Goal: Task Accomplishment & Management: Complete application form

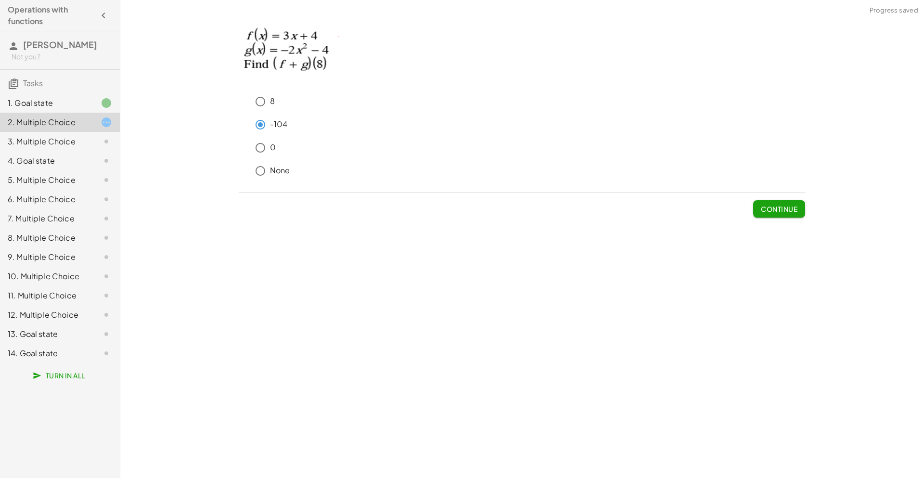
click at [782, 210] on span "Continue" at bounding box center [779, 208] width 37 height 9
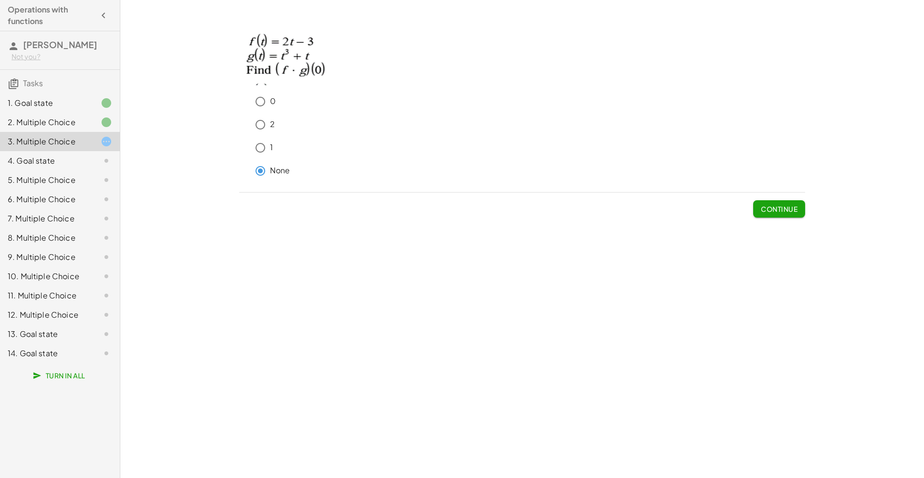
click at [755, 204] on button "Continue" at bounding box center [779, 208] width 52 height 17
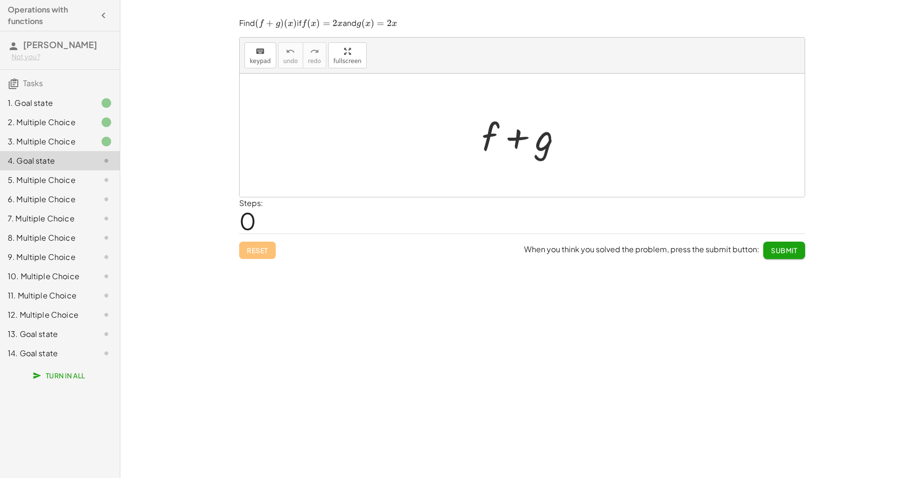
click at [497, 140] on div at bounding box center [526, 136] width 98 height 50
click at [490, 137] on div at bounding box center [526, 136] width 98 height 50
click at [265, 59] on span "keypad" at bounding box center [260, 61] width 21 height 7
click at [496, 135] on div at bounding box center [490, 136] width 17 height 45
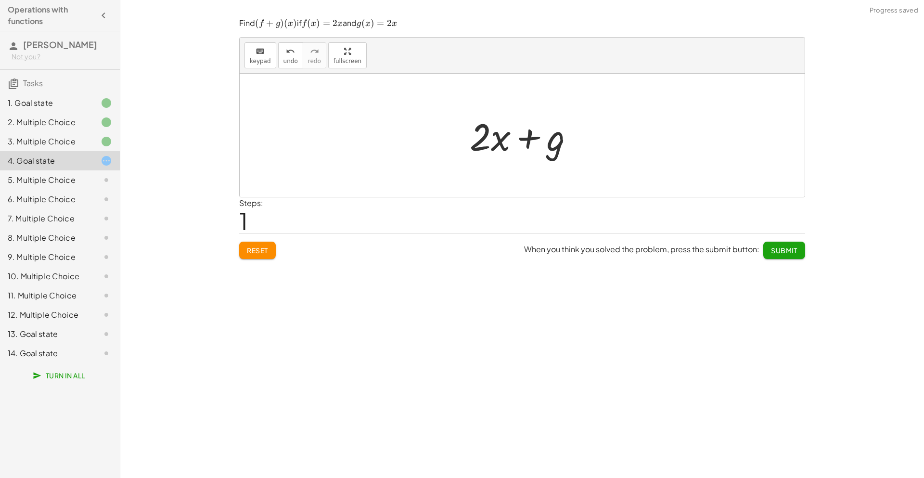
click at [529, 142] on div at bounding box center [526, 136] width 122 height 50
click at [542, 147] on div at bounding box center [526, 136] width 122 height 50
click at [250, 62] on span "keypad" at bounding box center [260, 61] width 21 height 7
click at [550, 133] on div at bounding box center [537, 137] width 54 height 43
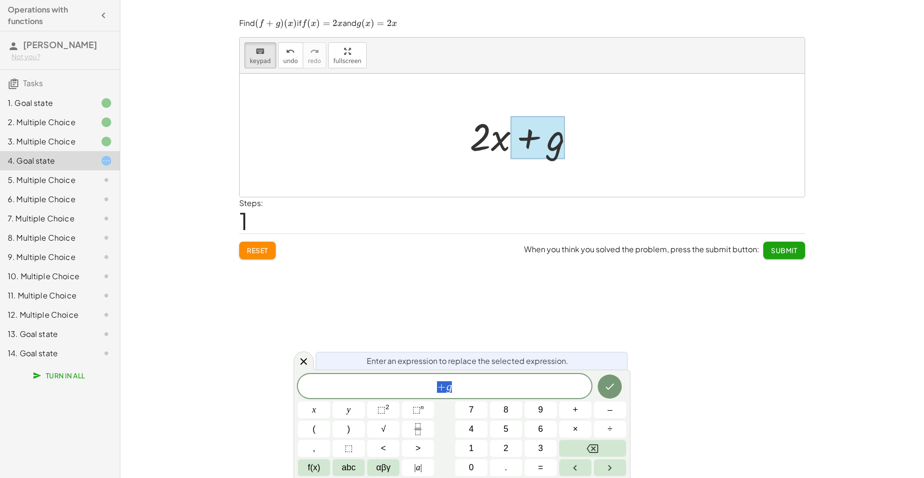
scroll to position [4, 0]
click at [550, 133] on div at bounding box center [537, 137] width 54 height 43
click at [528, 394] on div "+ g" at bounding box center [444, 386] width 293 height 24
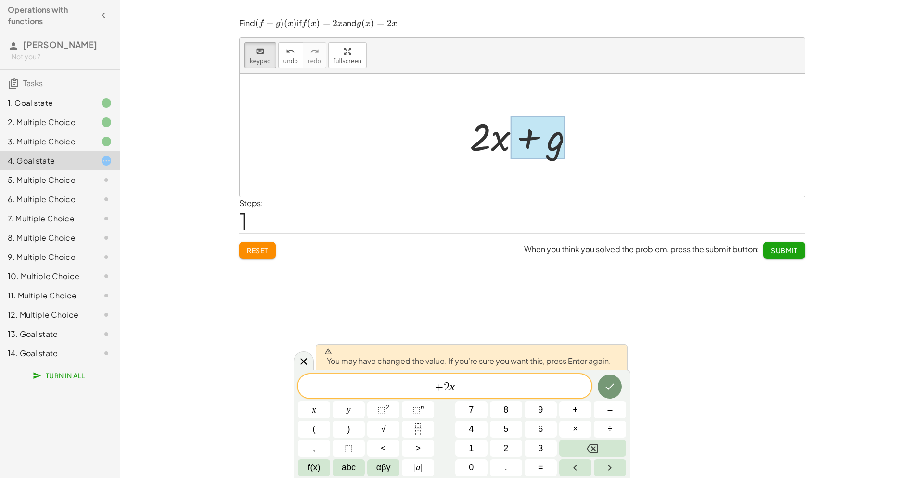
scroll to position [0, 0]
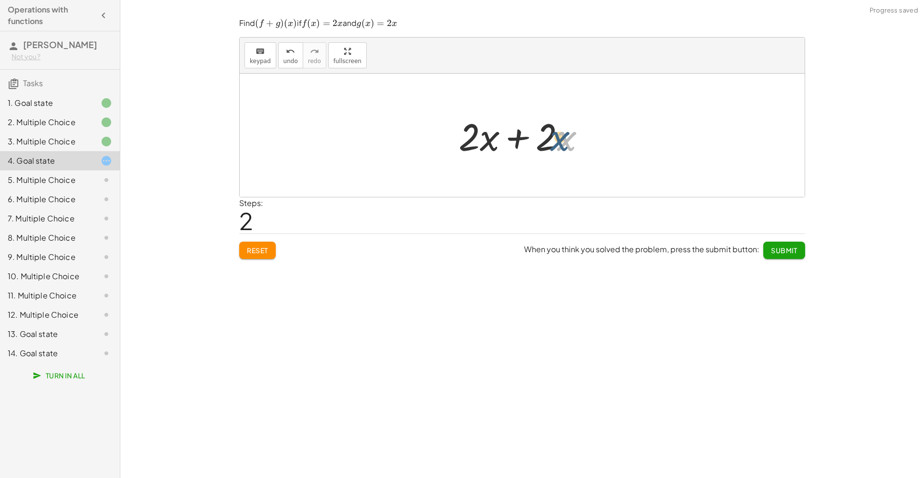
drag, startPoint x: 577, startPoint y: 144, endPoint x: 561, endPoint y: 143, distance: 16.4
click at [561, 143] on div at bounding box center [526, 136] width 144 height 50
drag, startPoint x: 546, startPoint y: 138, endPoint x: 475, endPoint y: 135, distance: 71.3
drag, startPoint x: 506, startPoint y: 144, endPoint x: 393, endPoint y: 164, distance: 114.8
click at [393, 164] on div "+ f + g + · 2 · x + g + · 2 · x + · 2 · x + 2 x + · x · ( )" at bounding box center [522, 135] width 565 height 123
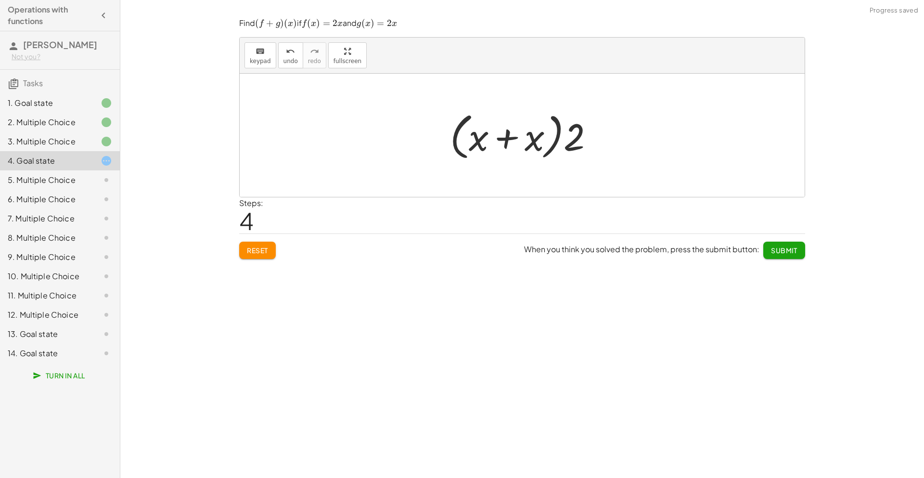
click at [252, 246] on span "Reset" at bounding box center [257, 250] width 21 height 9
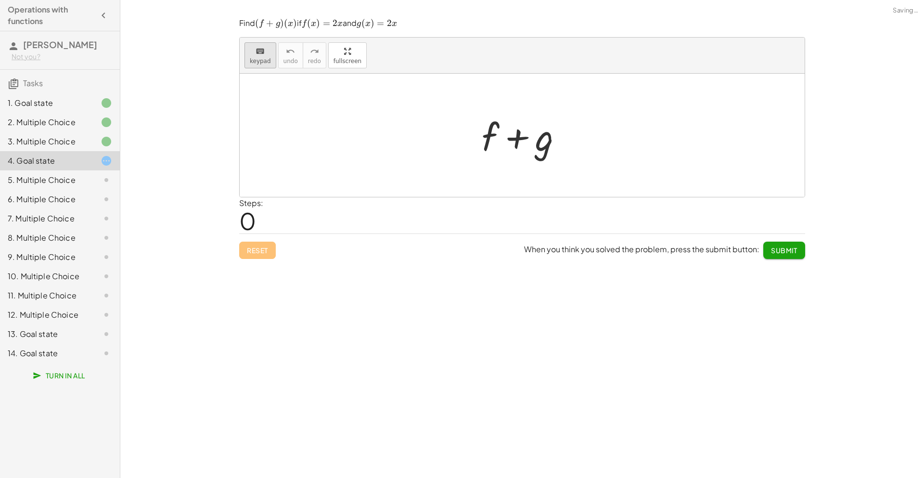
click at [262, 58] on span "keypad" at bounding box center [260, 61] width 21 height 7
click at [499, 140] on div at bounding box center [526, 136] width 98 height 50
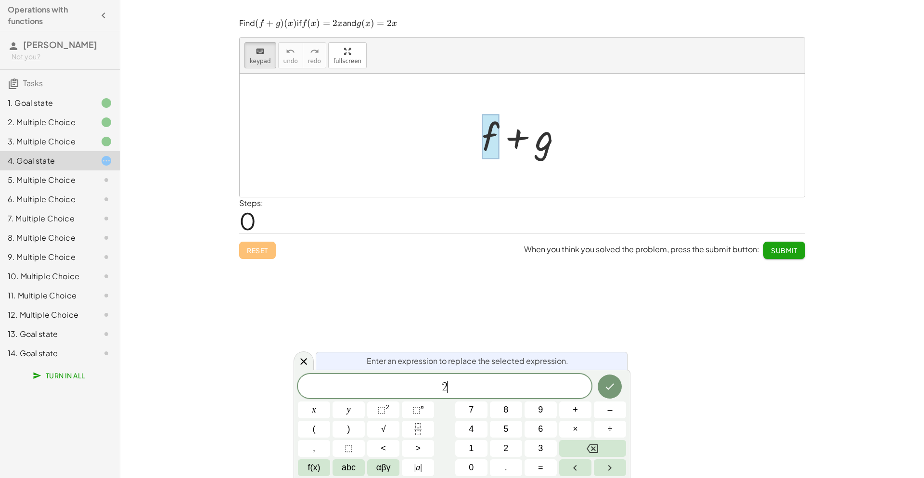
scroll to position [8, 0]
click at [540, 143] on div at bounding box center [526, 136] width 98 height 50
click at [547, 162] on div "+ f + g" at bounding box center [522, 135] width 110 height 54
click at [330, 401] on div at bounding box center [314, 409] width 32 height 17
click at [617, 383] on button "Done" at bounding box center [610, 386] width 24 height 24
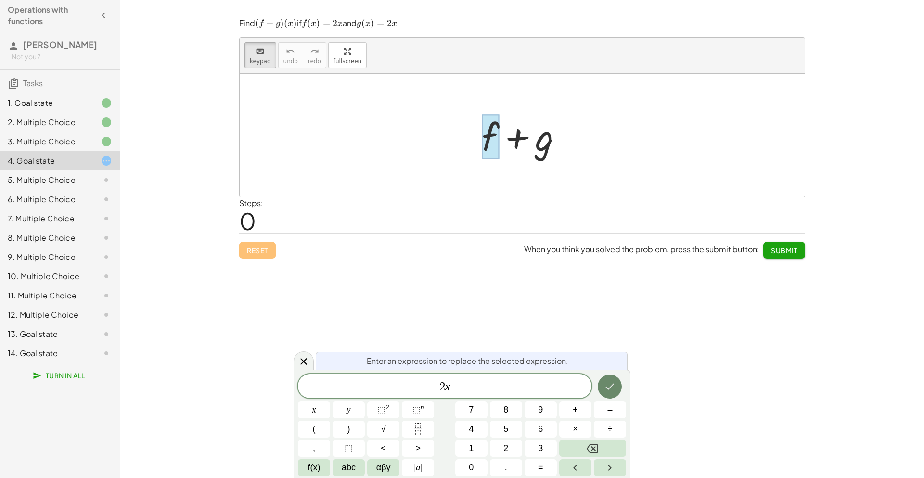
click at [617, 383] on button "Done" at bounding box center [610, 386] width 24 height 24
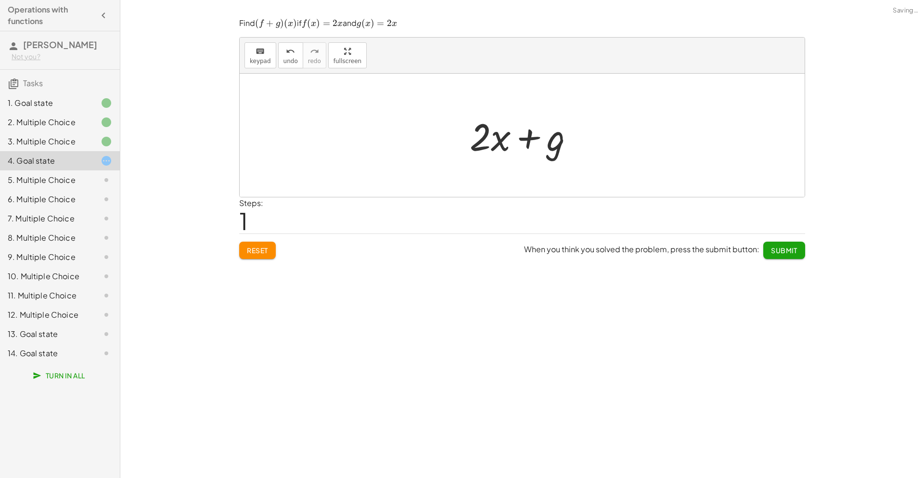
scroll to position [0, 0]
click at [267, 56] on div "keyboard" at bounding box center [260, 51] width 21 height 12
click at [564, 148] on div at bounding box center [537, 137] width 54 height 43
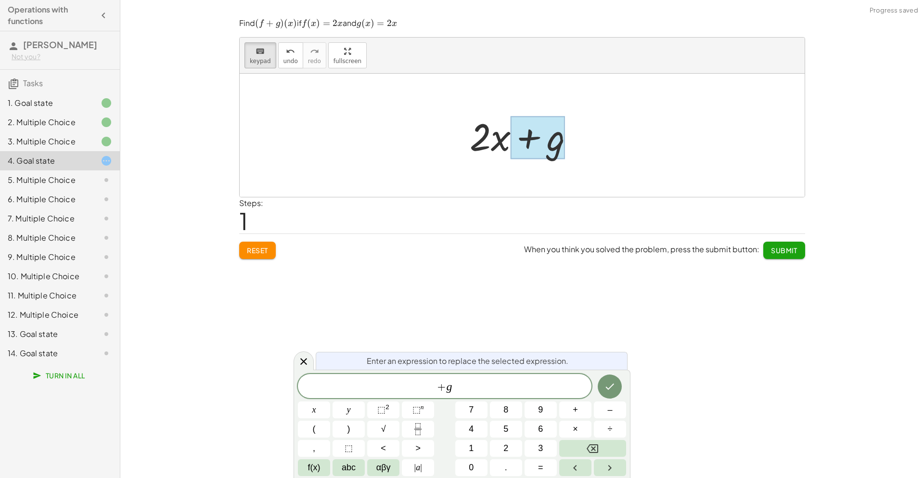
click at [563, 148] on div at bounding box center [537, 137] width 54 height 43
click at [521, 392] on span "+ g" at bounding box center [444, 386] width 293 height 13
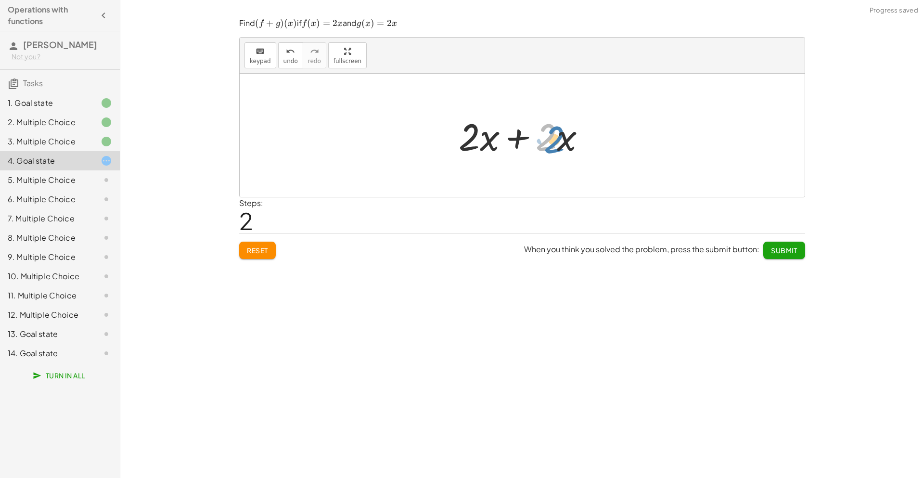
drag, startPoint x: 549, startPoint y: 134, endPoint x: 557, endPoint y: 135, distance: 8.2
click at [557, 135] on div at bounding box center [526, 136] width 144 height 50
drag, startPoint x: 562, startPoint y: 139, endPoint x: 557, endPoint y: 138, distance: 6.0
click at [557, 138] on div at bounding box center [526, 136] width 144 height 50
drag, startPoint x: 524, startPoint y: 121, endPoint x: 529, endPoint y: 118, distance: 6.3
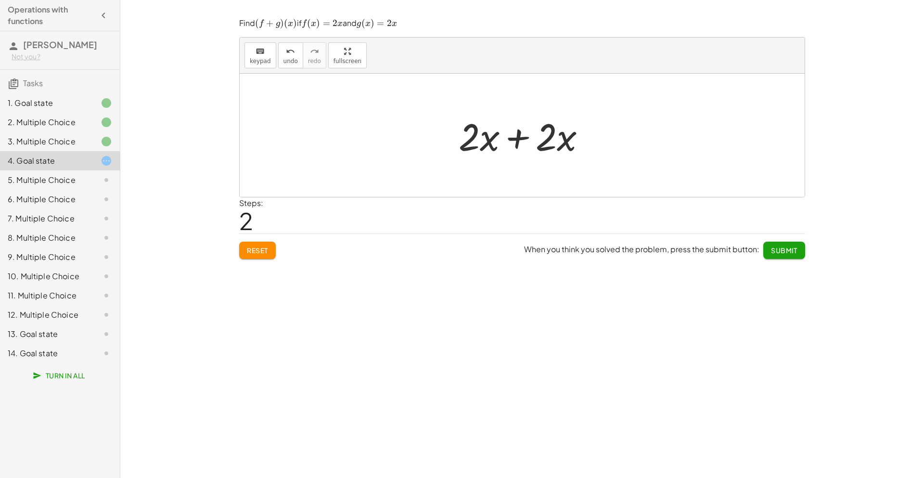
click at [610, 160] on div "+ f + g + · 2 · x + g + · 2 · x + · 2 · x" at bounding box center [522, 135] width 565 height 123
click at [517, 140] on div at bounding box center [526, 136] width 144 height 50
click at [517, 140] on div at bounding box center [525, 136] width 67 height 50
click at [775, 243] on button "Submit" at bounding box center [784, 250] width 42 height 17
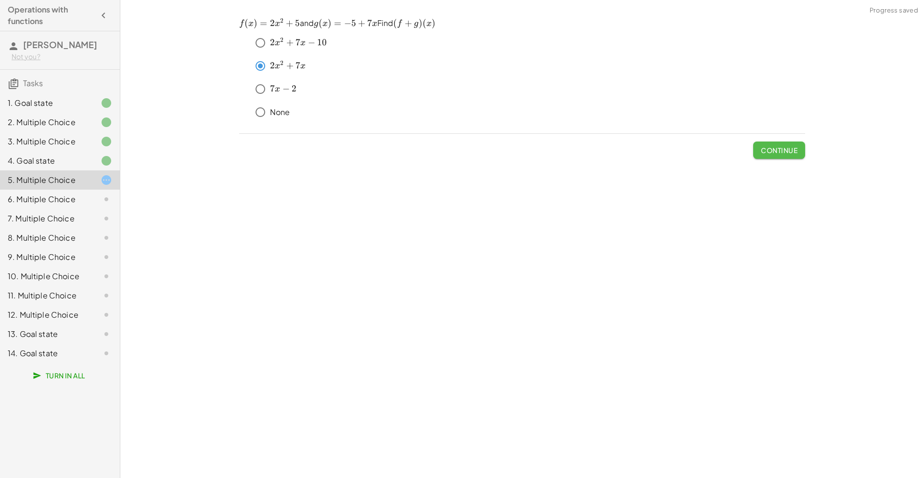
click at [799, 143] on button "Continue" at bounding box center [779, 149] width 52 height 17
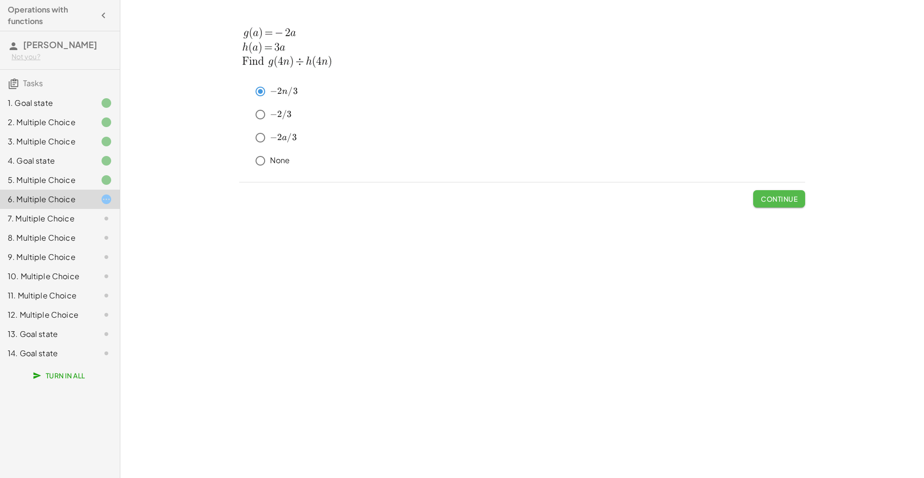
click at [784, 194] on span "Continue" at bounding box center [779, 198] width 37 height 9
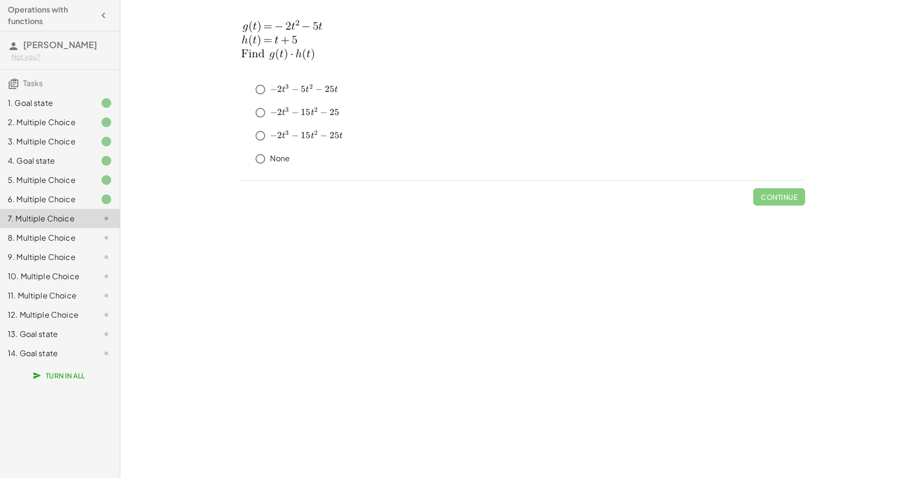
click at [40, 239] on div "8. Multiple Choice" at bounding box center [46, 238] width 77 height 12
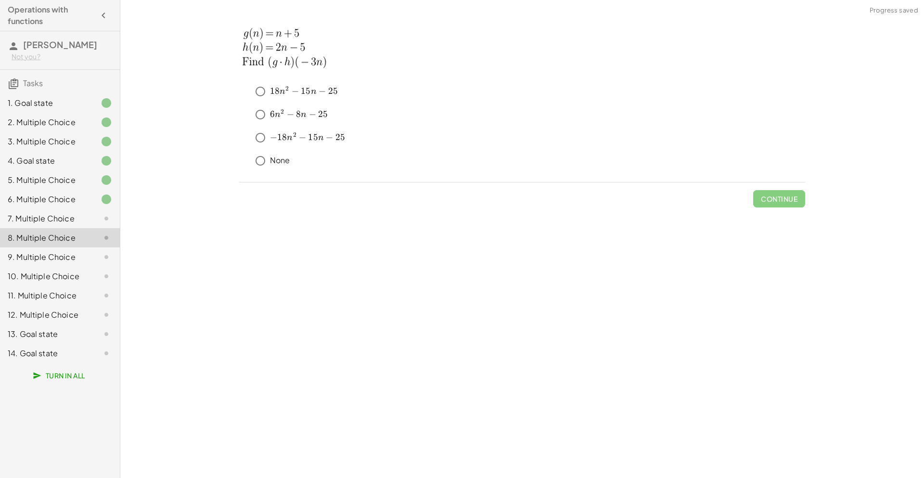
click at [52, 251] on div "9. Multiple Choice" at bounding box center [46, 257] width 77 height 12
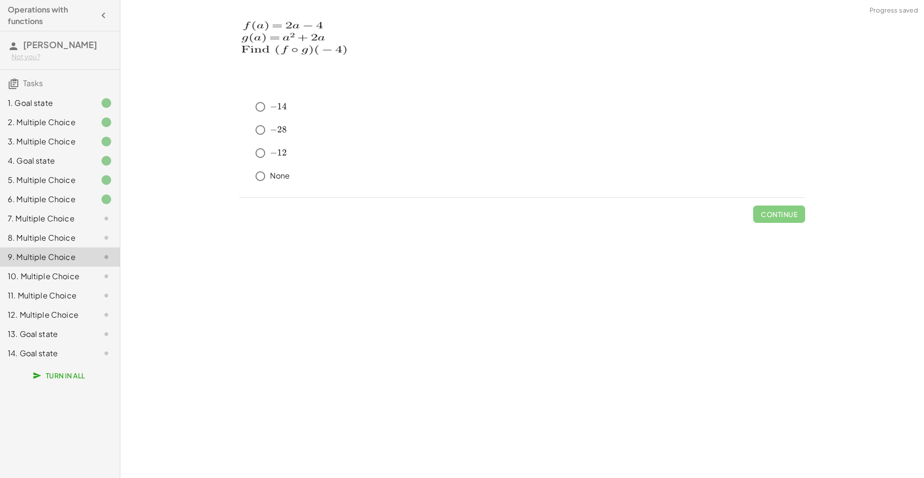
click at [78, 156] on div "4. Goal state" at bounding box center [46, 161] width 77 height 12
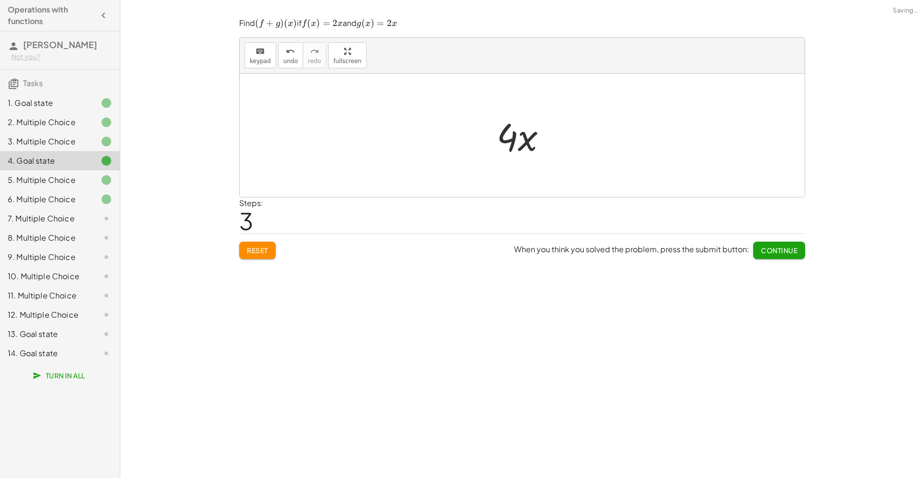
click at [85, 179] on div at bounding box center [98, 180] width 27 height 12
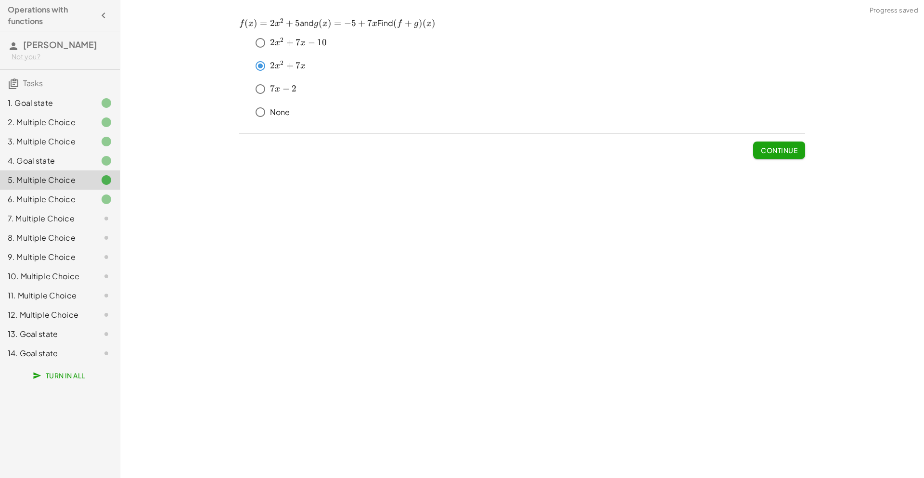
click at [87, 194] on div at bounding box center [98, 199] width 27 height 12
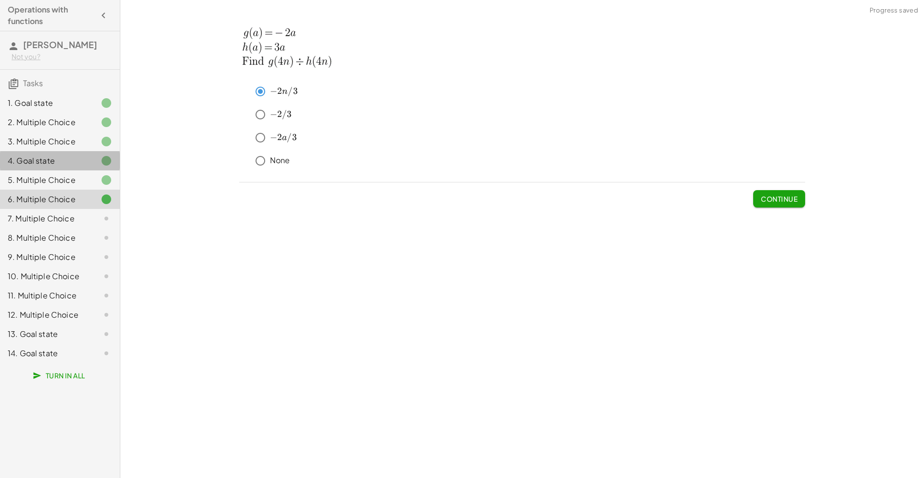
click at [101, 165] on icon at bounding box center [107, 161] width 12 height 12
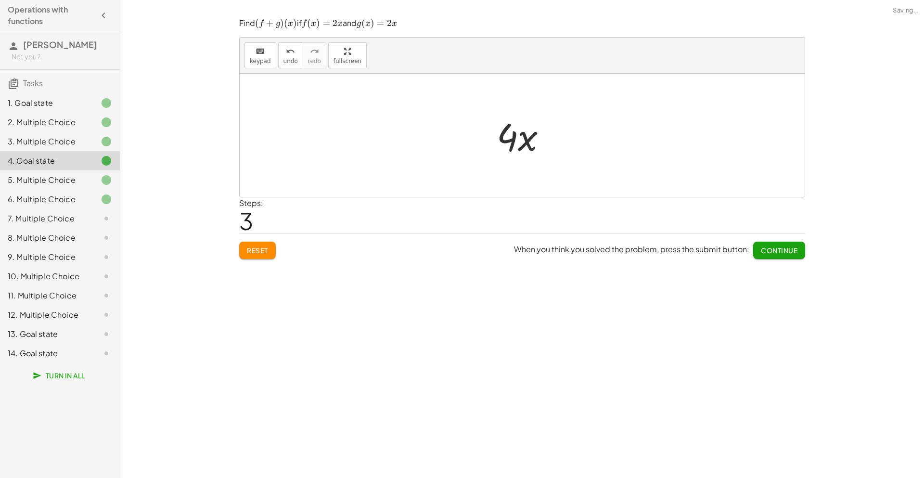
click at [94, 151] on div "2. Multiple Choice" at bounding box center [60, 160] width 120 height 19
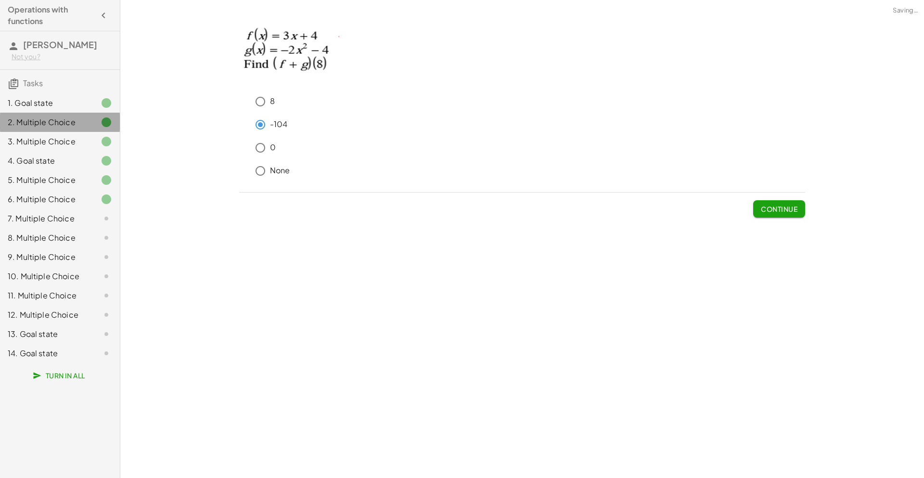
click at [90, 123] on div at bounding box center [98, 122] width 27 height 12
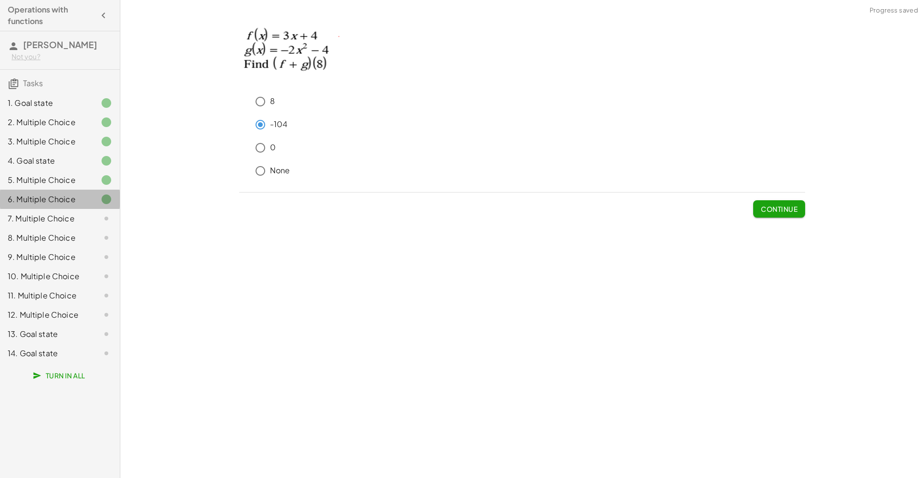
click at [64, 202] on div "6. Multiple Choice" at bounding box center [46, 199] width 77 height 12
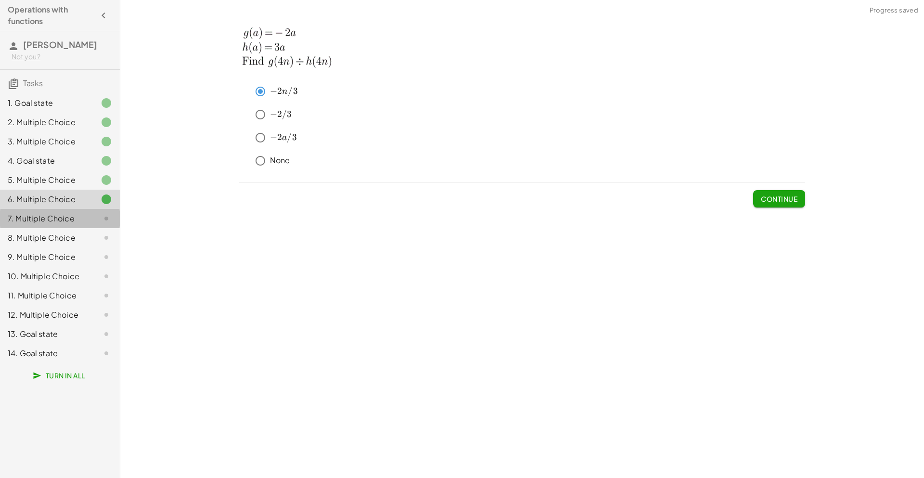
click at [61, 218] on div "7. Multiple Choice" at bounding box center [46, 219] width 77 height 12
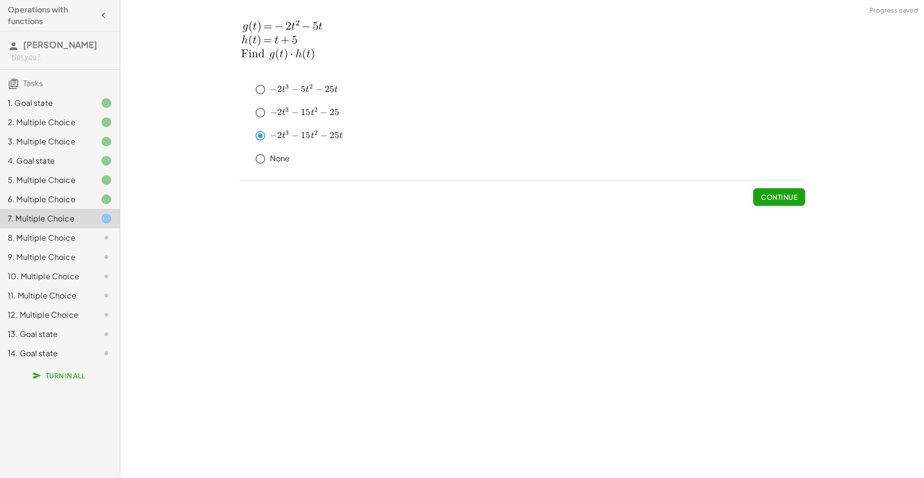
click at [789, 199] on span "Continue" at bounding box center [779, 196] width 37 height 9
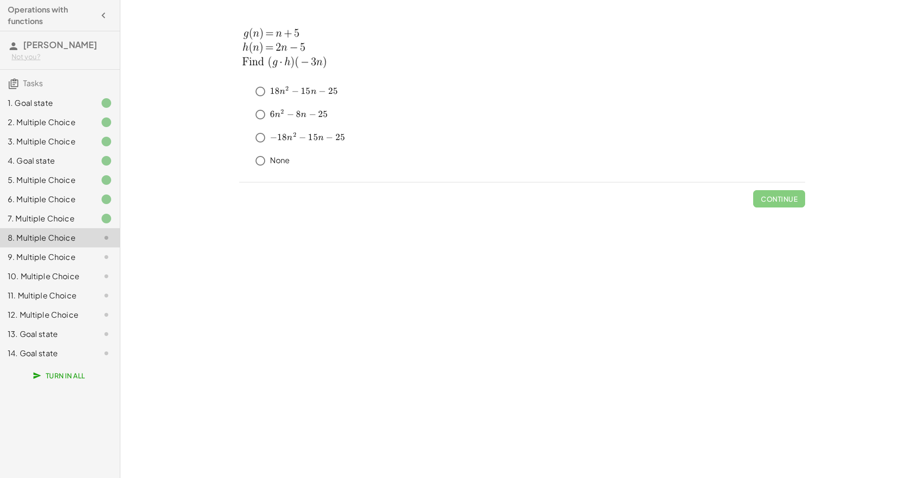
click at [705, 458] on div "keyboard keypad undo undo redo redo fullscreen + g + f + x 3 + · 8 · x 2 − 2 + …" at bounding box center [521, 239] width 803 height 478
click at [781, 201] on span "Continue" at bounding box center [779, 198] width 37 height 9
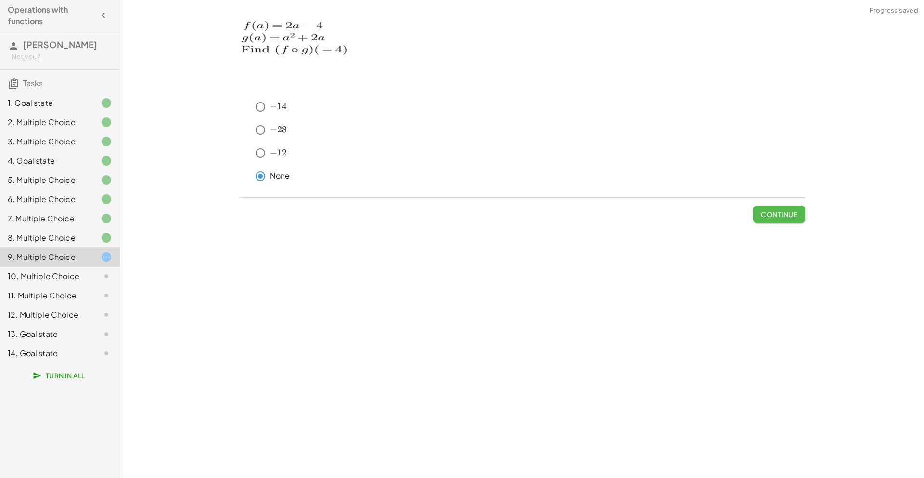
click at [794, 216] on span "Continue" at bounding box center [779, 214] width 37 height 9
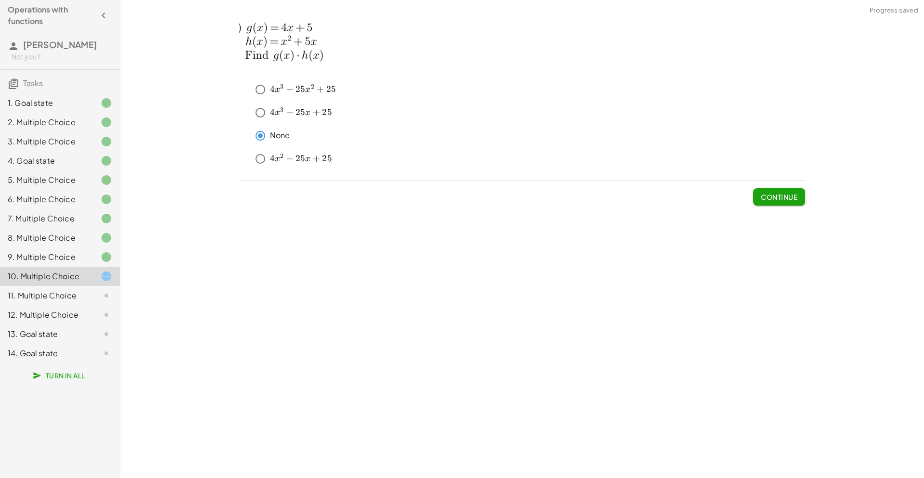
click at [773, 197] on span "Continue" at bounding box center [779, 196] width 37 height 9
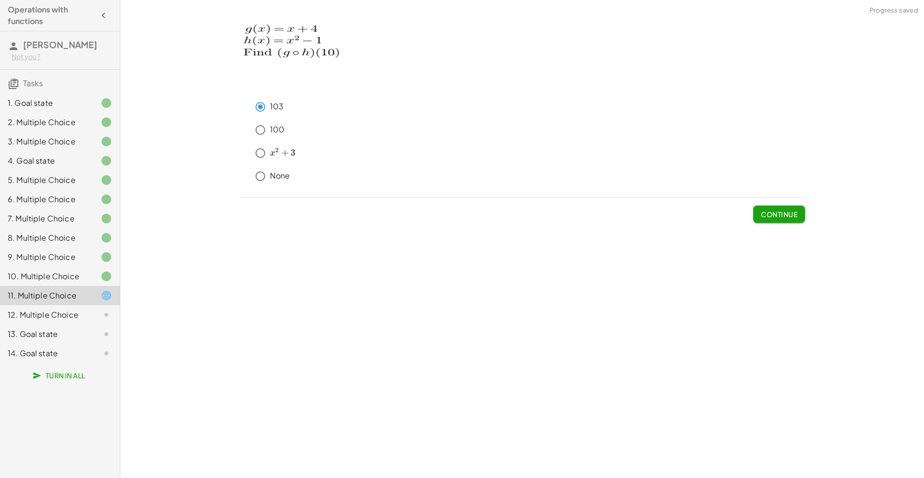
click at [788, 218] on span "Continue" at bounding box center [779, 214] width 37 height 9
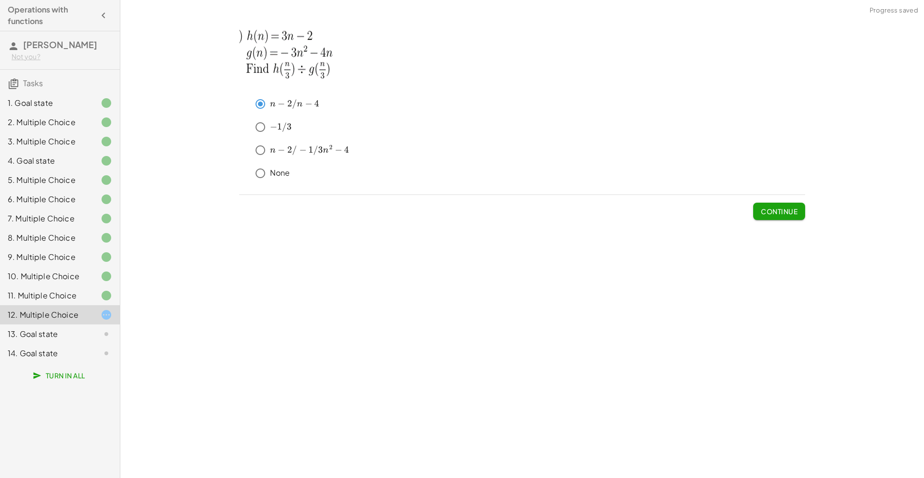
click at [788, 213] on span "Continue" at bounding box center [779, 211] width 37 height 9
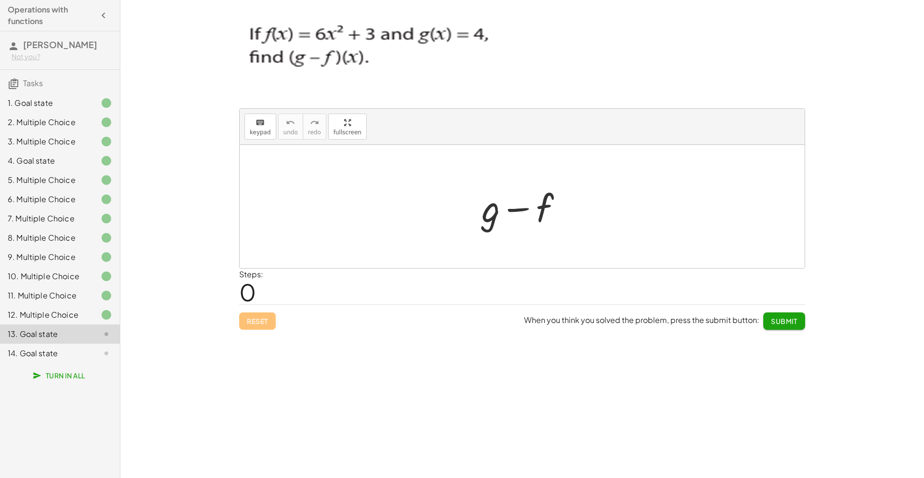
click at [478, 219] on div at bounding box center [526, 207] width 98 height 50
click at [483, 221] on div at bounding box center [526, 207] width 98 height 50
click at [268, 127] on div "keyboard" at bounding box center [260, 122] width 21 height 12
click at [486, 207] on div at bounding box center [491, 207] width 18 height 45
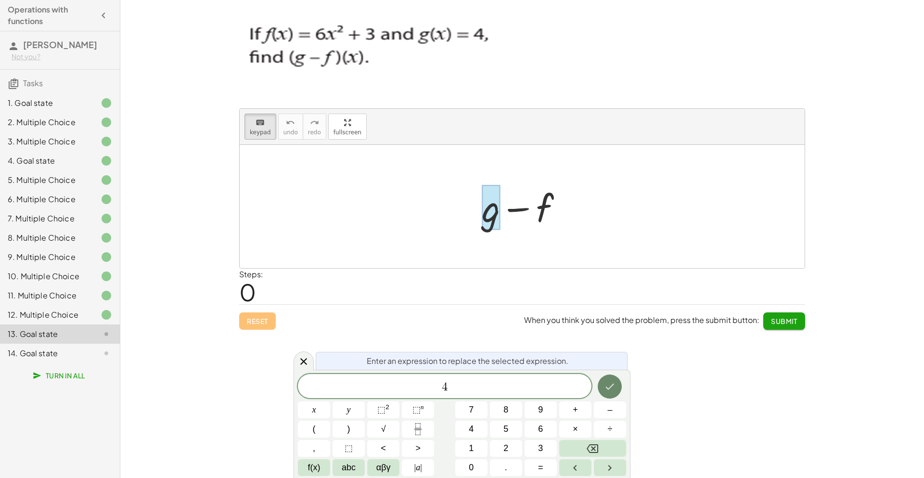
click at [617, 394] on button "Done" at bounding box center [610, 386] width 24 height 24
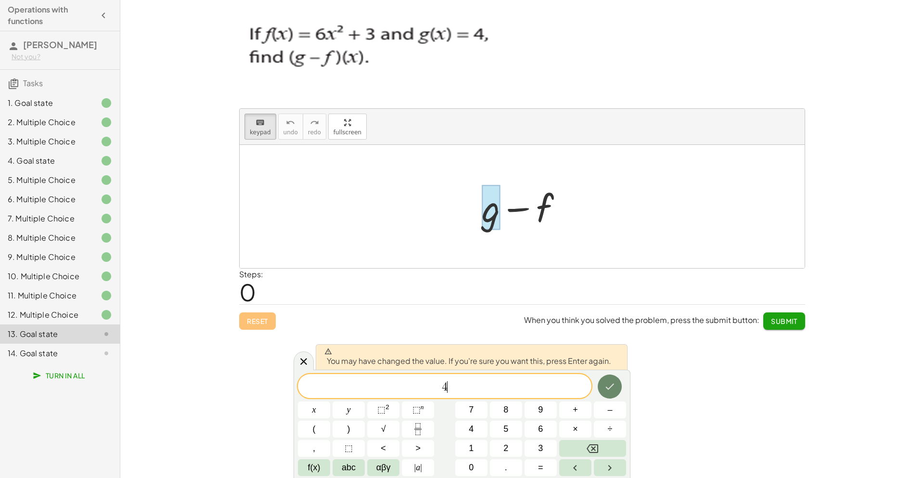
click at [617, 394] on button "Done" at bounding box center [610, 386] width 24 height 24
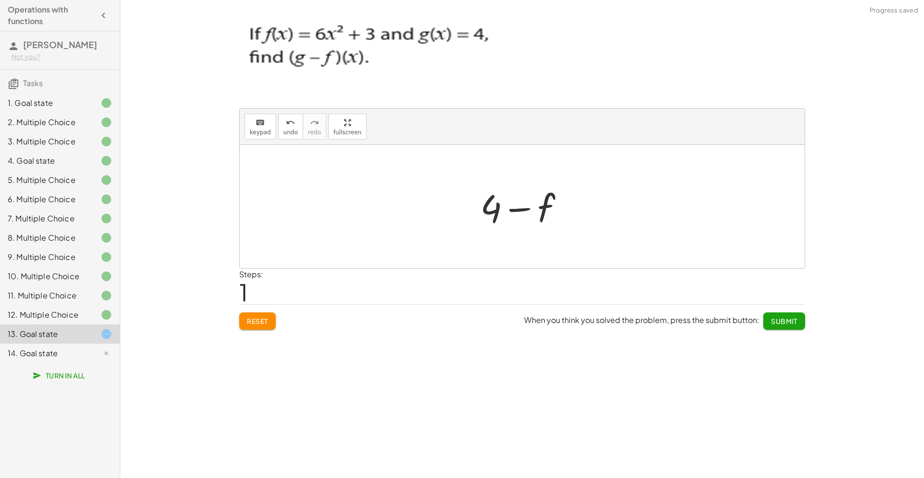
click at [546, 217] on div at bounding box center [525, 207] width 101 height 50
click at [0, 0] on div "keyboard keypad undo undo redo redo fullscreen + g − f − f + 4 × Steps: 1 Reset…" at bounding box center [0, 0] width 0 height 0
click at [256, 132] on span "keypad" at bounding box center [260, 132] width 21 height 7
click at [544, 212] on div at bounding box center [527, 208] width 53 height 43
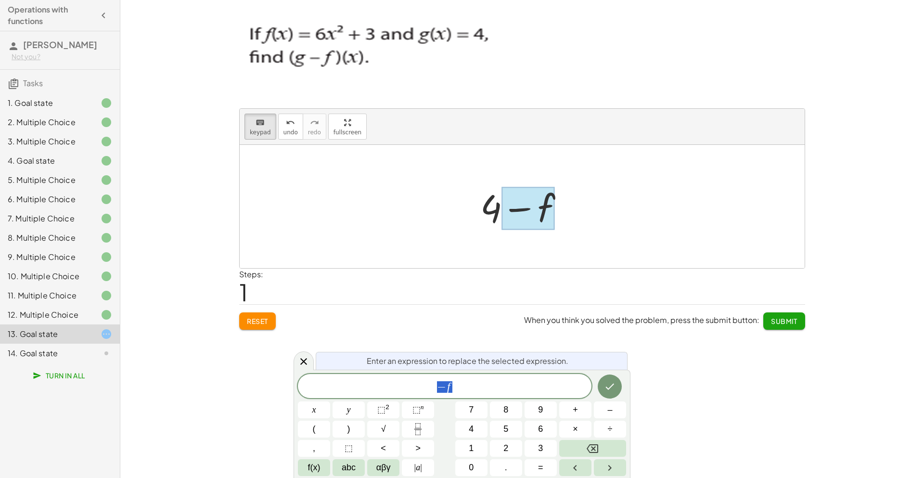
click at [544, 212] on div at bounding box center [527, 208] width 53 height 43
click at [497, 383] on span "− f ​" at bounding box center [444, 386] width 293 height 13
click at [385, 414] on span "⬚" at bounding box center [381, 410] width 8 height 10
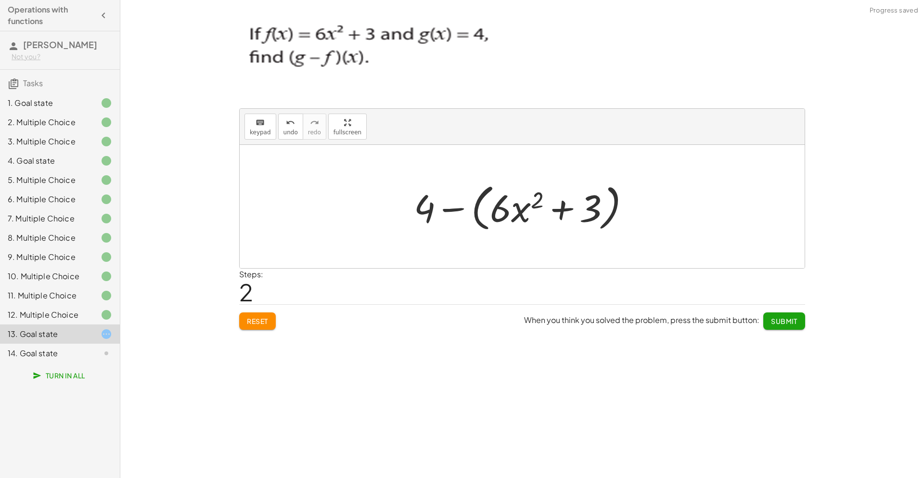
click at [456, 207] on div at bounding box center [525, 206] width 233 height 55
click at [585, 209] on div at bounding box center [525, 207] width 195 height 50
drag, startPoint x: 604, startPoint y: 210, endPoint x: 598, endPoint y: 211, distance: 6.8
click at [598, 211] on div at bounding box center [525, 207] width 195 height 50
drag, startPoint x: 598, startPoint y: 211, endPoint x: 466, endPoint y: 194, distance: 132.5
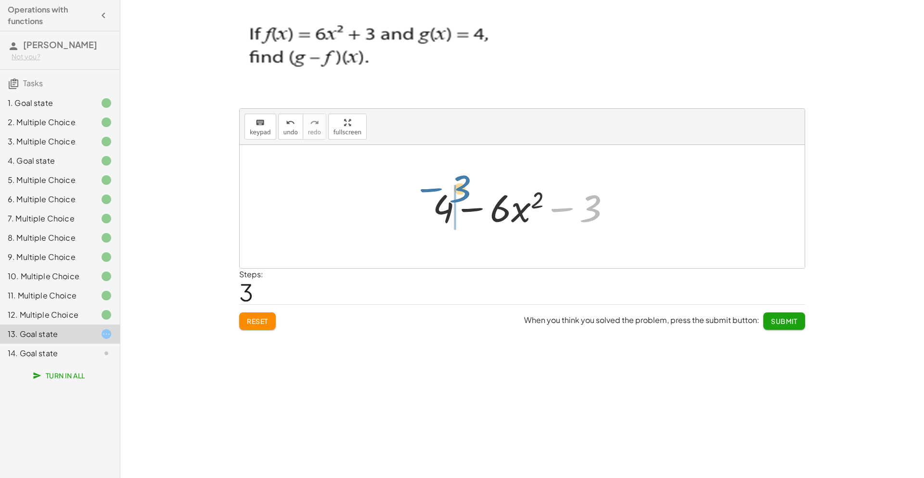
click at [466, 194] on div at bounding box center [525, 207] width 195 height 50
click at [447, 203] on div at bounding box center [525, 207] width 195 height 50
click at [472, 203] on div at bounding box center [525, 207] width 195 height 50
click at [543, 212] on div at bounding box center [525, 207] width 129 height 50
click at [798, 324] on button "Submit" at bounding box center [784, 320] width 42 height 17
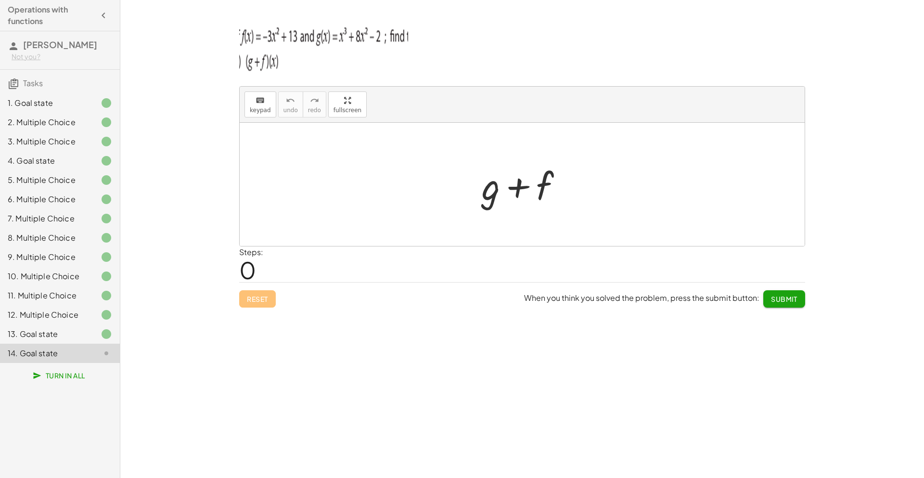
click at [489, 186] on div at bounding box center [526, 185] width 98 height 50
click at [252, 107] on span "keypad" at bounding box center [260, 110] width 21 height 7
click at [483, 178] on div at bounding box center [491, 185] width 18 height 45
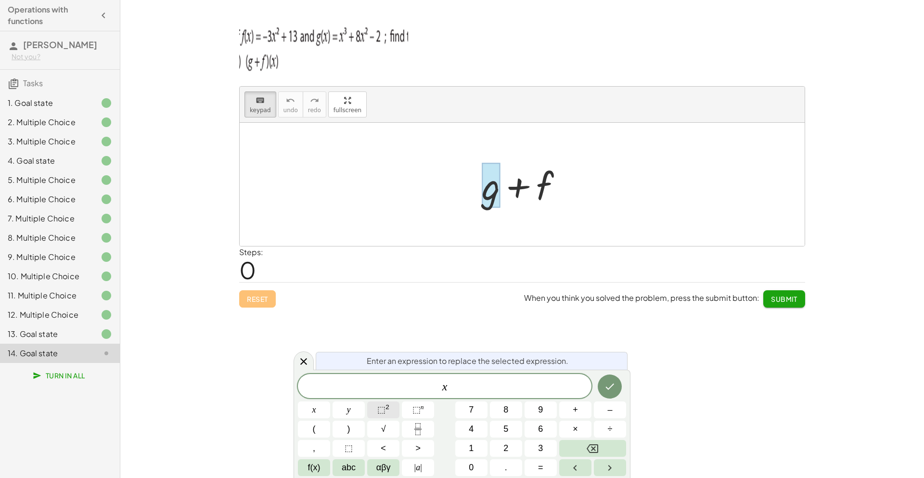
click at [384, 403] on span "⬚ 2" at bounding box center [383, 409] width 12 height 13
click at [491, 381] on span "x 2 ​" at bounding box center [444, 384] width 293 height 17
click at [391, 413] on button "⬚ 2" at bounding box center [383, 409] width 32 height 17
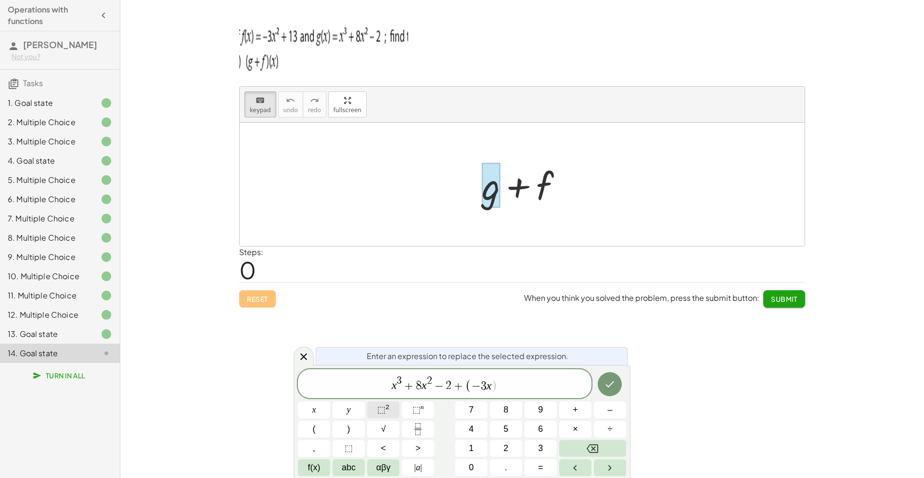
click at [381, 412] on span "⬚" at bounding box center [381, 410] width 8 height 10
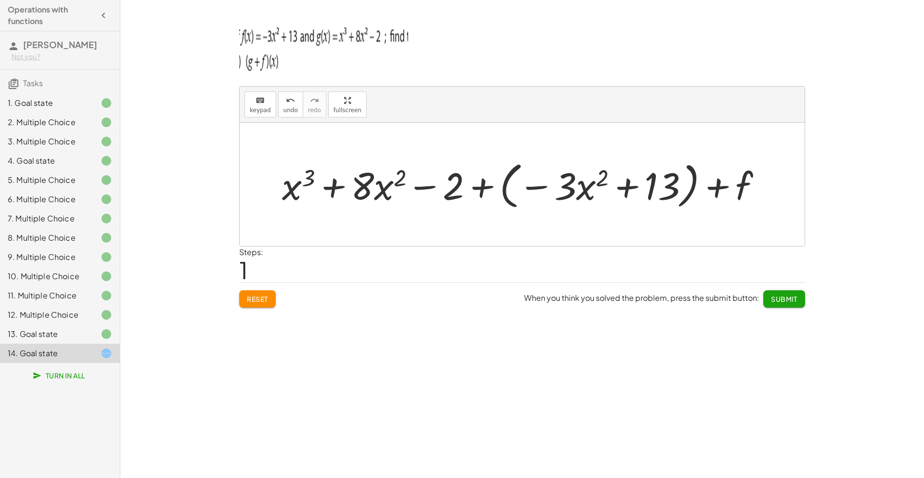
click at [740, 206] on div at bounding box center [525, 184] width 497 height 55
click at [255, 108] on span "keypad" at bounding box center [260, 110] width 21 height 7
click at [732, 193] on div at bounding box center [725, 186] width 53 height 43
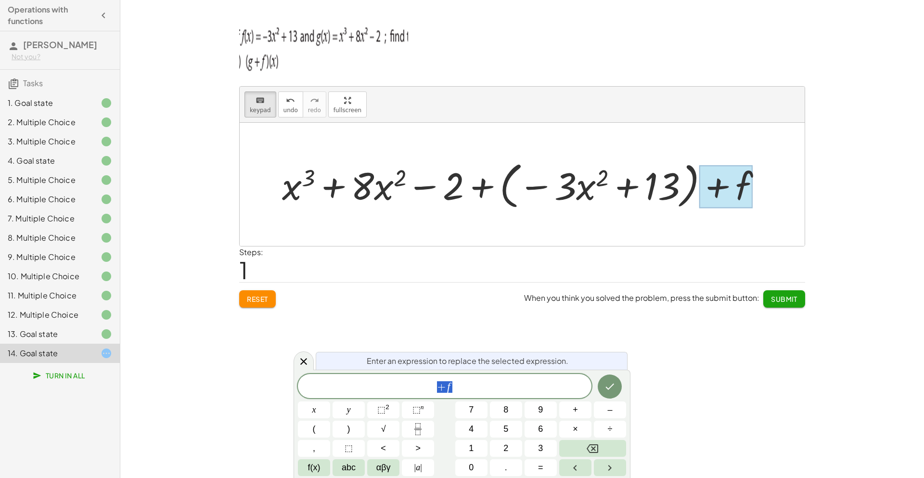
click at [656, 204] on div at bounding box center [525, 184] width 497 height 55
click at [296, 356] on div at bounding box center [303, 360] width 20 height 19
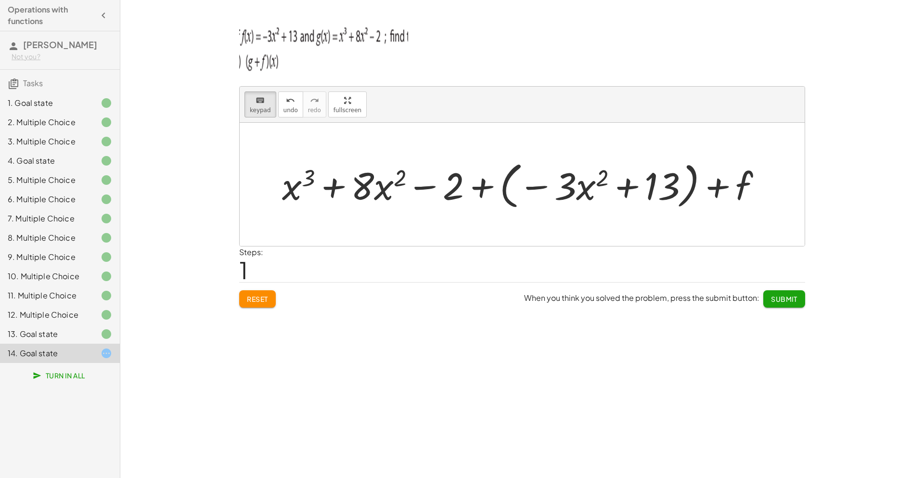
click at [688, 187] on div at bounding box center [525, 184] width 497 height 55
click at [672, 189] on div at bounding box center [644, 186] width 71 height 43
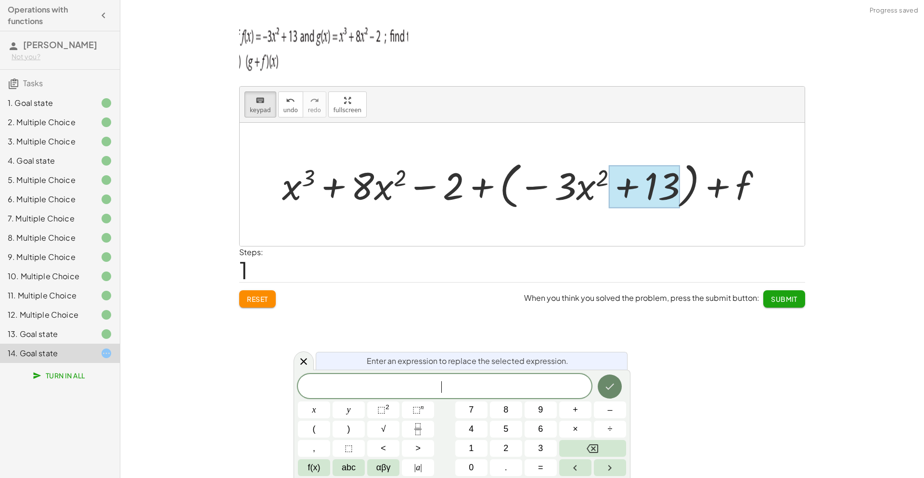
click at [610, 390] on icon "Done" at bounding box center [610, 387] width 12 height 12
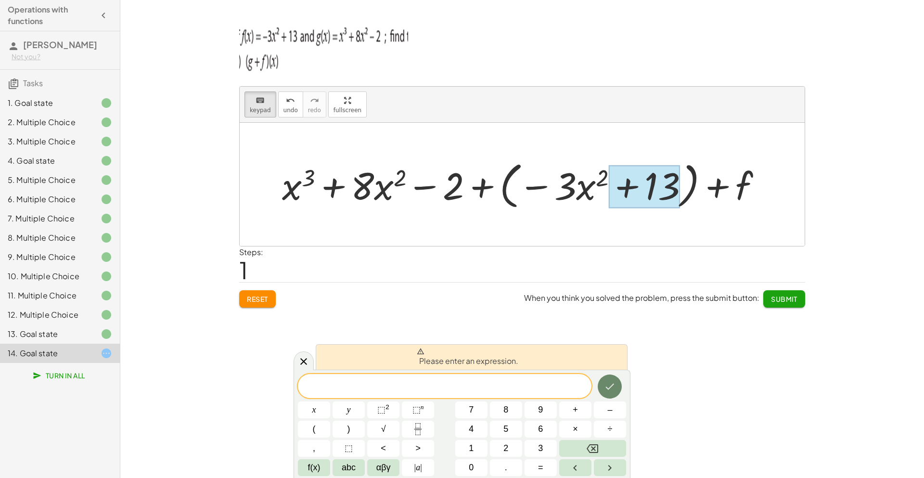
click at [610, 390] on icon "Done" at bounding box center [610, 387] width 12 height 12
click at [306, 364] on icon at bounding box center [303, 360] width 7 height 7
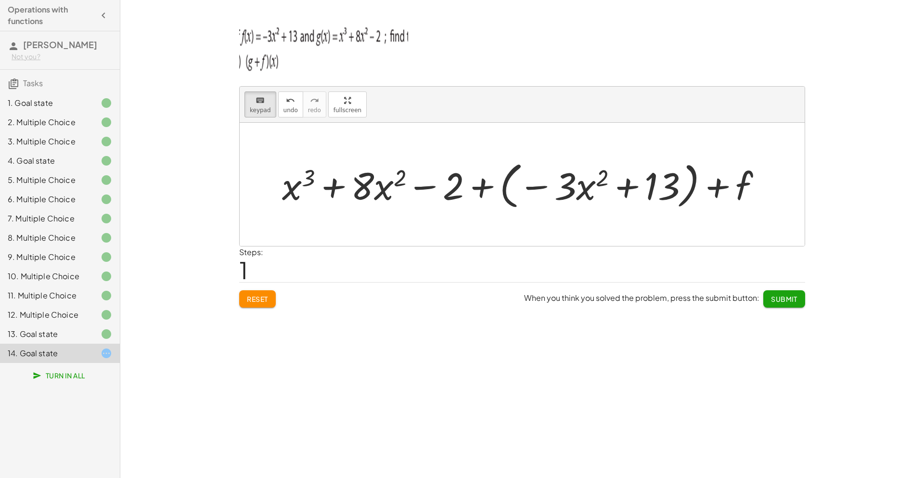
click at [494, 188] on div at bounding box center [525, 184] width 497 height 55
click at [502, 187] on div at bounding box center [525, 184] width 497 height 55
click at [507, 190] on div at bounding box center [525, 184] width 497 height 55
click at [685, 194] on div at bounding box center [525, 184] width 497 height 55
click at [482, 188] on div at bounding box center [525, 184] width 497 height 55
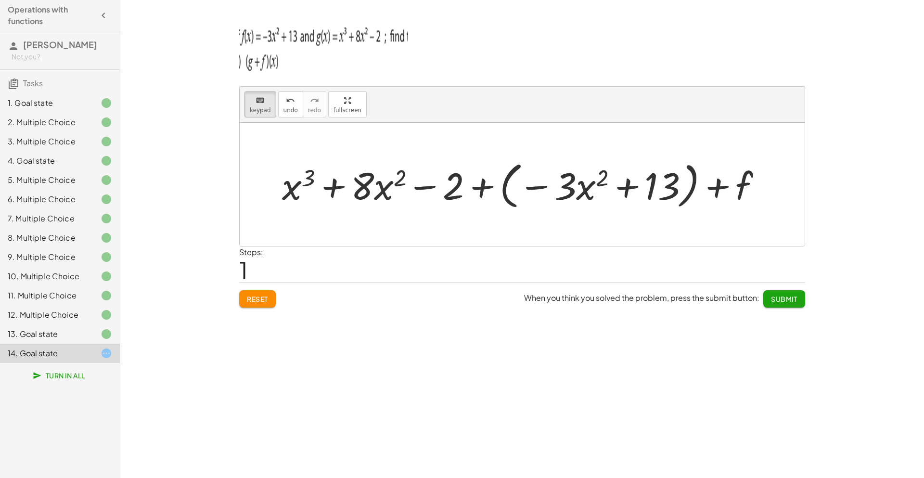
click at [266, 300] on span "Reset" at bounding box center [257, 298] width 21 height 9
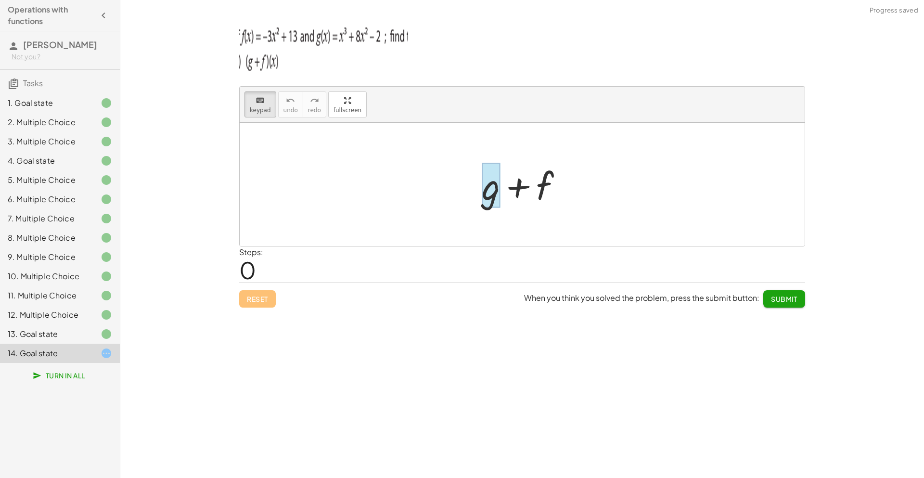
click at [489, 197] on div at bounding box center [491, 185] width 18 height 45
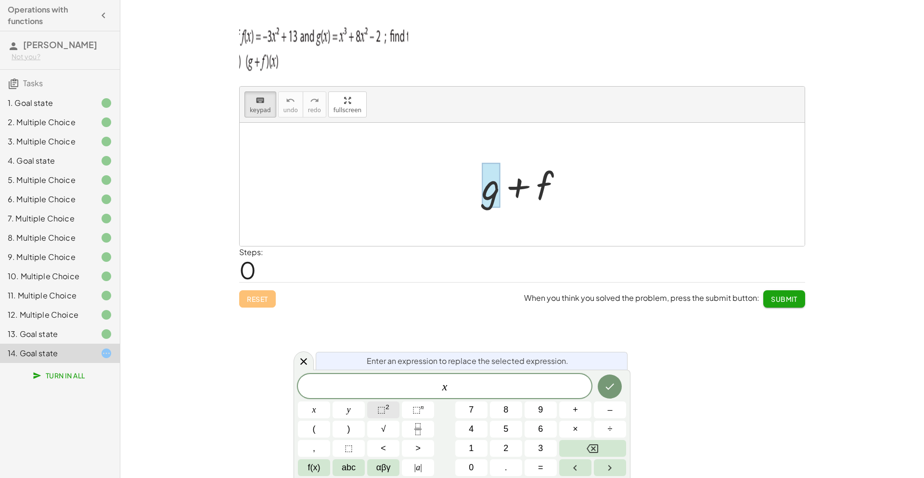
click at [394, 409] on button "⬚ 2" at bounding box center [383, 409] width 32 height 17
click at [380, 410] on span "⬚" at bounding box center [381, 410] width 8 height 10
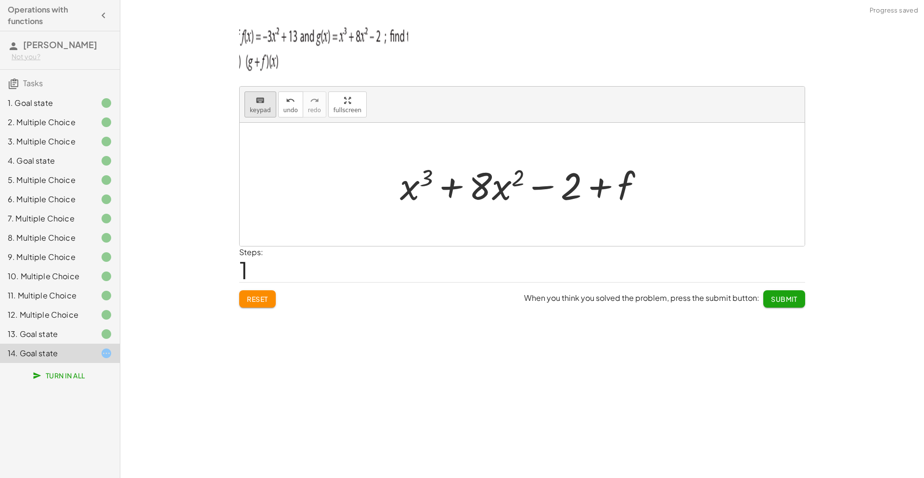
click at [255, 98] on icon "keyboard" at bounding box center [259, 101] width 9 height 12
click at [629, 182] on div at bounding box center [607, 186] width 53 height 43
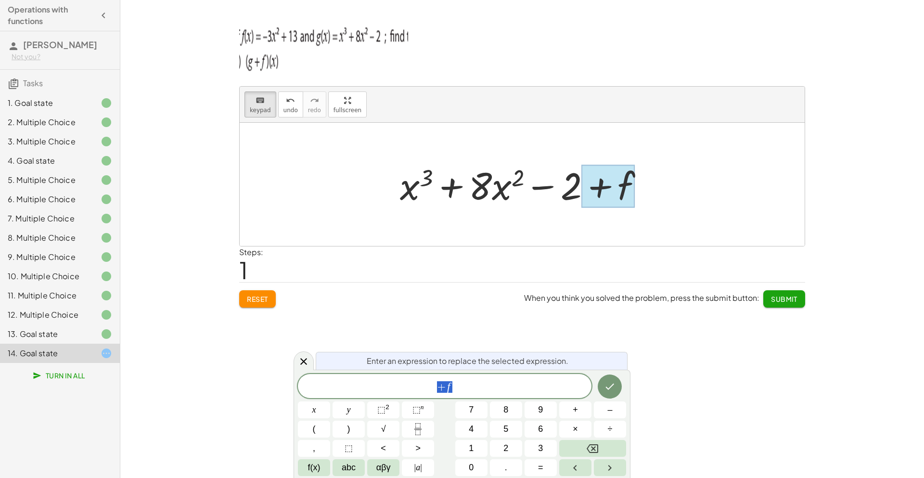
click at [629, 182] on div at bounding box center [607, 186] width 53 height 43
click at [476, 374] on div "+ f" at bounding box center [444, 386] width 293 height 24
click at [381, 404] on span "⬚ 2" at bounding box center [383, 409] width 12 height 13
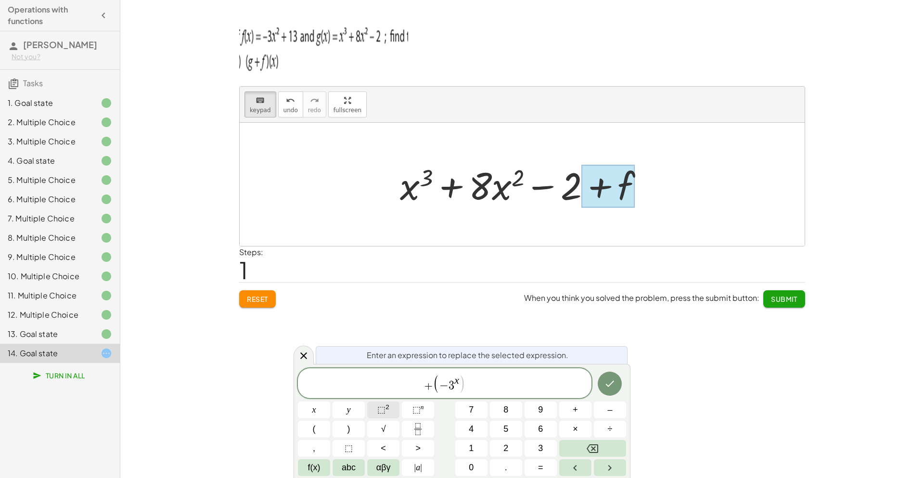
click at [385, 407] on span "⬚" at bounding box center [381, 410] width 8 height 10
click at [385, 406] on span "⬚" at bounding box center [381, 410] width 8 height 10
click at [767, 304] on button "Submit" at bounding box center [784, 298] width 42 height 17
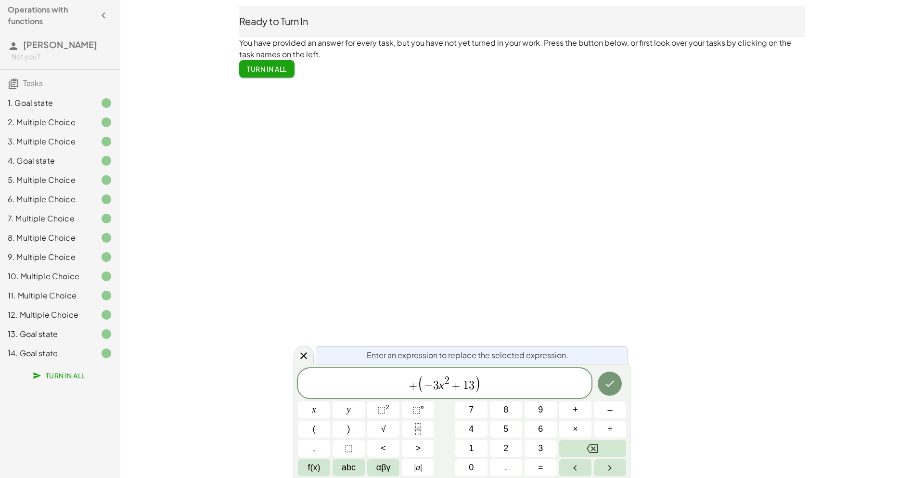
click at [73, 352] on div "14. Goal state" at bounding box center [46, 353] width 77 height 12
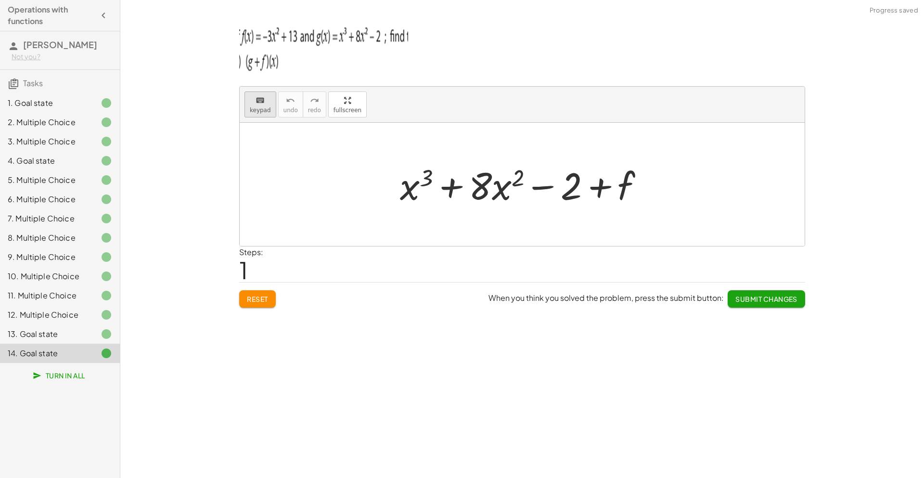
click at [268, 98] on div "keyboard" at bounding box center [260, 100] width 21 height 12
click at [629, 193] on div at bounding box center [607, 186] width 53 height 43
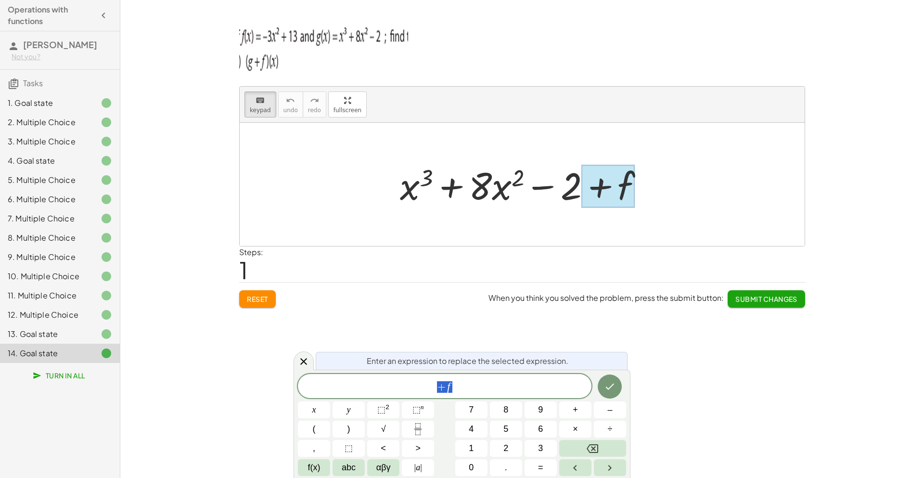
click at [514, 379] on div "+ f" at bounding box center [444, 386] width 293 height 24
click at [381, 412] on span "⬚" at bounding box center [381, 410] width 8 height 10
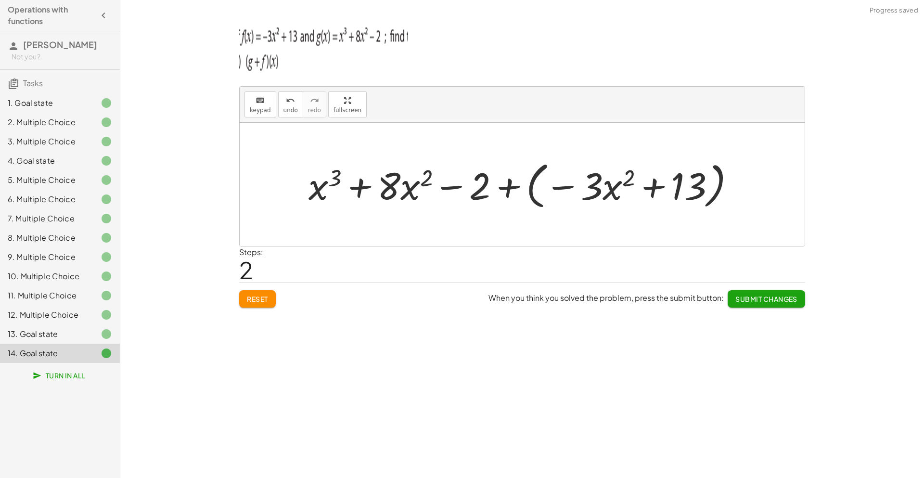
click at [515, 192] on div at bounding box center [526, 184] width 444 height 55
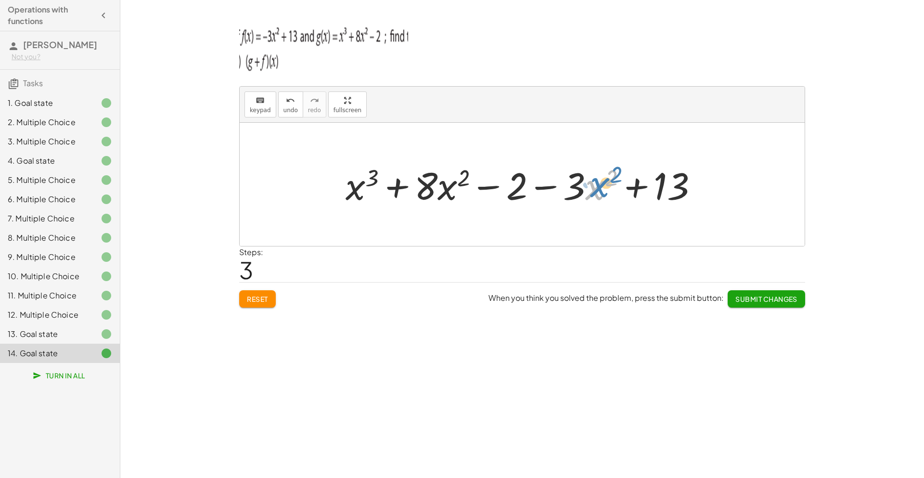
drag, startPoint x: 587, startPoint y: 193, endPoint x: 599, endPoint y: 187, distance: 13.4
click at [599, 187] on div at bounding box center [525, 185] width 369 height 50
drag, startPoint x: 420, startPoint y: 189, endPoint x: 567, endPoint y: 192, distance: 147.3
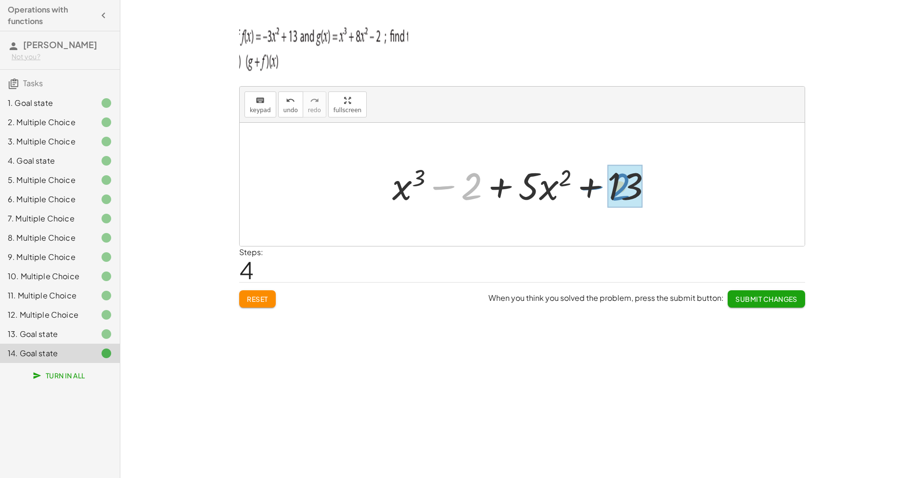
drag, startPoint x: 455, startPoint y: 189, endPoint x: 603, endPoint y: 190, distance: 148.2
click at [603, 190] on div at bounding box center [525, 185] width 277 height 50
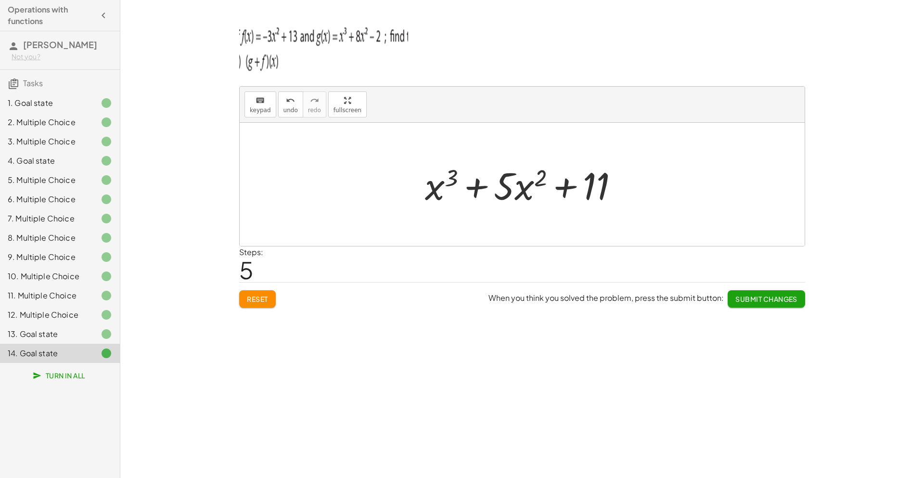
click at [756, 292] on button "Submit Changes" at bounding box center [765, 298] width 77 height 17
click at [761, 300] on span "Continue" at bounding box center [779, 298] width 37 height 9
click at [81, 354] on div "14. Goal state" at bounding box center [46, 353] width 77 height 12
click at [82, 355] on div "14. Goal state" at bounding box center [46, 353] width 77 height 12
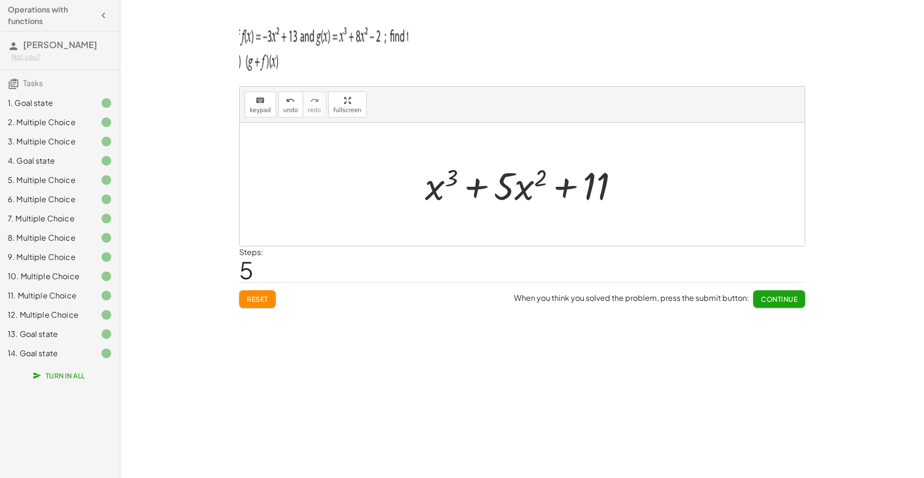
click at [105, 355] on icon at bounding box center [107, 353] width 12 height 12
click at [77, 105] on div "1. Goal state" at bounding box center [46, 103] width 77 height 12
click at [78, 178] on div "5. Multiple Choice" at bounding box center [46, 180] width 77 height 12
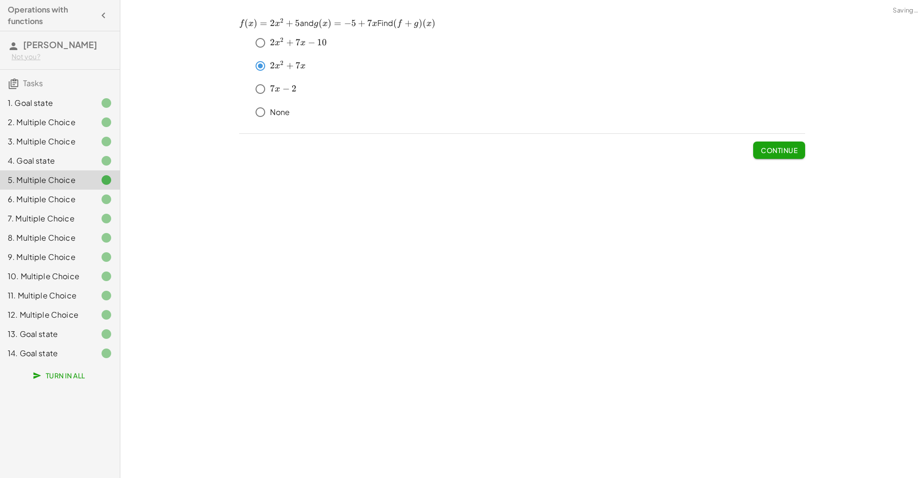
click at [74, 138] on div "3. Multiple Choice" at bounding box center [46, 142] width 77 height 12
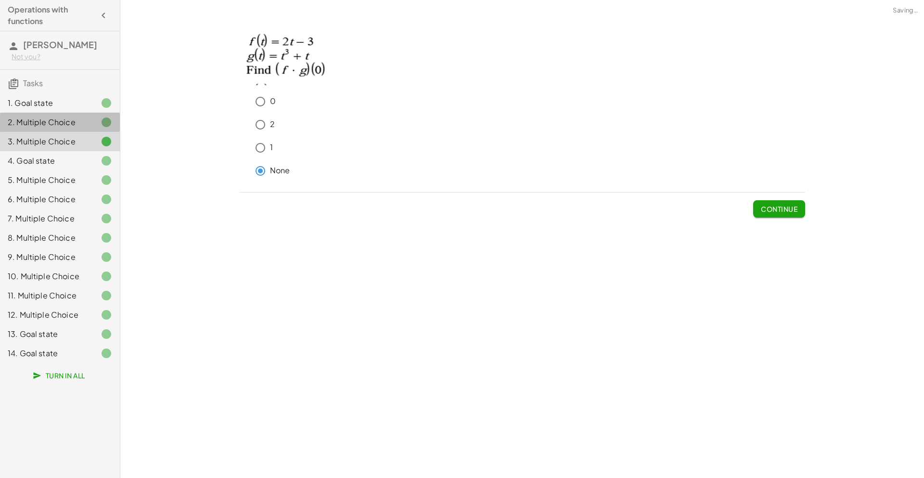
click at [72, 127] on div "2. Multiple Choice" at bounding box center [46, 122] width 77 height 12
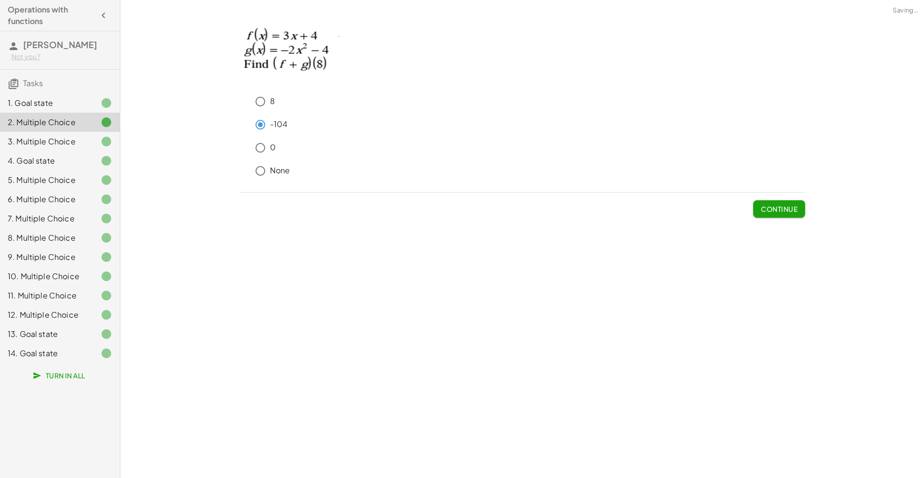
click at [76, 132] on div "1. Goal state" at bounding box center [60, 141] width 120 height 19
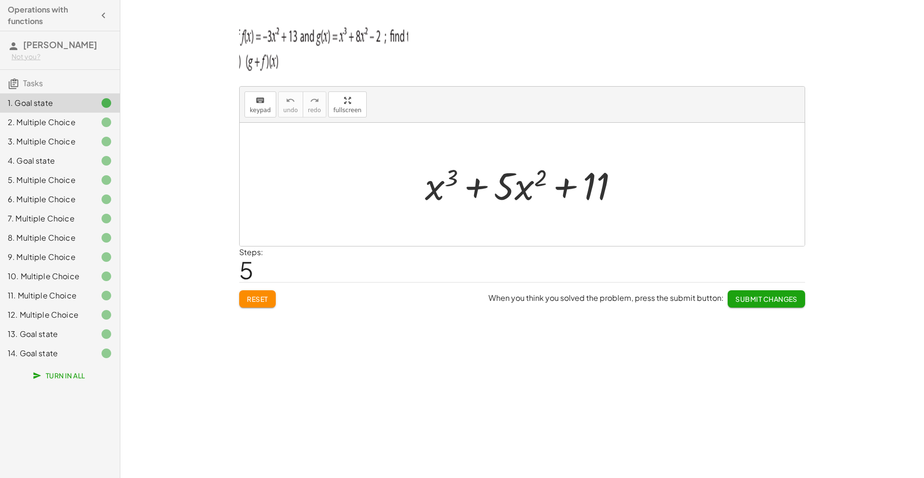
click at [77, 354] on div "14. Goal state" at bounding box center [46, 353] width 77 height 12
click at [776, 293] on button "Continue" at bounding box center [779, 298] width 52 height 17
click at [80, 104] on div "1. Goal state" at bounding box center [46, 103] width 77 height 12
click at [84, 102] on div "1. Goal state" at bounding box center [46, 103] width 77 height 12
click at [86, 117] on div at bounding box center [98, 122] width 27 height 12
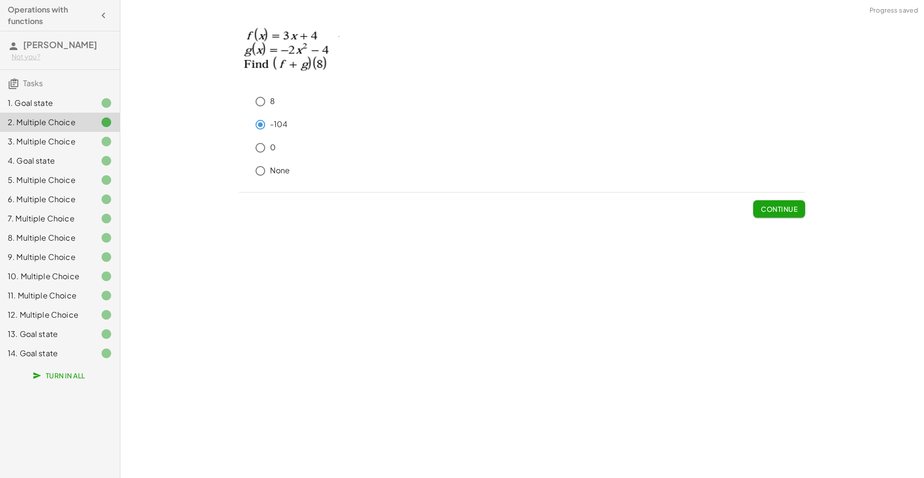
click at [75, 356] on div "14. Goal state" at bounding box center [46, 353] width 77 height 12
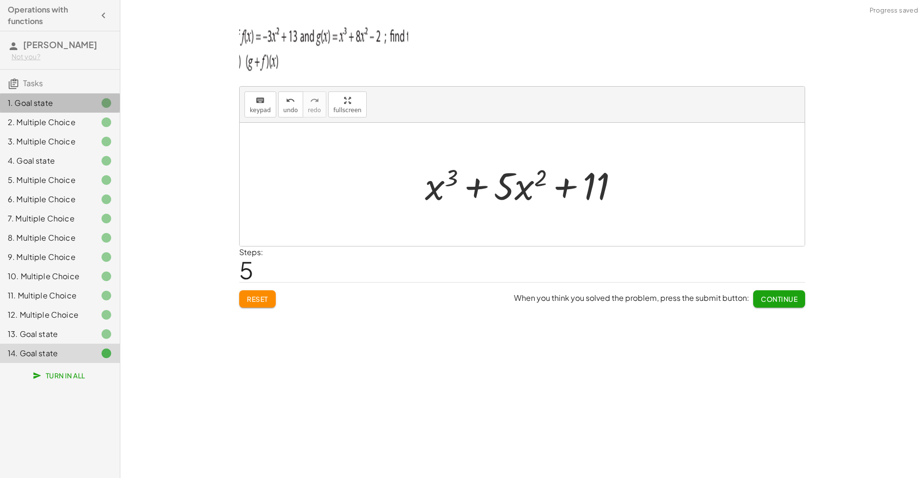
click at [53, 104] on div "1. Goal state" at bounding box center [46, 103] width 77 height 12
click at [89, 369] on button "Turn In All" at bounding box center [60, 375] width 66 height 17
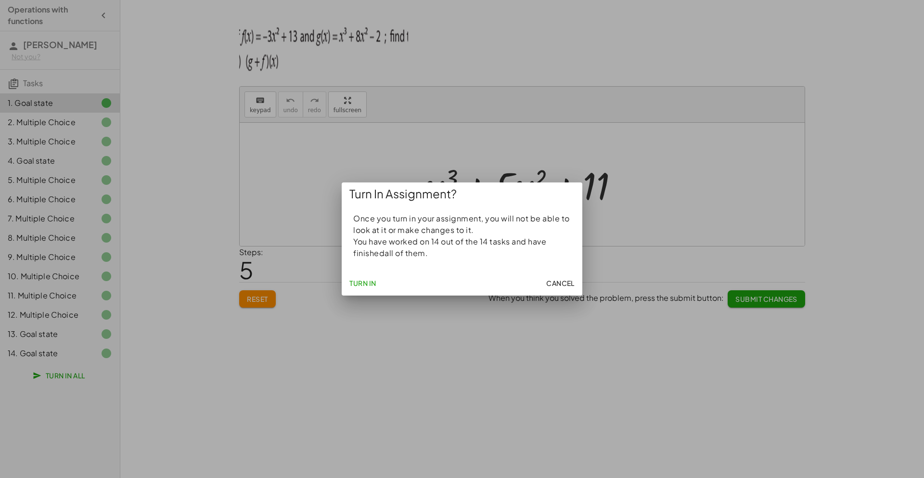
click at [368, 279] on span "Turn In" at bounding box center [362, 283] width 27 height 9
click at [368, 280] on span "Turn In" at bounding box center [362, 283] width 27 height 9
click at [370, 280] on span "Turn In" at bounding box center [362, 283] width 27 height 9
click at [369, 281] on span "Turn In" at bounding box center [362, 283] width 27 height 9
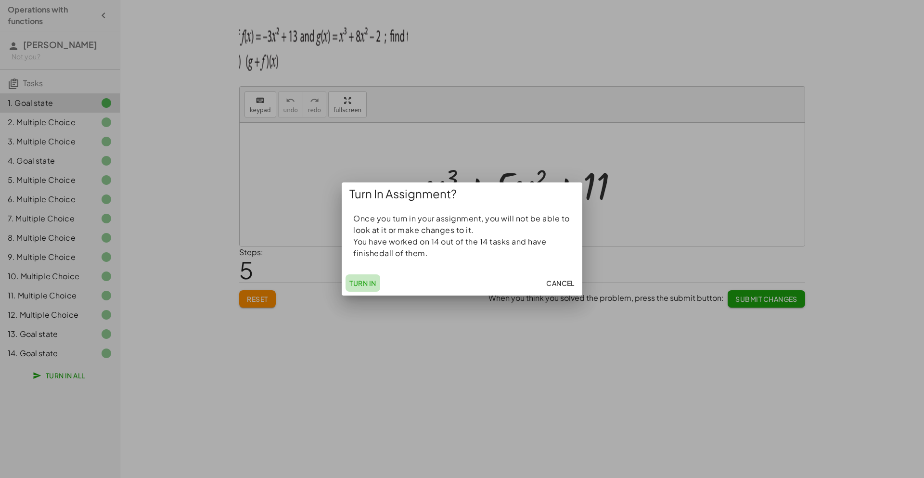
click at [369, 281] on span "Turn In" at bounding box center [362, 283] width 27 height 9
click at [552, 286] on span "Cancel" at bounding box center [560, 283] width 28 height 9
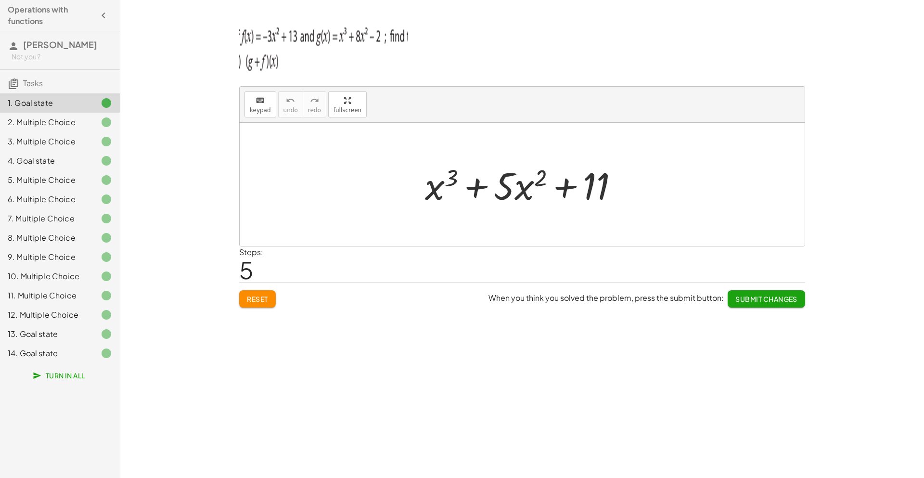
click at [49, 371] on span "Turn In All" at bounding box center [60, 375] width 51 height 9
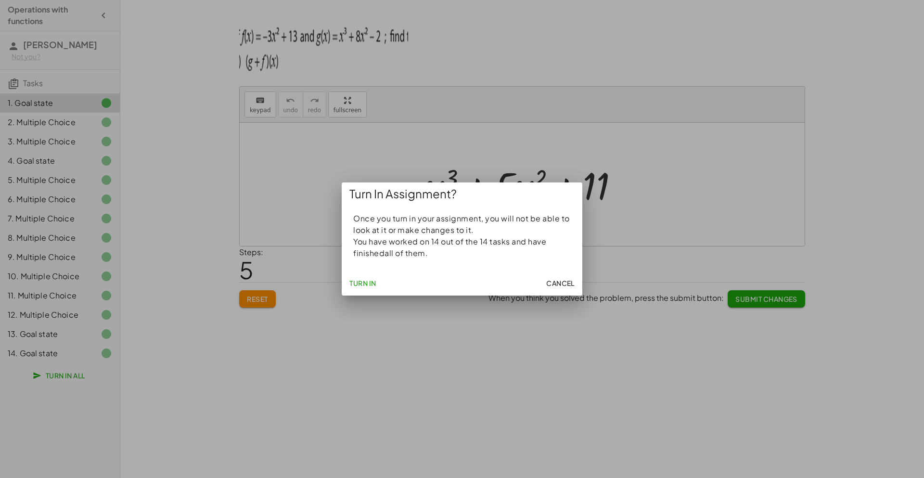
click at [349, 286] on span "Turn In" at bounding box center [362, 283] width 27 height 9
click at [345, 274] on button "Turn In" at bounding box center [362, 282] width 35 height 17
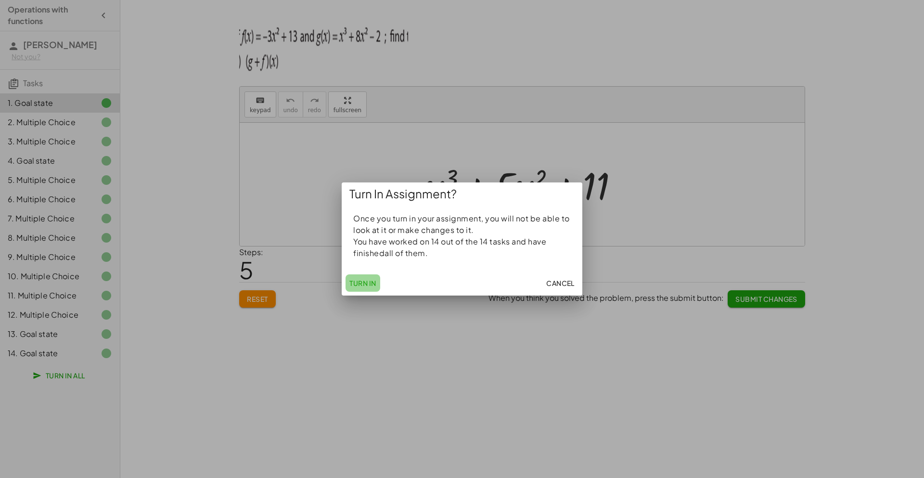
click at [345, 274] on button "Turn In" at bounding box center [362, 282] width 35 height 17
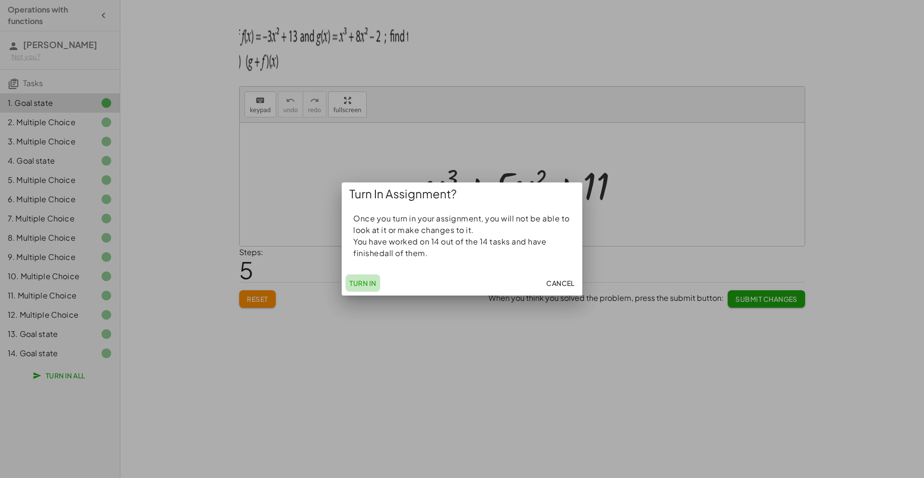
click at [345, 274] on button "Turn In" at bounding box center [362, 282] width 35 height 17
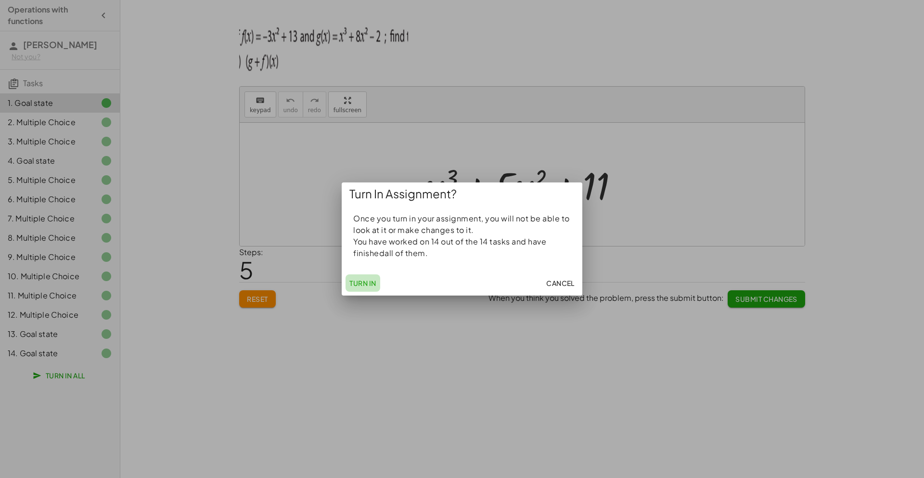
click at [345, 274] on button "Turn In" at bounding box center [362, 282] width 35 height 17
click at [554, 281] on span "Cancel" at bounding box center [560, 283] width 28 height 9
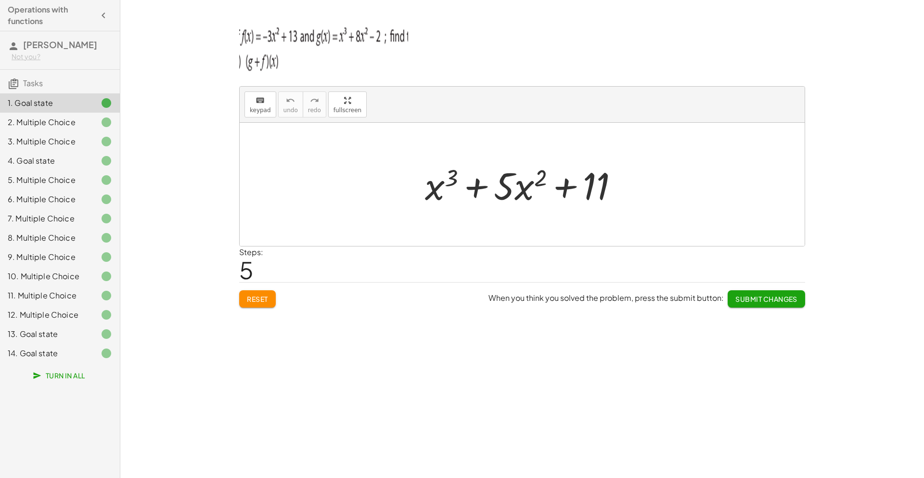
click at [66, 125] on div "2. Multiple Choice" at bounding box center [46, 122] width 77 height 12
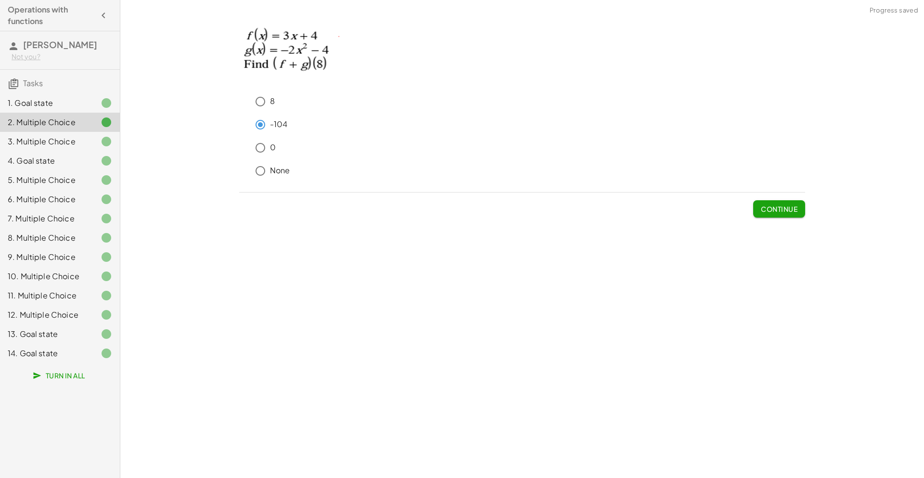
click at [72, 139] on div "3. Multiple Choice" at bounding box center [46, 142] width 77 height 12
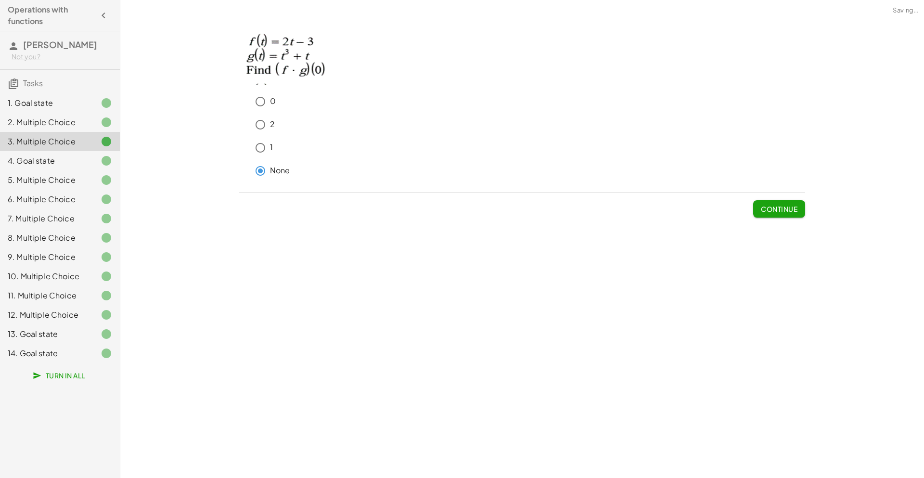
click at [78, 158] on div "4. Goal state" at bounding box center [46, 161] width 77 height 12
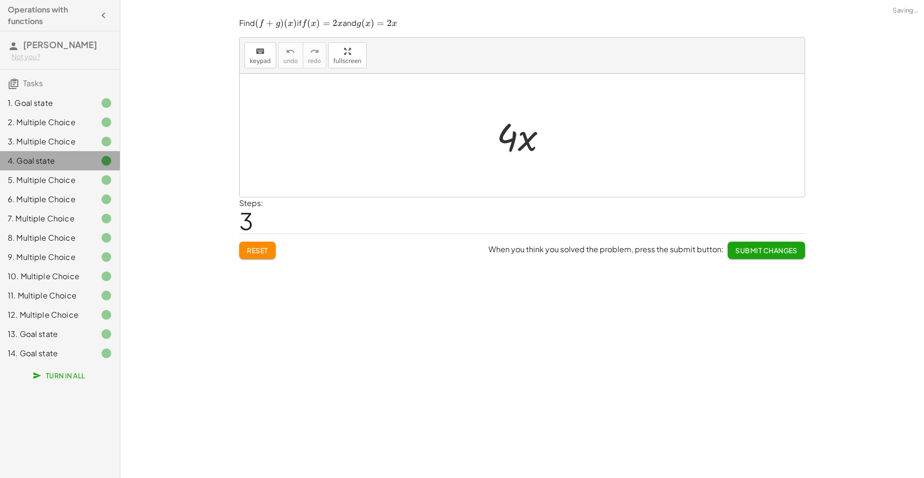
click at [83, 196] on div "6. Multiple Choice" at bounding box center [46, 199] width 77 height 12
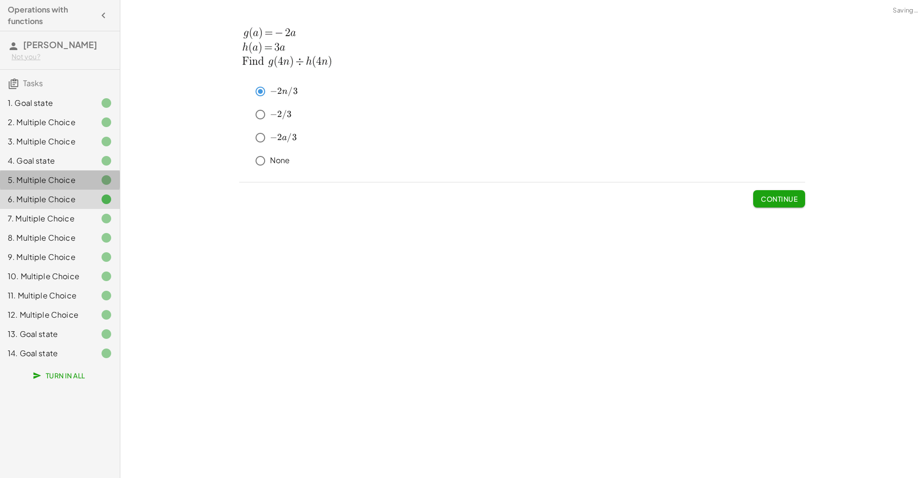
click at [78, 178] on div "5. Multiple Choice" at bounding box center [46, 180] width 77 height 12
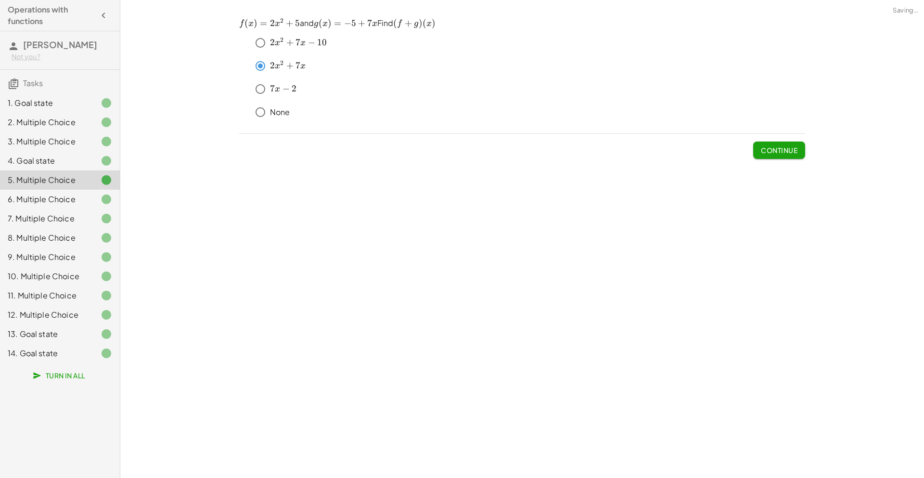
click at [82, 247] on div "7. Multiple Choice" at bounding box center [60, 256] width 120 height 19
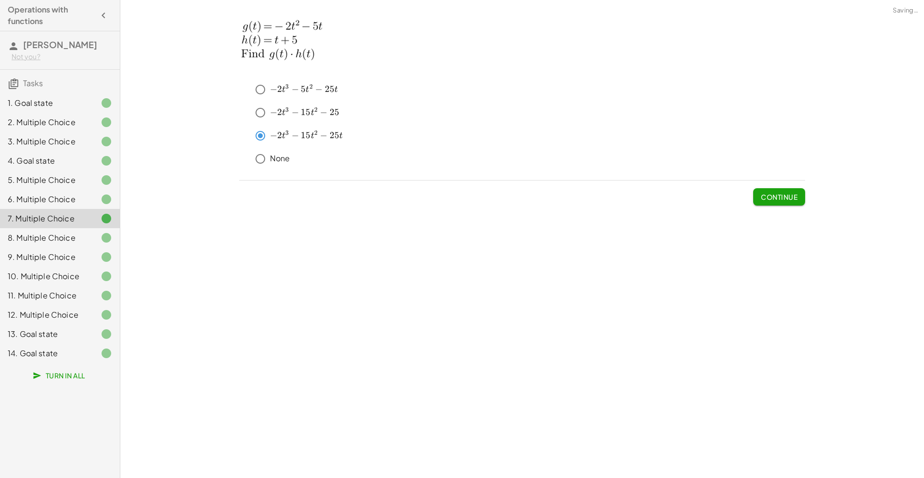
click at [108, 309] on icon at bounding box center [107, 315] width 12 height 12
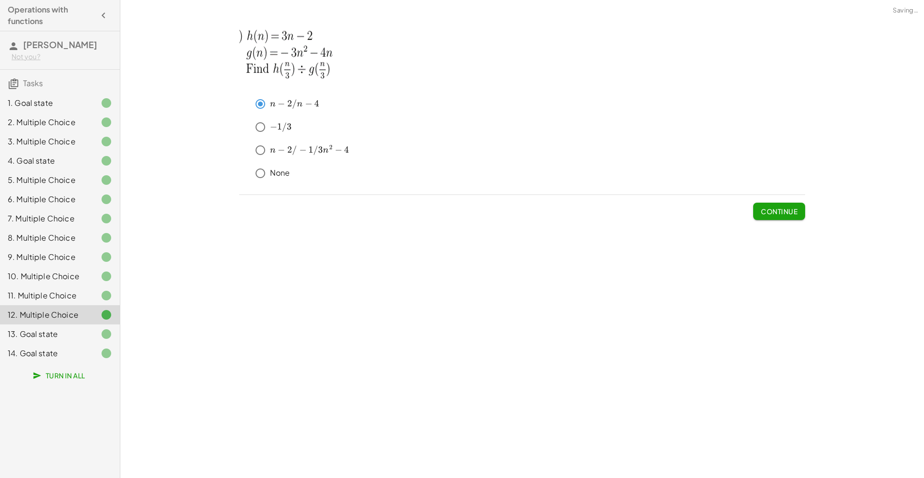
click at [101, 327] on div "13. Goal state" at bounding box center [60, 333] width 120 height 19
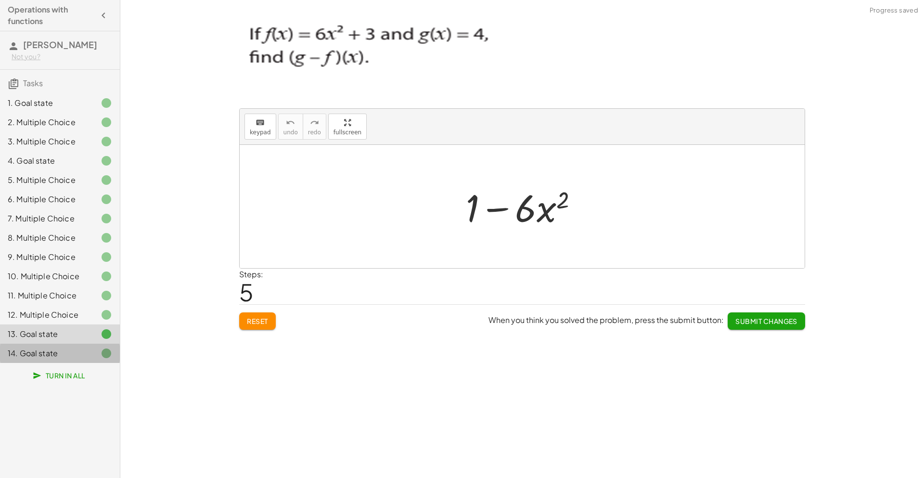
click at [102, 351] on icon at bounding box center [107, 353] width 12 height 12
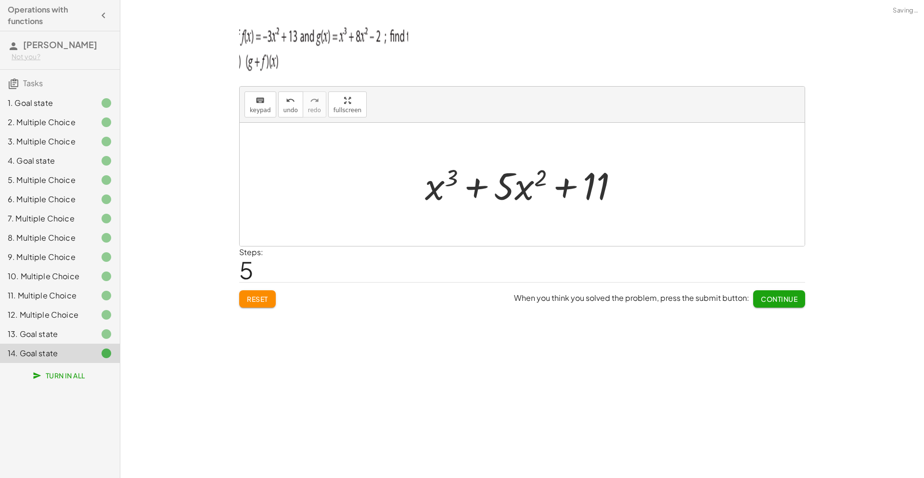
click at [106, 354] on icon at bounding box center [107, 353] width 12 height 12
click at [66, 372] on span "Turn In All" at bounding box center [60, 375] width 51 height 9
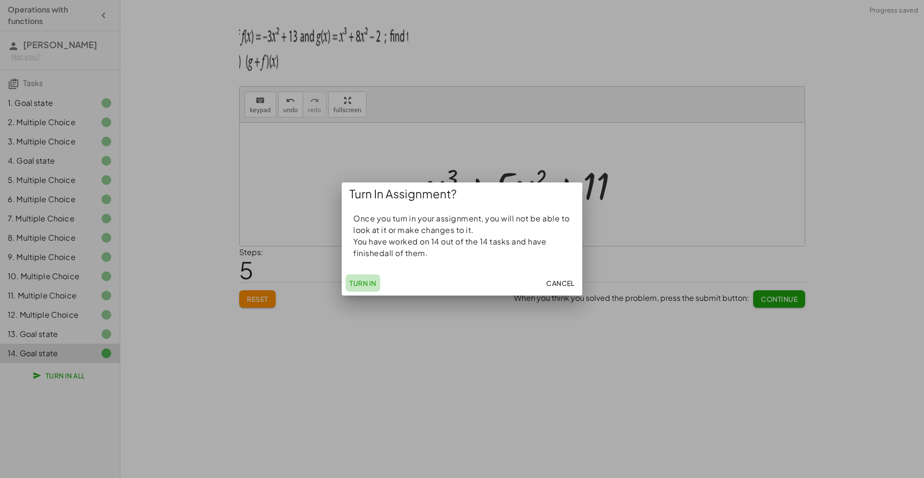
click at [367, 282] on span "Turn In" at bounding box center [362, 283] width 27 height 9
click at [569, 283] on span "Cancel" at bounding box center [560, 283] width 28 height 9
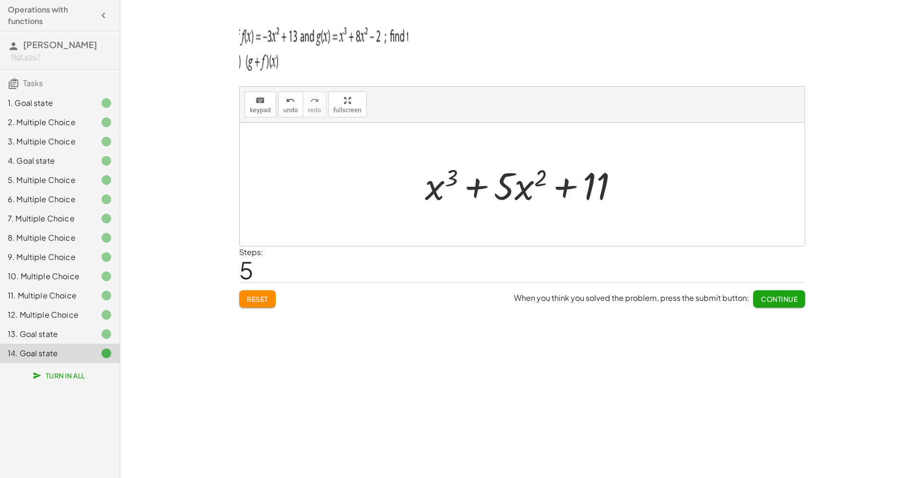
click at [105, 18] on icon "button" at bounding box center [104, 16] width 12 height 12
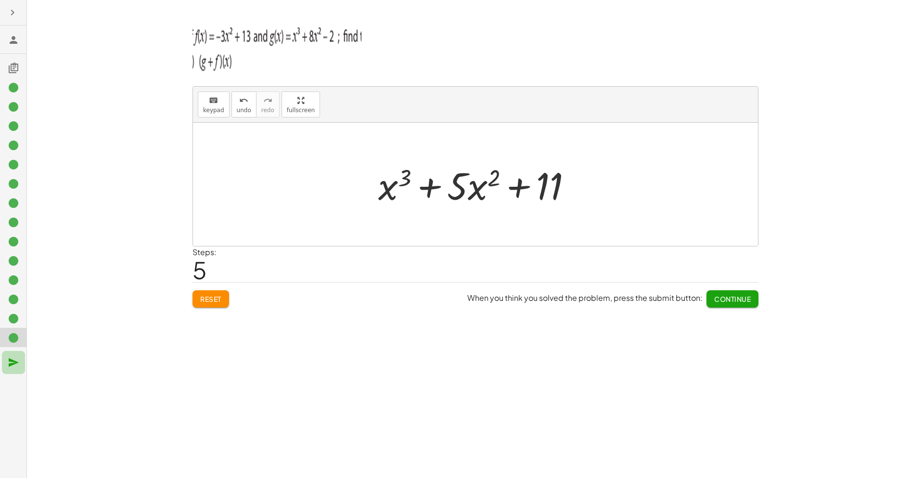
click at [11, 367] on icon "button" at bounding box center [14, 362] width 12 height 12
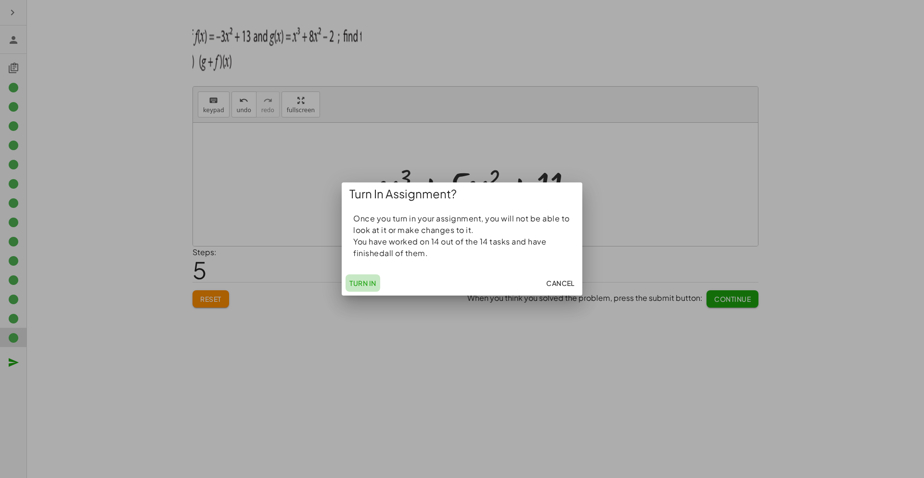
click at [362, 287] on span "Turn In" at bounding box center [362, 283] width 27 height 9
click at [559, 280] on span "Cancel" at bounding box center [560, 283] width 28 height 9
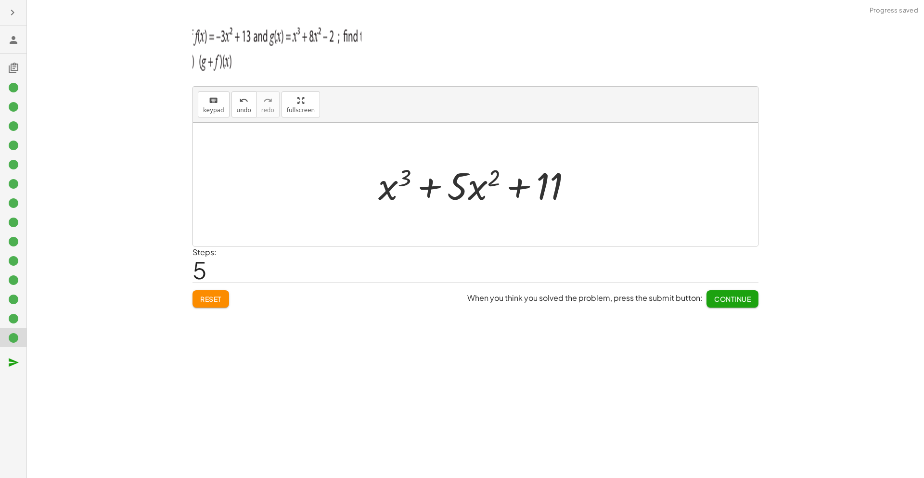
click at [12, 359] on icon "button" at bounding box center [14, 362] width 12 height 12
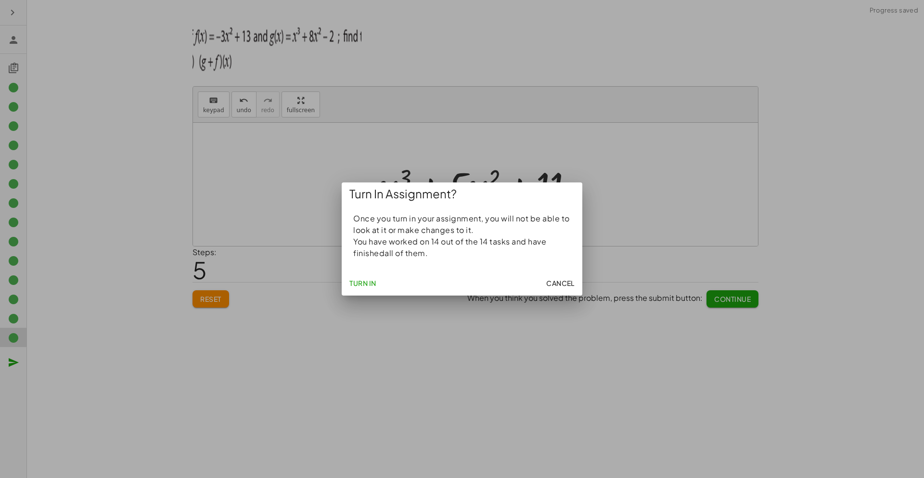
click at [358, 285] on span "Turn In" at bounding box center [362, 283] width 27 height 9
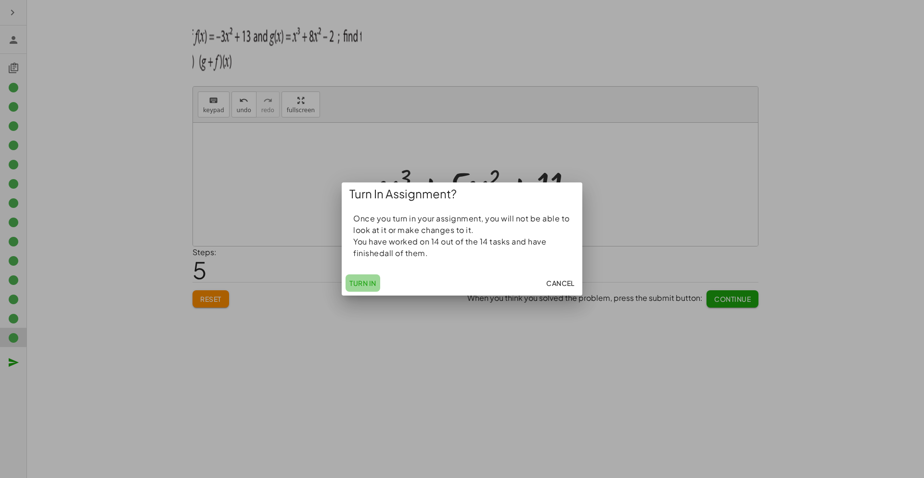
click at [358, 285] on span "Turn In" at bounding box center [362, 283] width 27 height 9
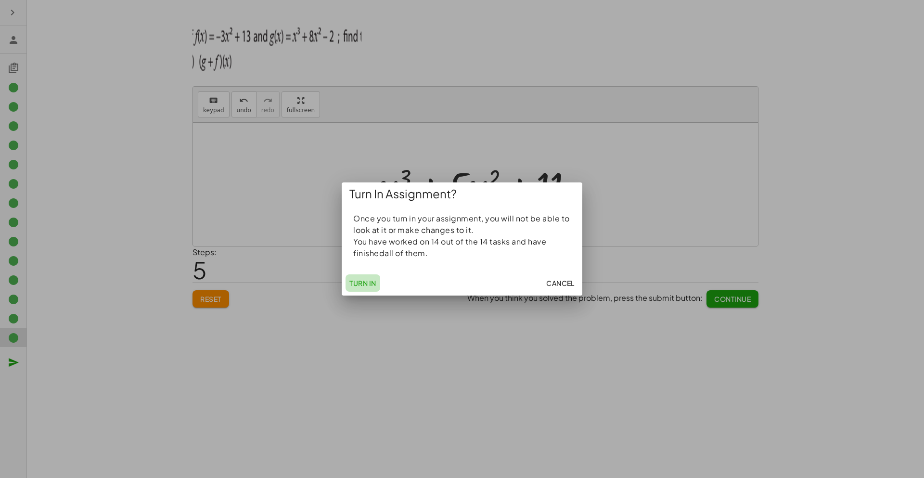
click at [358, 285] on span "Turn In" at bounding box center [362, 283] width 27 height 9
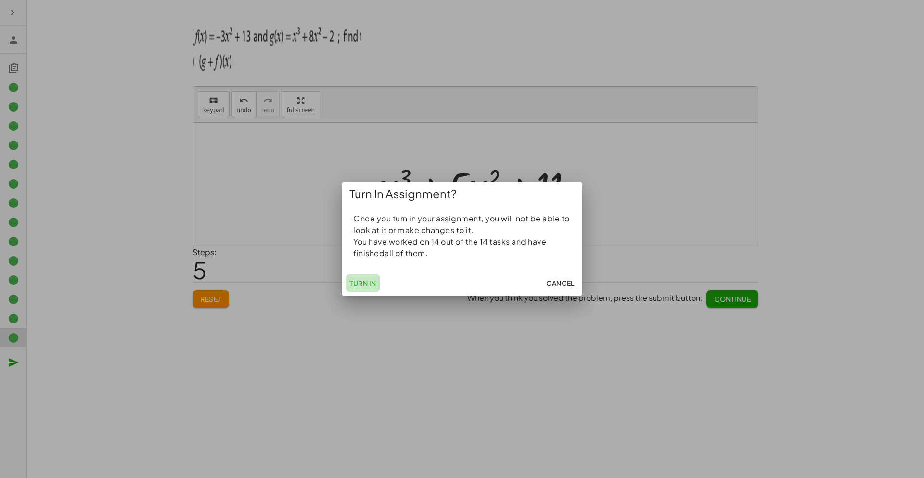
click at [358, 285] on span "Turn In" at bounding box center [362, 283] width 27 height 9
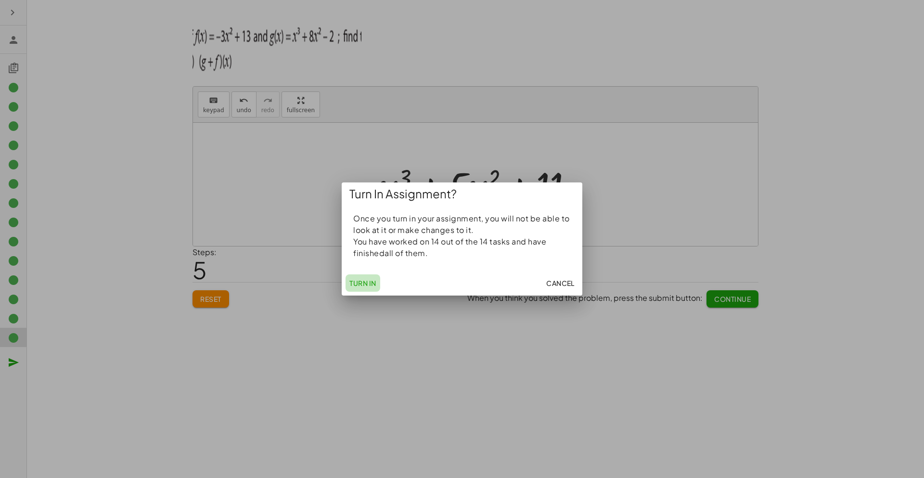
click at [358, 285] on span "Turn In" at bounding box center [362, 283] width 27 height 9
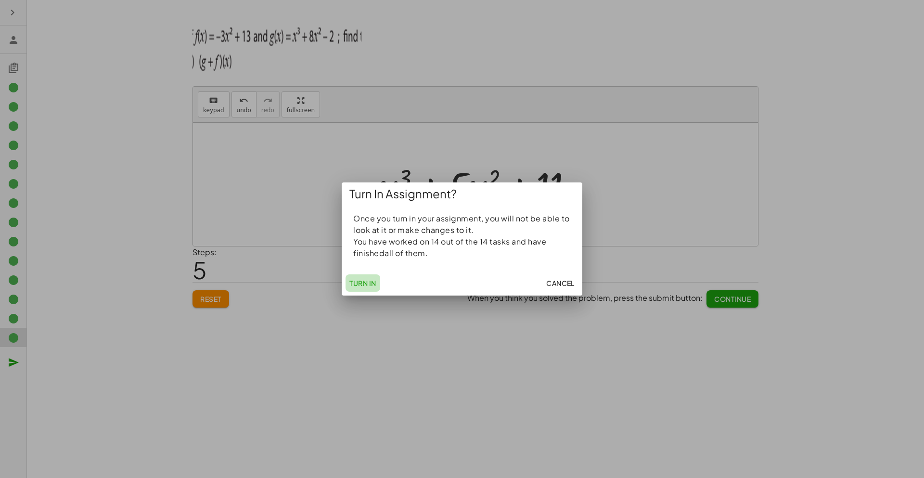
click at [358, 285] on span "Turn In" at bounding box center [362, 283] width 27 height 9
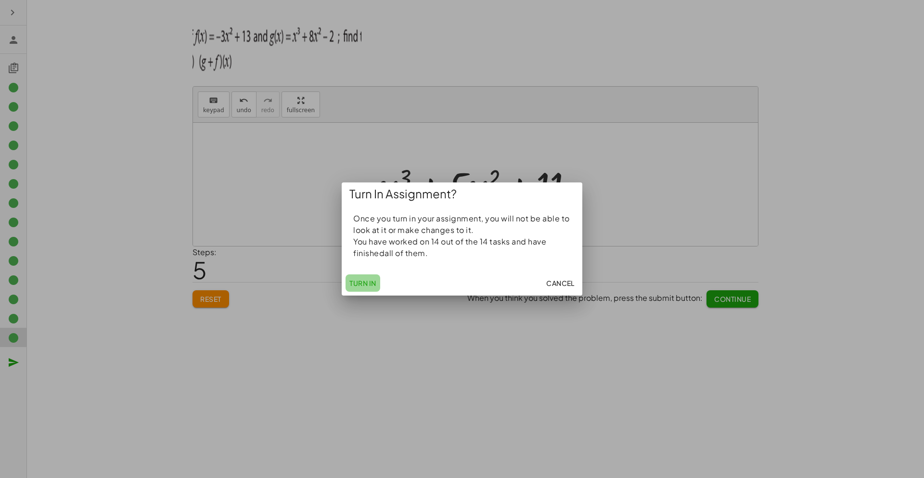
click at [358, 285] on span "Turn In" at bounding box center [362, 283] width 27 height 9
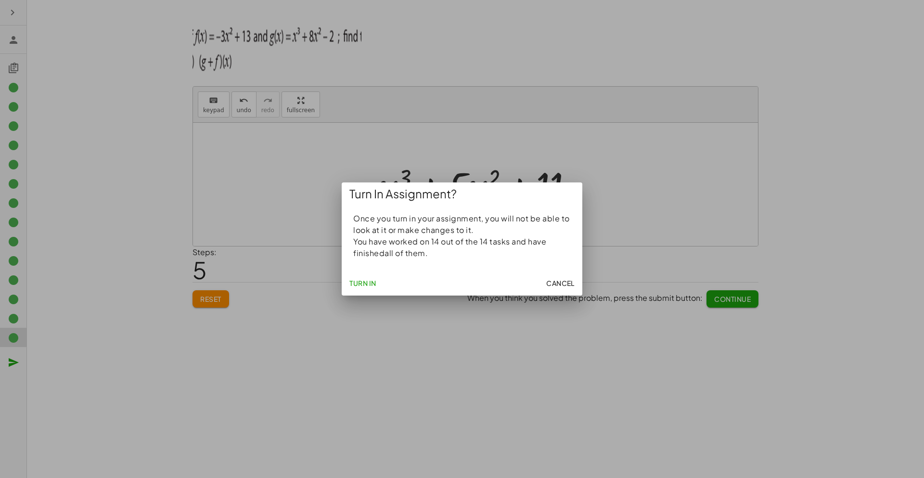
click at [358, 285] on span "Turn In" at bounding box center [362, 283] width 27 height 9
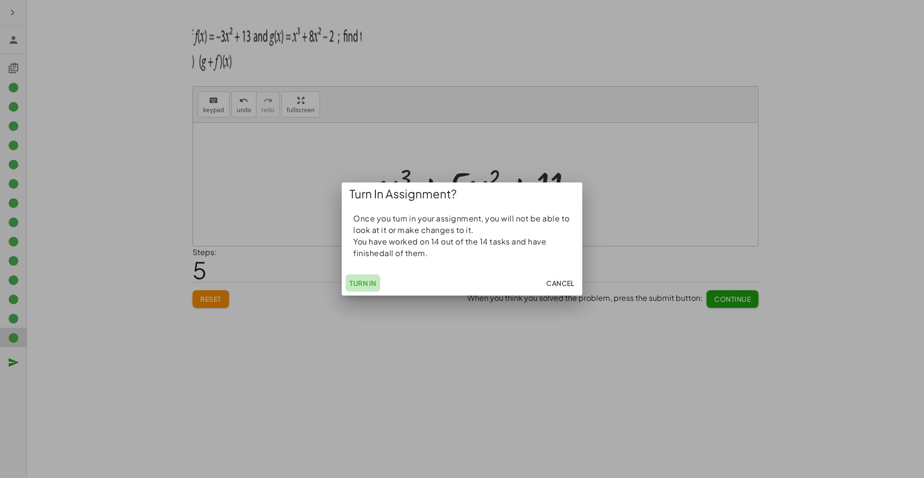
click at [358, 285] on span "Turn In" at bounding box center [362, 283] width 27 height 9
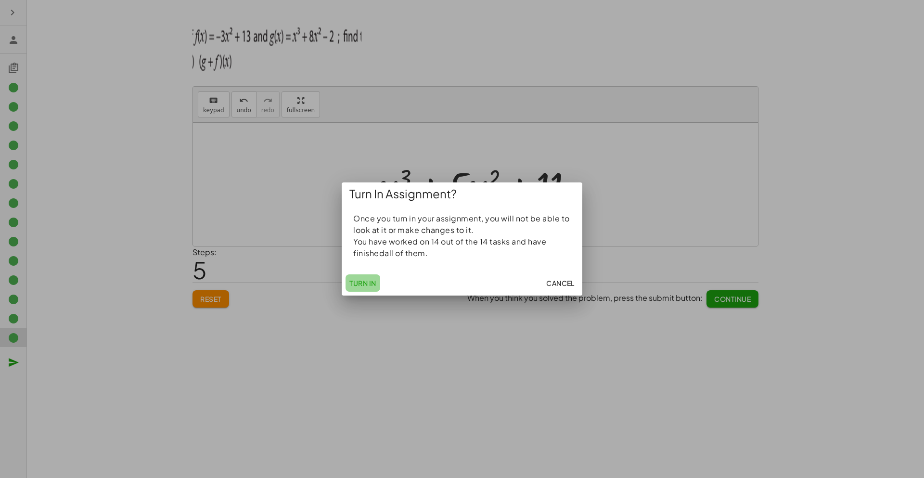
click at [358, 285] on span "Turn In" at bounding box center [362, 283] width 27 height 9
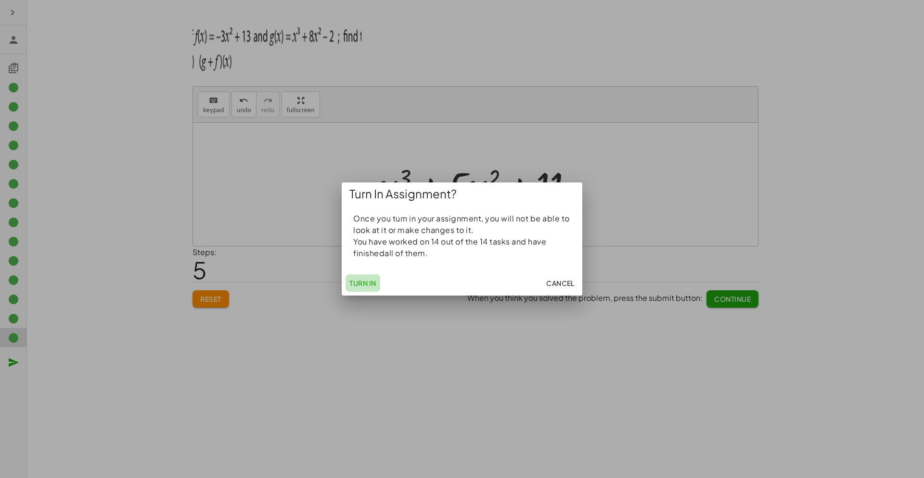
click at [358, 285] on span "Turn In" at bounding box center [362, 283] width 27 height 9
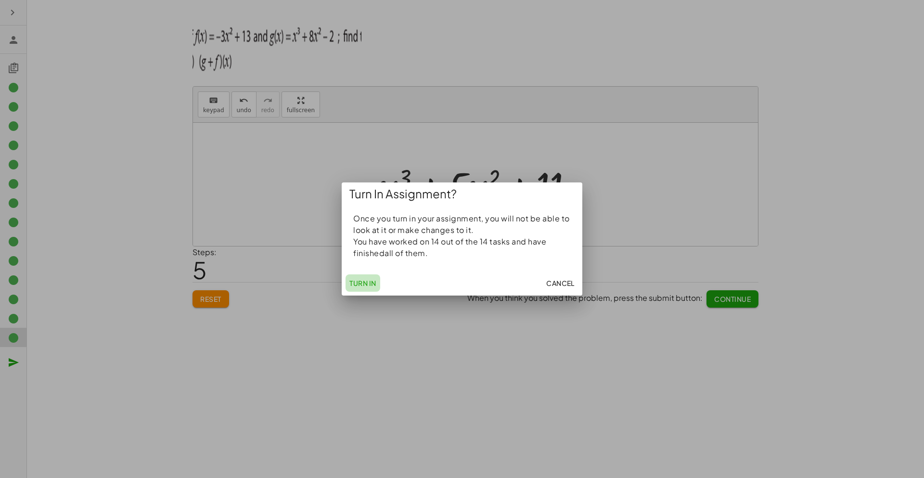
click at [358, 285] on span "Turn In" at bounding box center [362, 283] width 27 height 9
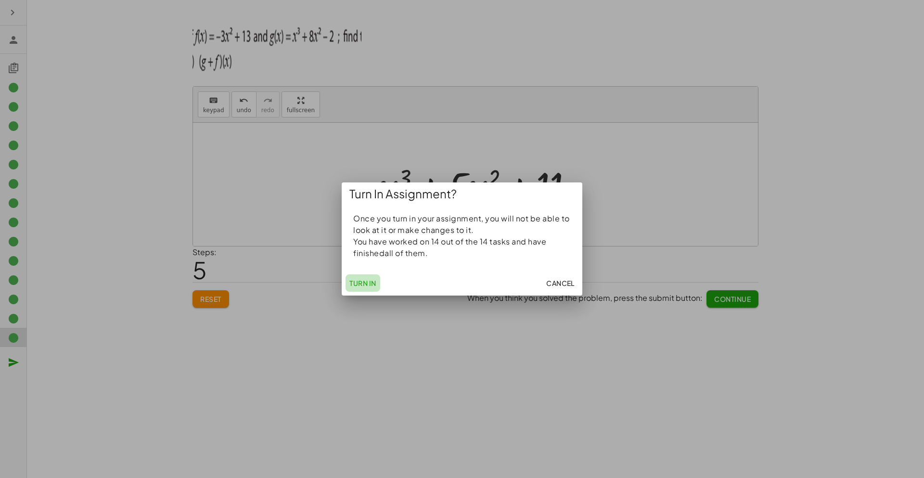
click at [358, 285] on span "Turn In" at bounding box center [362, 283] width 27 height 9
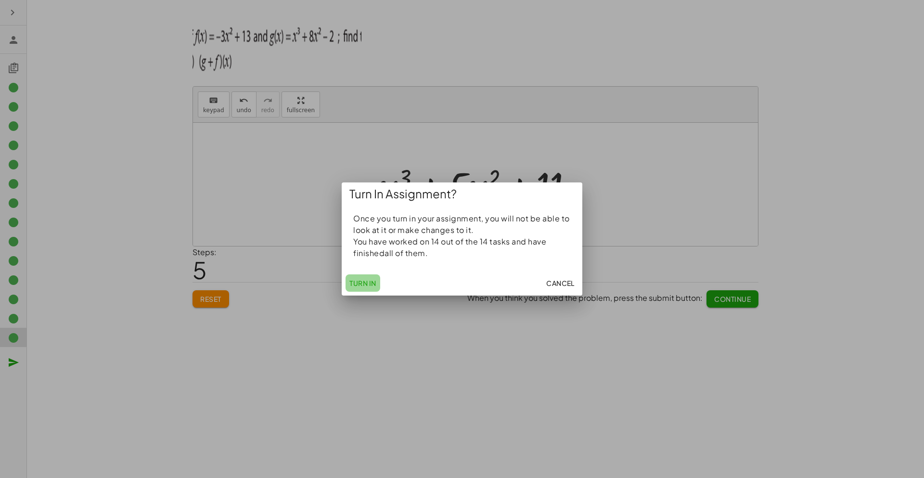
click at [358, 285] on span "Turn In" at bounding box center [362, 283] width 27 height 9
click at [368, 272] on div "Turn In Cancel" at bounding box center [462, 282] width 241 height 25
click at [547, 287] on span "Cancel" at bounding box center [560, 283] width 28 height 9
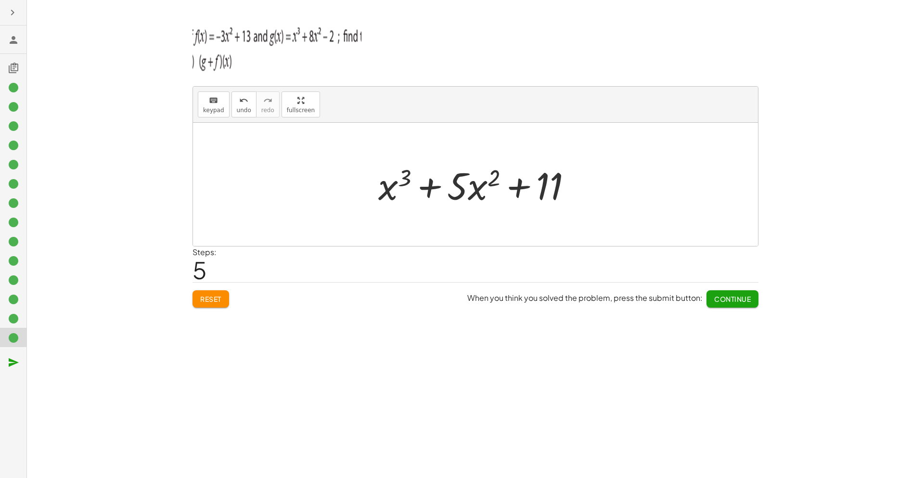
click at [14, 84] on icon at bounding box center [14, 88] width 12 height 12
click at [6, 135] on div at bounding box center [13, 144] width 26 height 19
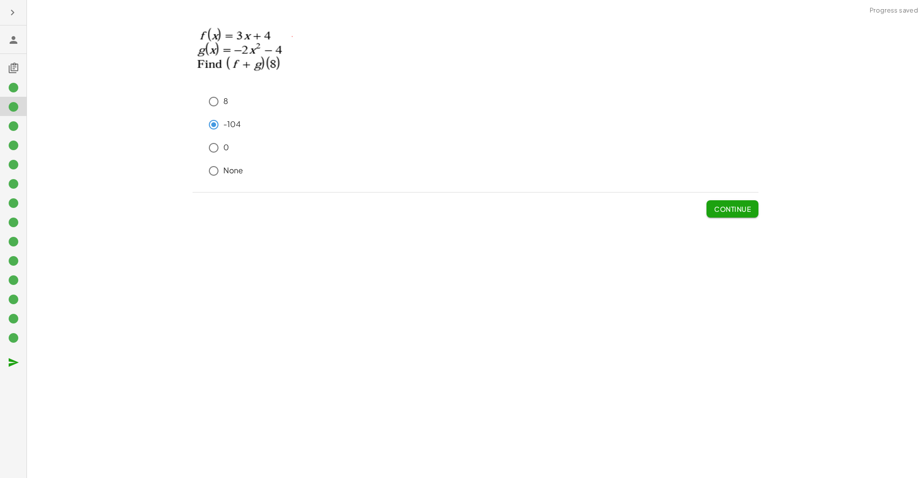
click at [15, 264] on icon at bounding box center [14, 261] width 12 height 12
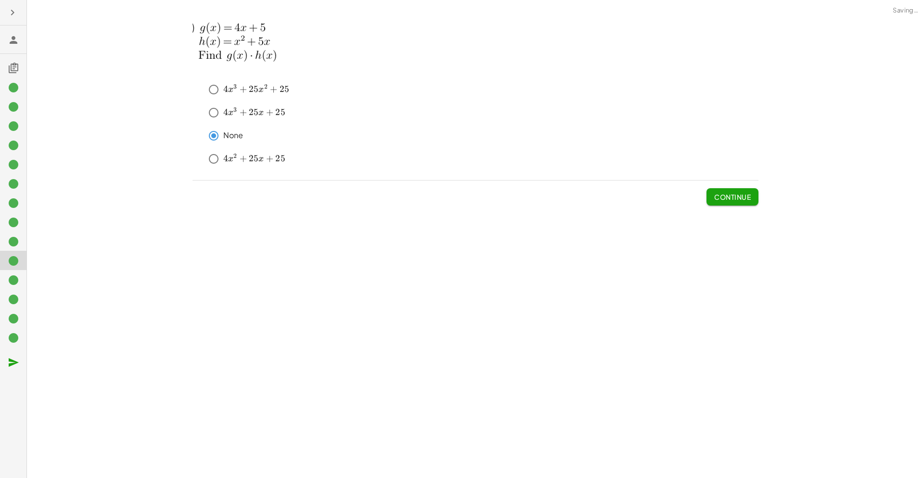
click at [15, 284] on icon at bounding box center [14, 280] width 12 height 12
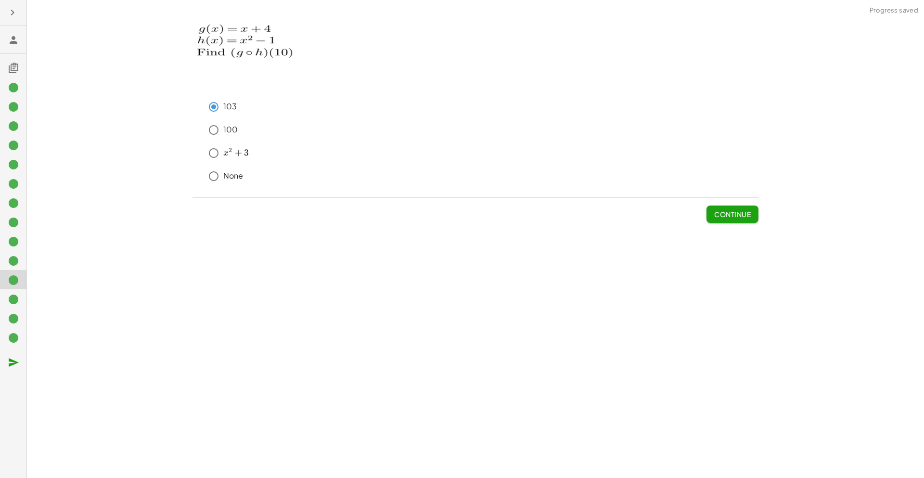
click at [17, 314] on icon at bounding box center [14, 319] width 12 height 12
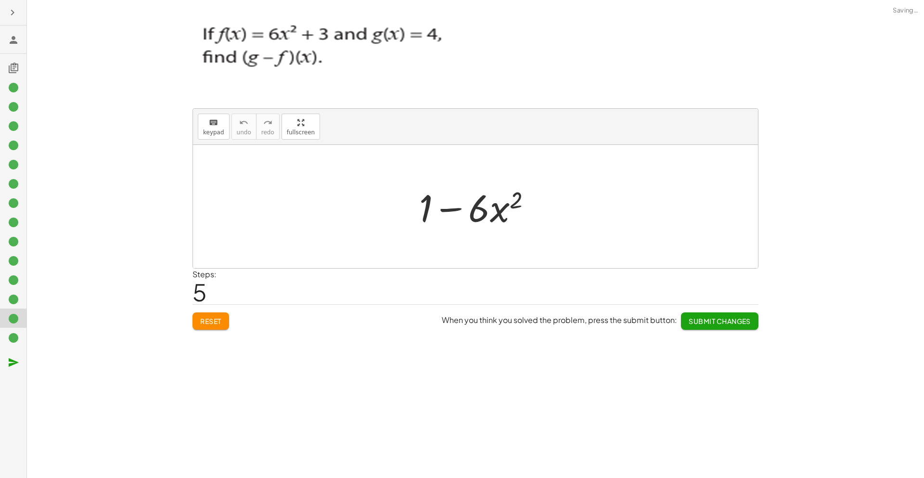
click at [10, 17] on icon "button" at bounding box center [13, 13] width 12 height 12
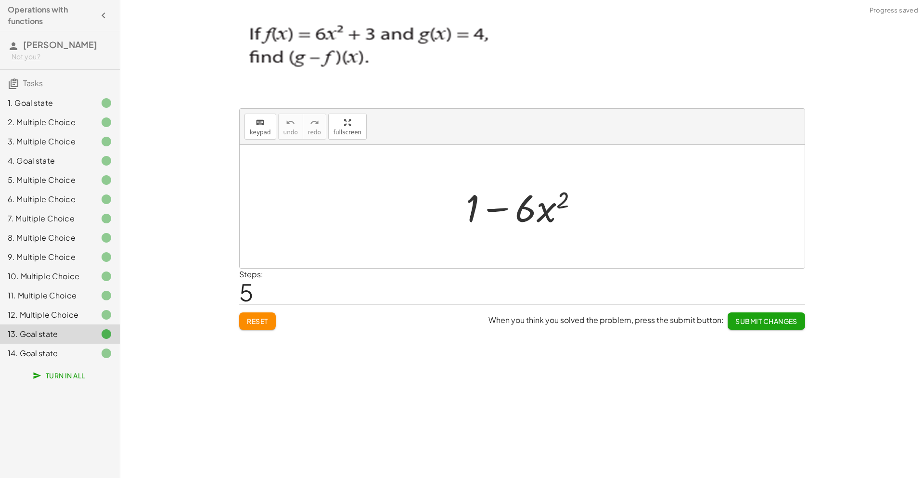
click at [54, 102] on div "1. Goal state" at bounding box center [46, 103] width 77 height 12
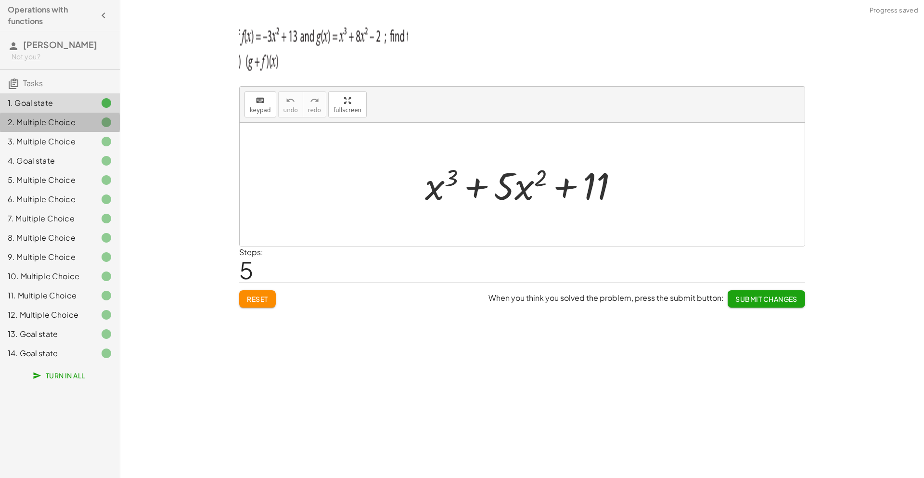
click at [65, 127] on div "2. Multiple Choice" at bounding box center [46, 122] width 77 height 12
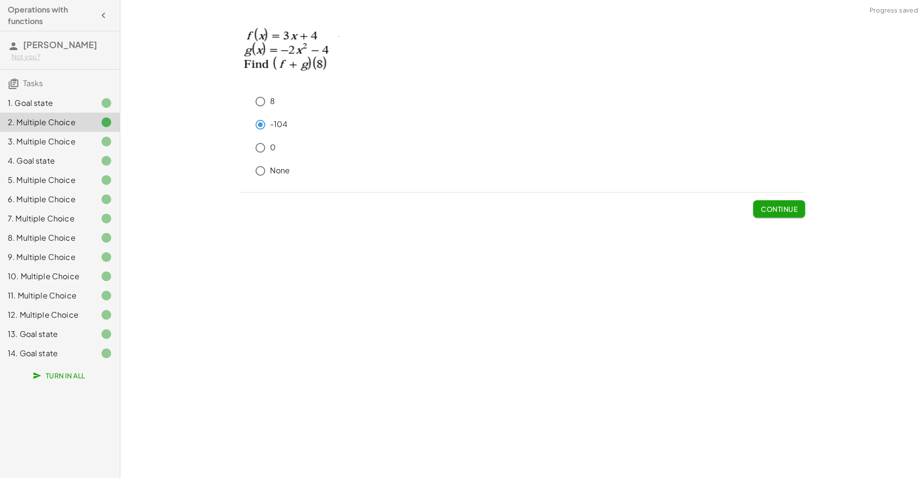
click at [51, 354] on div "14. Goal state" at bounding box center [46, 353] width 77 height 12
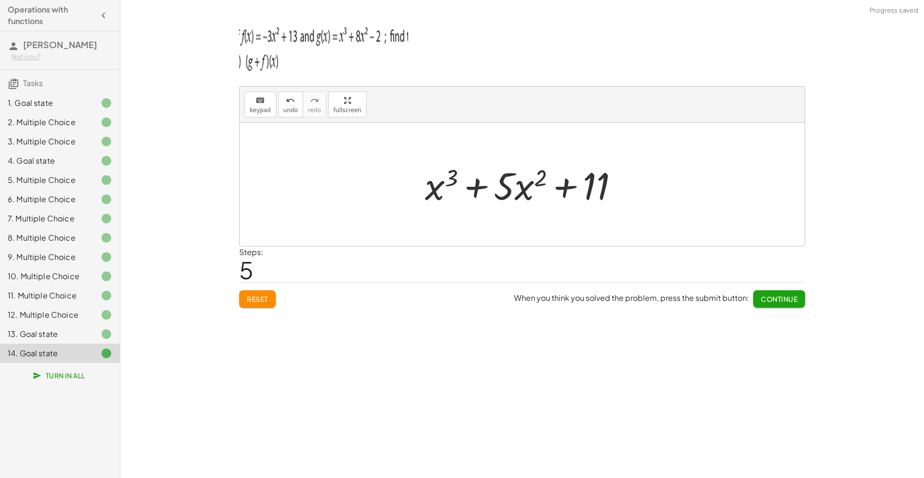
click at [64, 374] on span "Turn In All" at bounding box center [60, 375] width 51 height 9
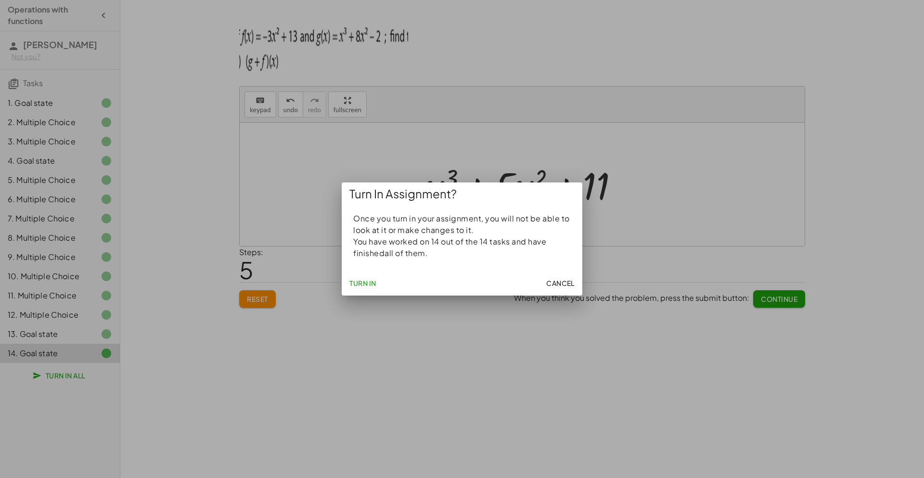
click at [365, 279] on span "Turn In" at bounding box center [362, 283] width 27 height 9
click at [309, 341] on div at bounding box center [462, 239] width 924 height 478
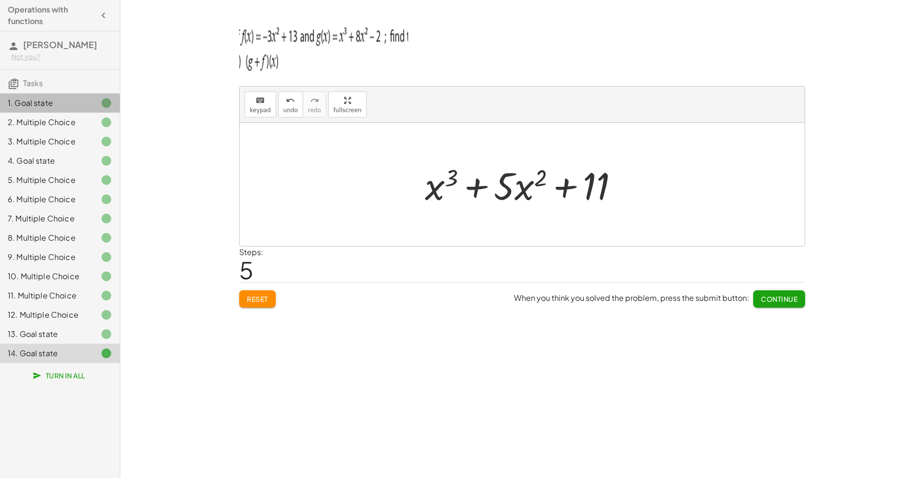
click at [78, 107] on div "1. Goal state" at bounding box center [46, 103] width 77 height 12
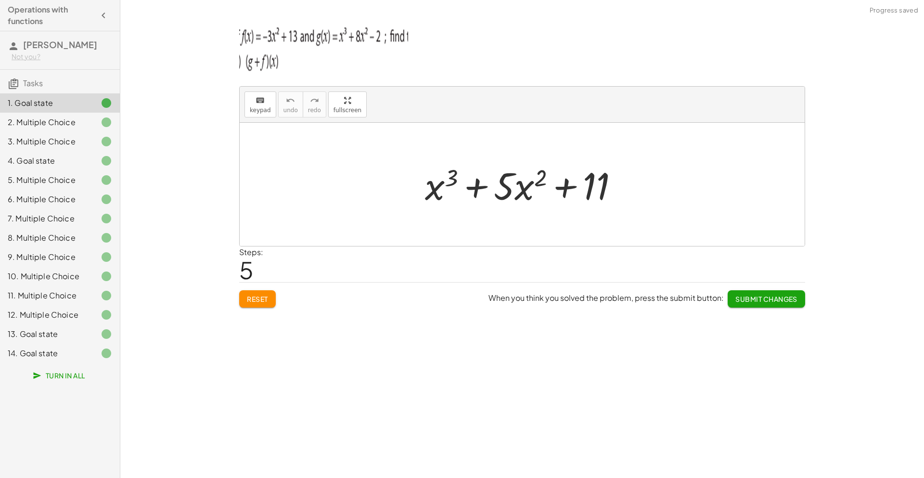
click at [82, 117] on div "2. Multiple Choice" at bounding box center [46, 122] width 77 height 12
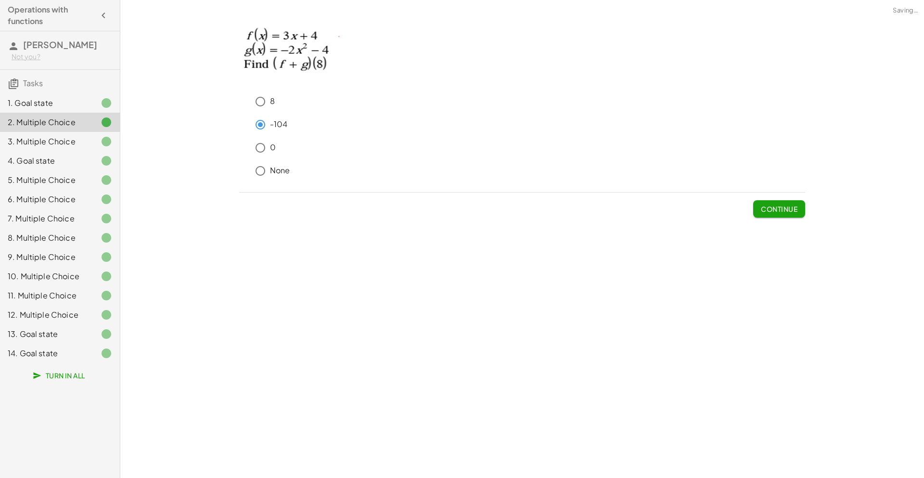
click at [88, 170] on div "3. Multiple Choice" at bounding box center [60, 179] width 120 height 19
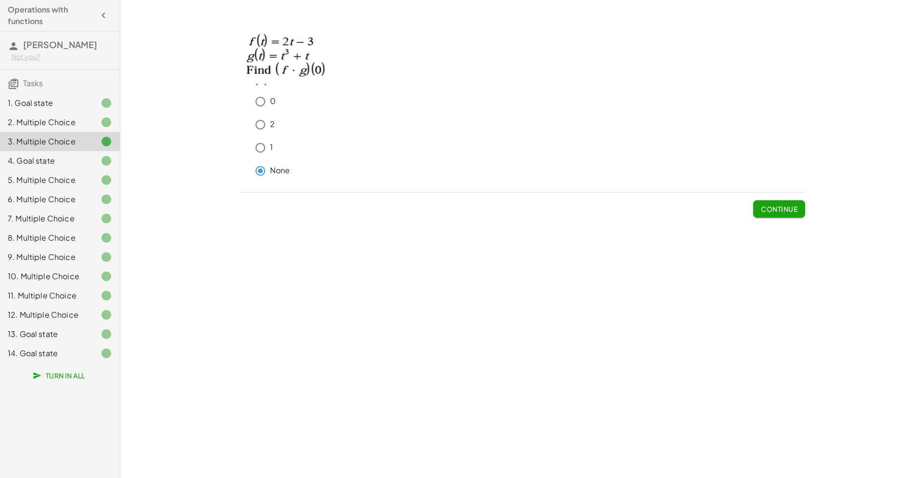
click at [764, 210] on span "Continue" at bounding box center [779, 208] width 37 height 9
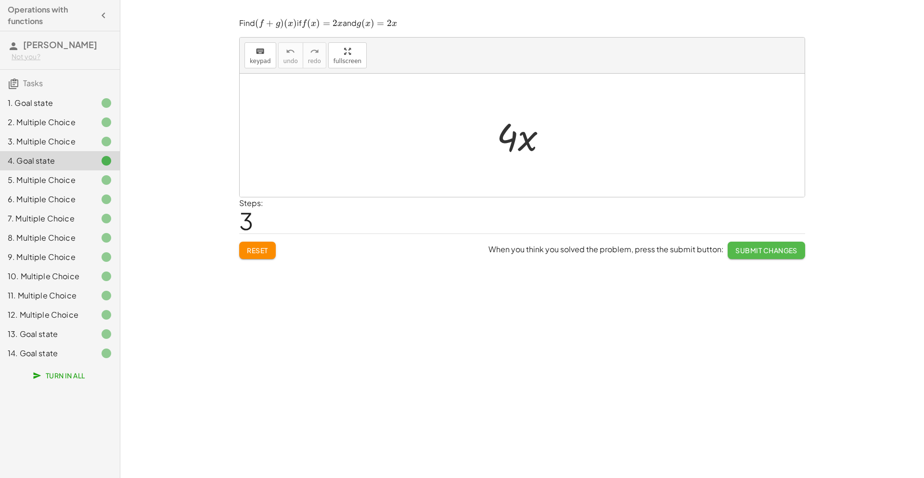
click at [764, 254] on button "Submit Changes" at bounding box center [765, 250] width 77 height 17
click at [764, 254] on button "Continue" at bounding box center [779, 250] width 52 height 17
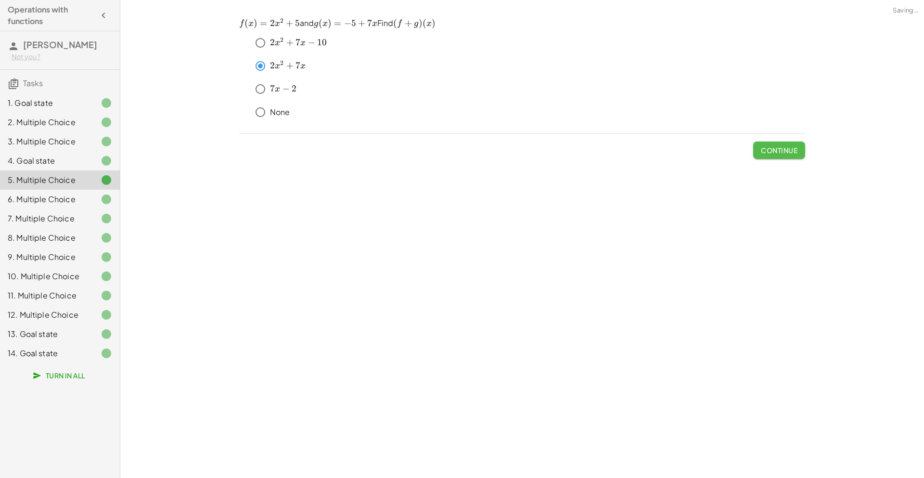
click at [781, 149] on span "Continue" at bounding box center [779, 150] width 37 height 9
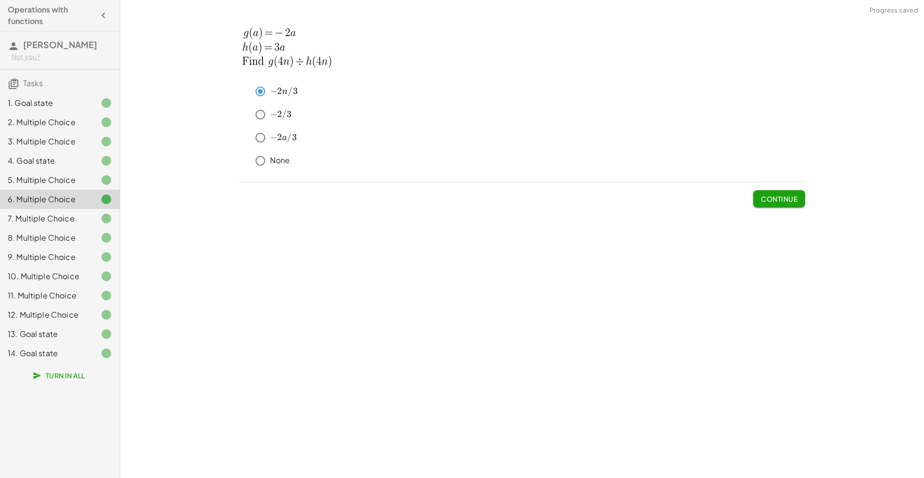
click at [778, 196] on span "Continue" at bounding box center [779, 198] width 37 height 9
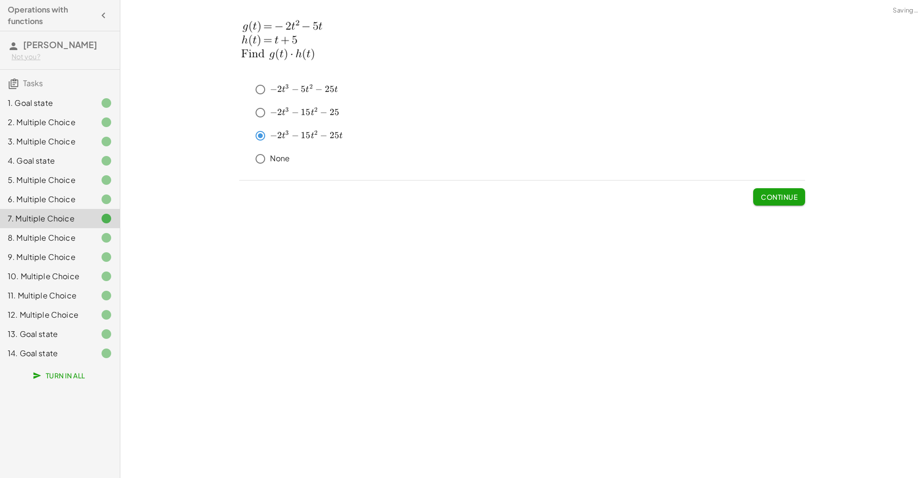
click at [779, 204] on button "Continue" at bounding box center [779, 196] width 52 height 17
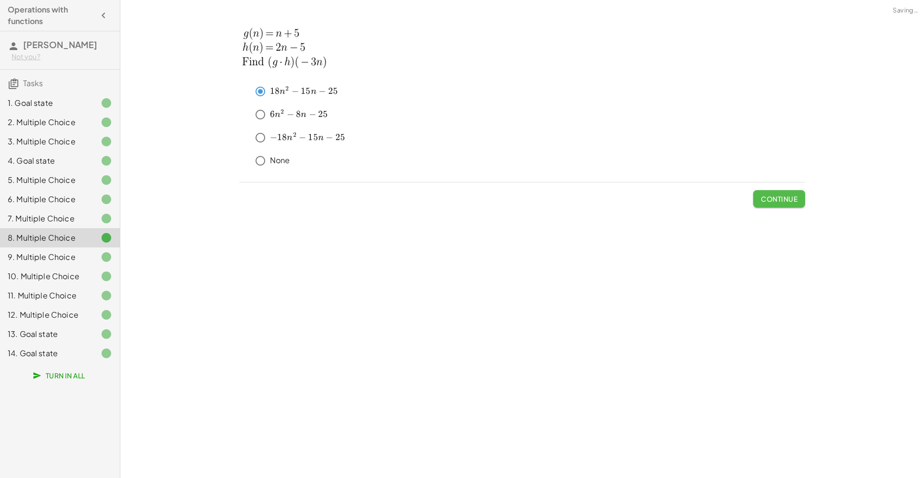
click at [779, 204] on button "Continue" at bounding box center [779, 198] width 52 height 17
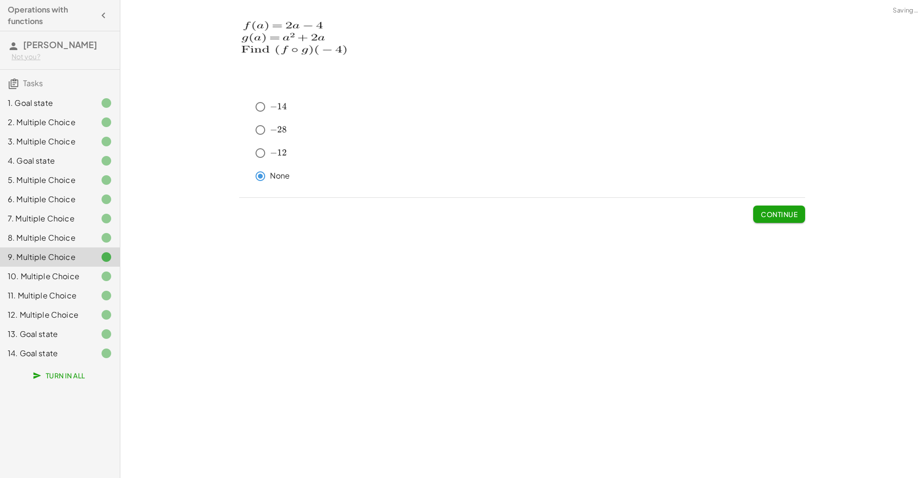
click at [779, 204] on span "Continue" at bounding box center [779, 210] width 52 height 25
click at [781, 212] on span "Continue" at bounding box center [779, 214] width 37 height 9
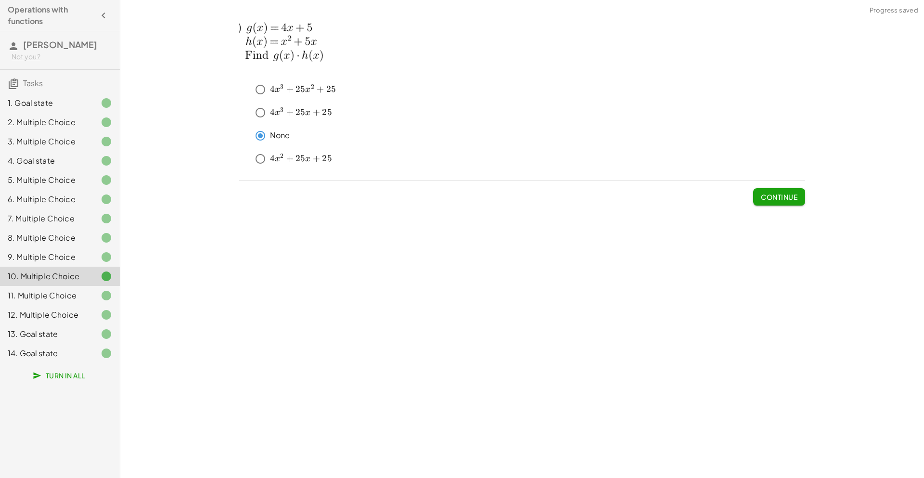
click at [781, 198] on span "Continue" at bounding box center [779, 196] width 37 height 9
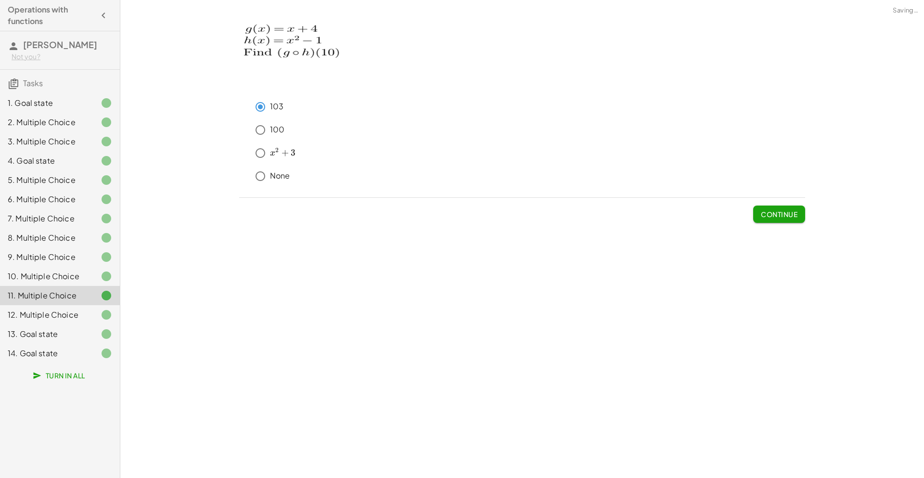
click at [779, 210] on span "Continue" at bounding box center [779, 214] width 37 height 9
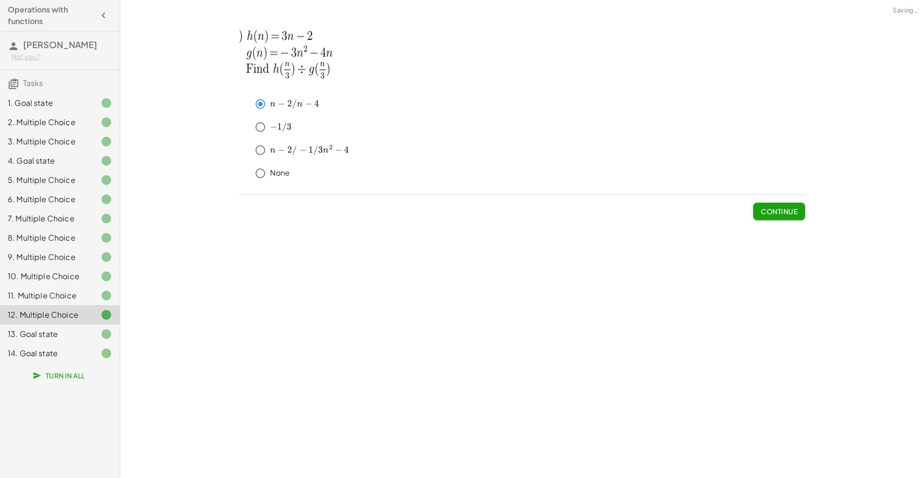
click at [778, 212] on span "Continue" at bounding box center [779, 211] width 37 height 9
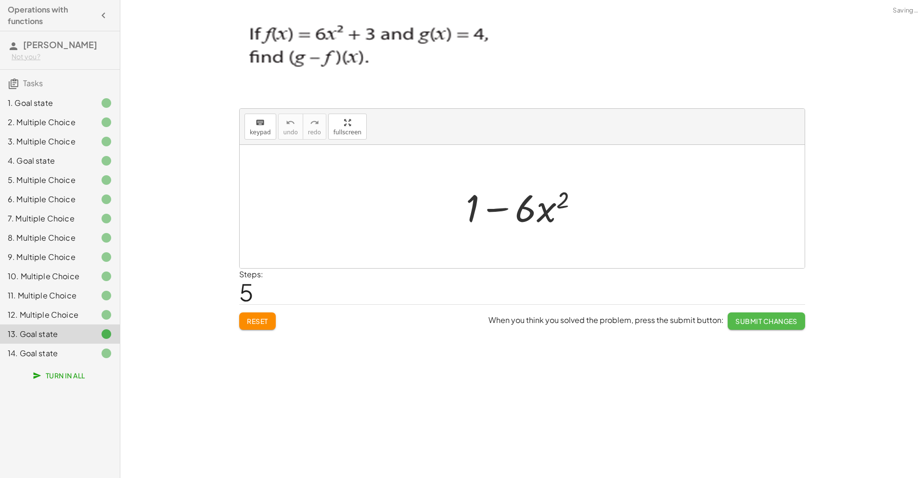
click at [772, 319] on span "Submit Changes" at bounding box center [766, 321] width 62 height 9
click at [772, 319] on span "Continue" at bounding box center [779, 321] width 37 height 9
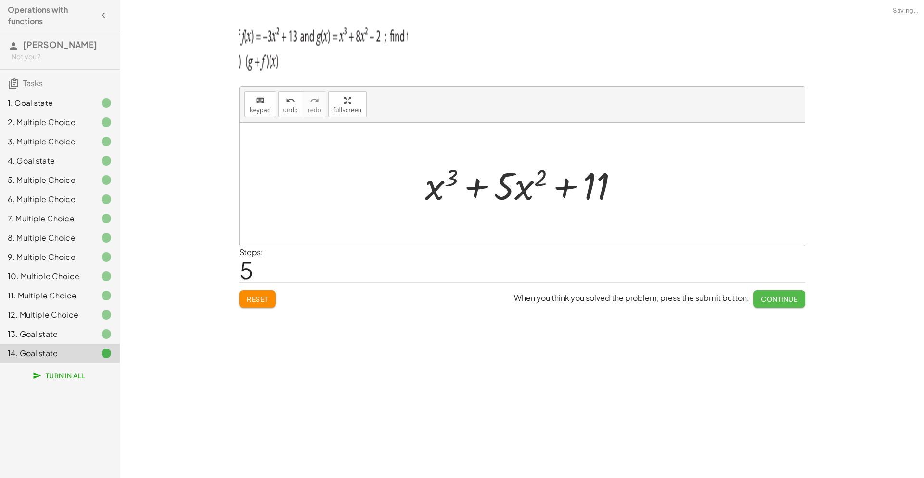
click at [767, 299] on span "Continue" at bounding box center [779, 298] width 37 height 9
click at [767, 299] on span "Submit Changes" at bounding box center [766, 298] width 62 height 9
click at [767, 300] on span "Continue" at bounding box center [779, 298] width 37 height 9
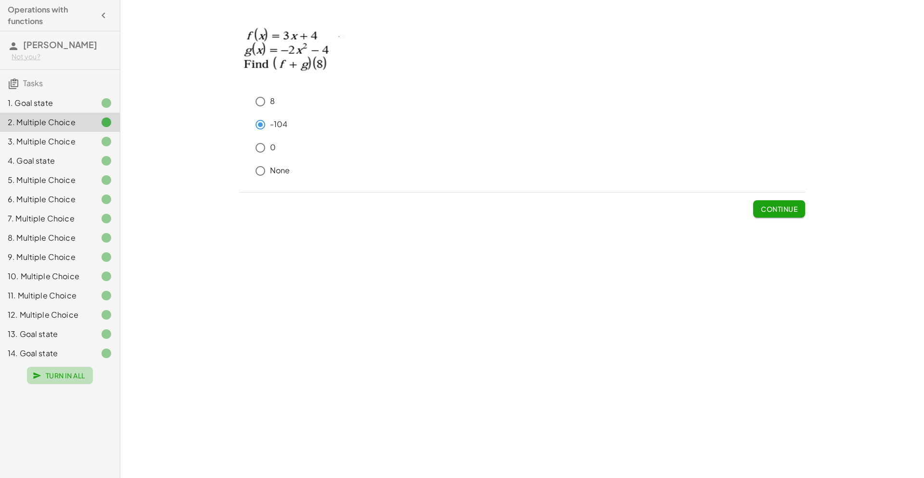
click at [40, 373] on icon "button" at bounding box center [37, 375] width 9 height 9
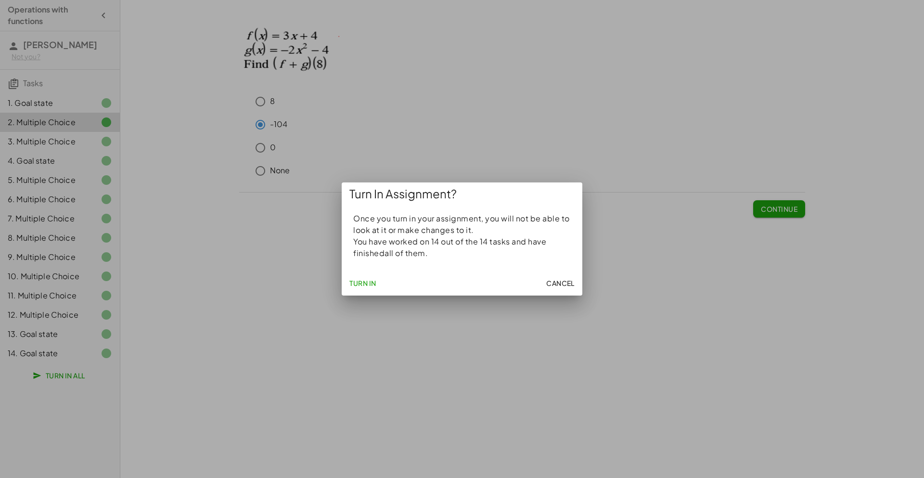
click at [358, 281] on span "Turn In" at bounding box center [362, 283] width 27 height 9
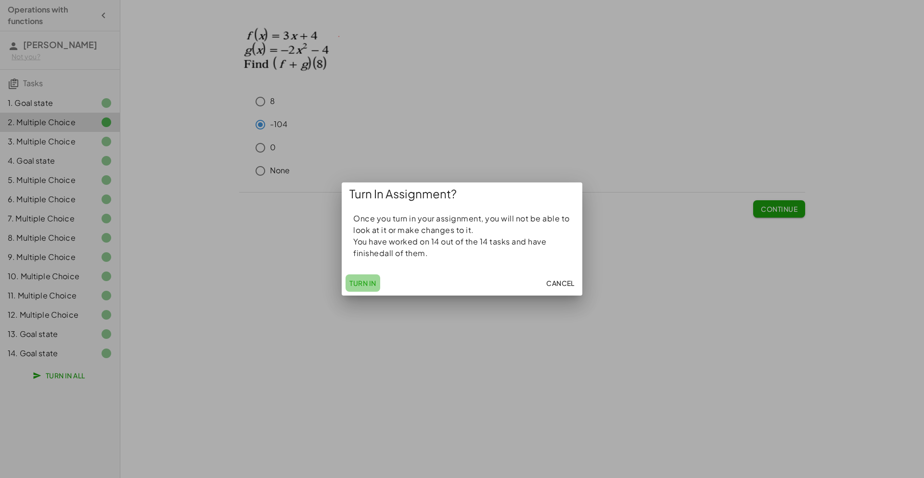
click at [358, 281] on span "Turn In" at bounding box center [362, 283] width 27 height 9
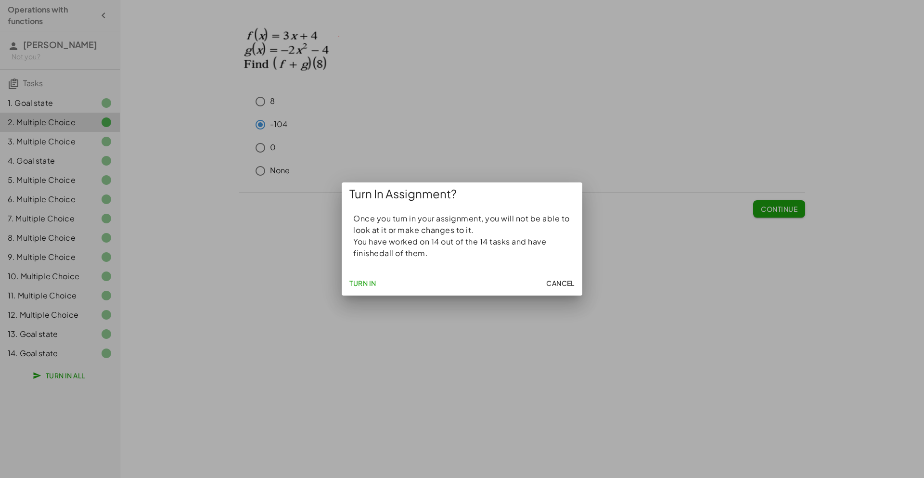
click at [358, 281] on span "Turn In" at bounding box center [362, 283] width 27 height 9
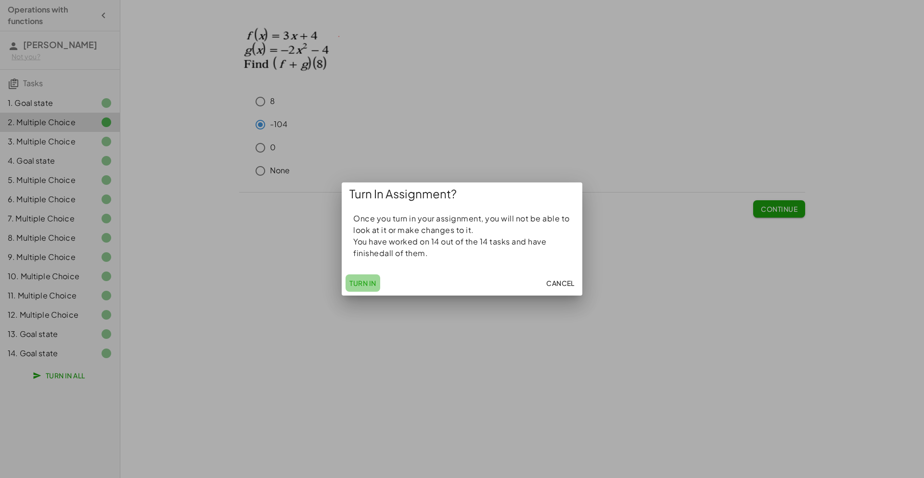
click at [358, 281] on span "Turn In" at bounding box center [362, 283] width 27 height 9
click at [552, 277] on button "Cancel" at bounding box center [560, 282] width 36 height 17
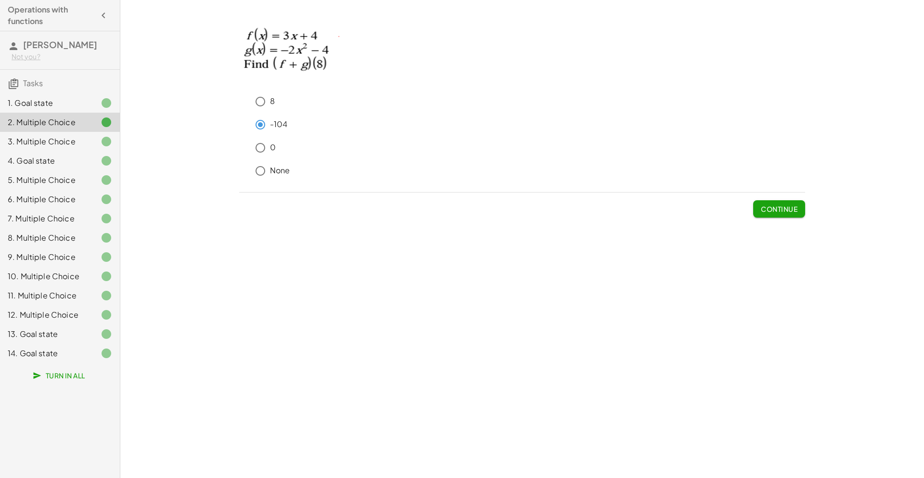
click at [35, 78] on span "Tasks" at bounding box center [33, 83] width 20 height 10
click at [101, 17] on icon "button" at bounding box center [104, 16] width 12 height 12
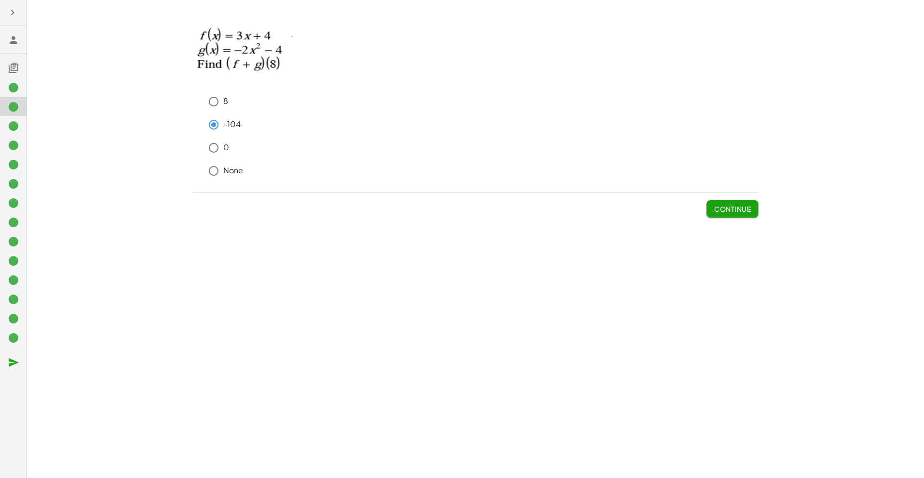
click at [14, 11] on icon "button" at bounding box center [13, 13] width 12 height 12
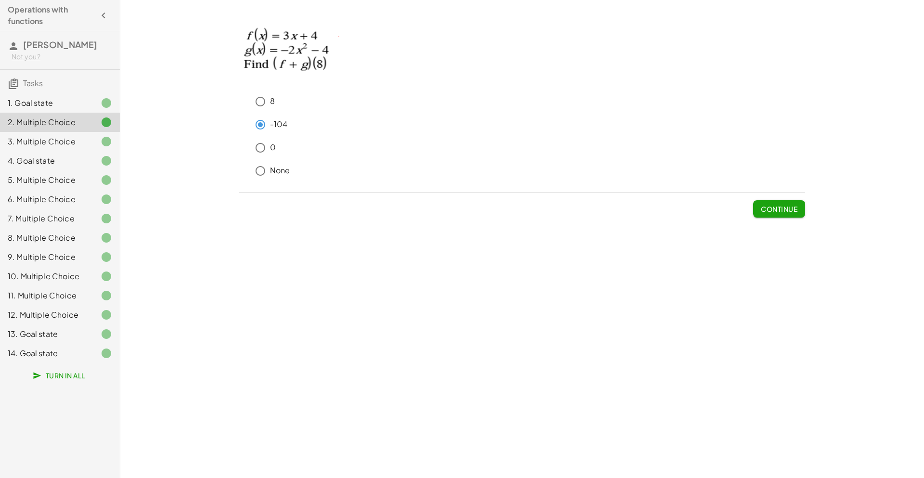
click at [93, 405] on div "Operations with functions [PERSON_NAME] Not you? Tasks 1. Goal state 2. Multipl…" at bounding box center [60, 239] width 120 height 478
click at [63, 377] on span "Turn In All" at bounding box center [60, 375] width 51 height 9
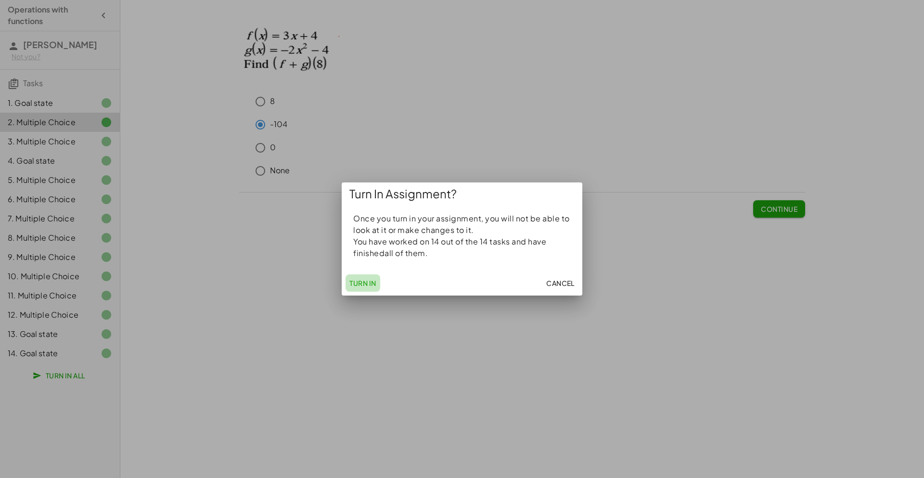
click at [377, 291] on button "Turn In" at bounding box center [362, 282] width 35 height 17
click at [369, 287] on span "Turn In" at bounding box center [362, 283] width 27 height 9
click at [269, 304] on div at bounding box center [462, 239] width 924 height 478
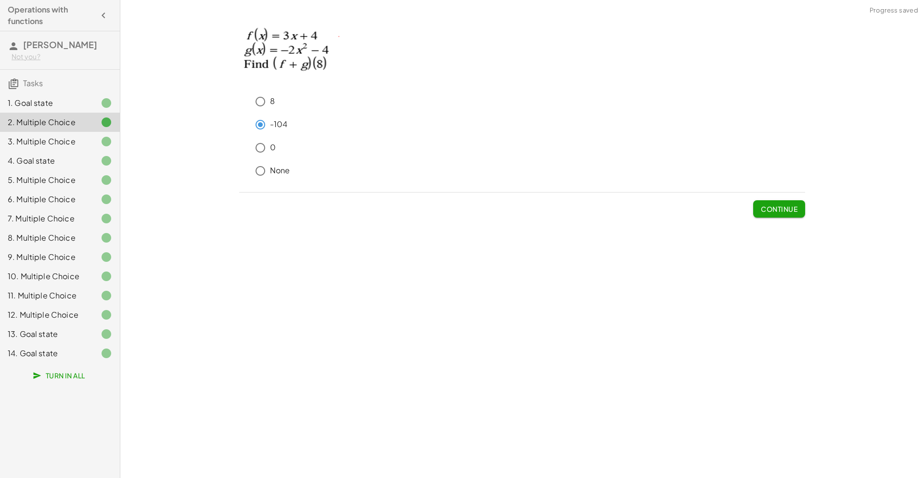
click at [64, 374] on span "Turn In All" at bounding box center [60, 375] width 51 height 9
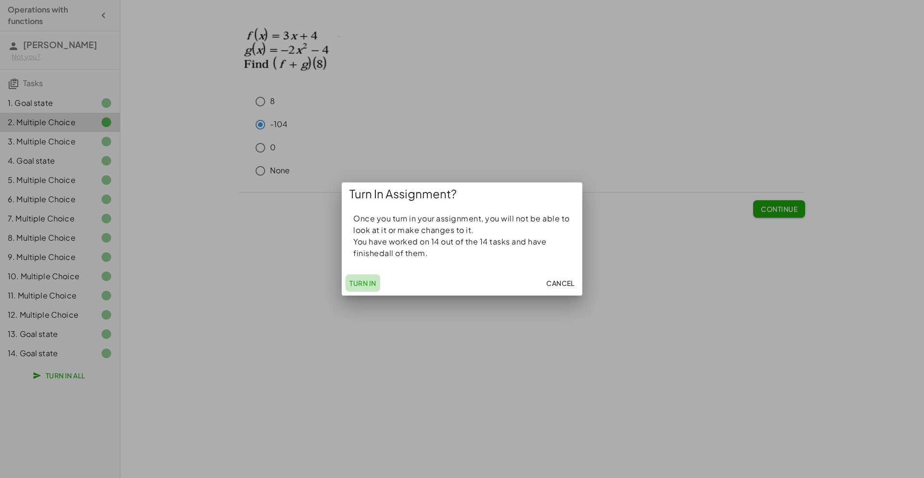
click at [366, 281] on span "Turn In" at bounding box center [362, 283] width 27 height 9
click at [365, 281] on span "Turn In" at bounding box center [362, 283] width 27 height 9
click at [560, 286] on span "Cancel" at bounding box center [560, 283] width 28 height 9
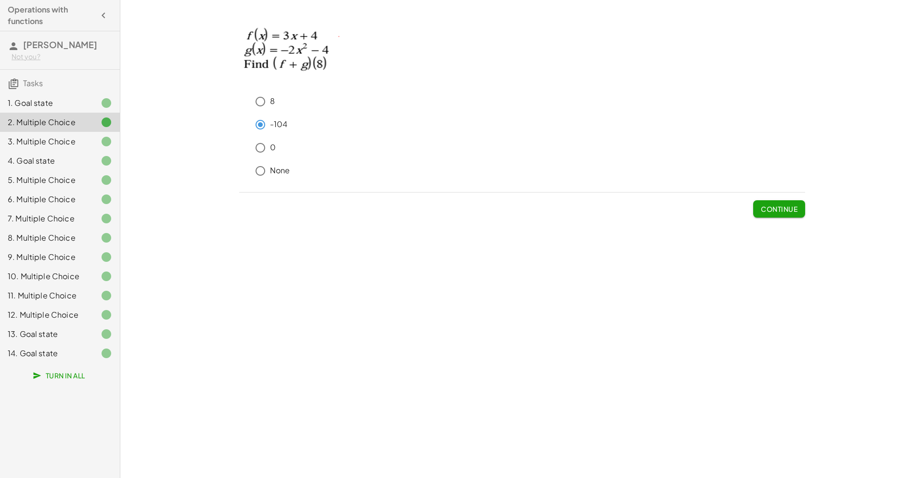
click at [80, 99] on div "1. Goal state" at bounding box center [46, 103] width 77 height 12
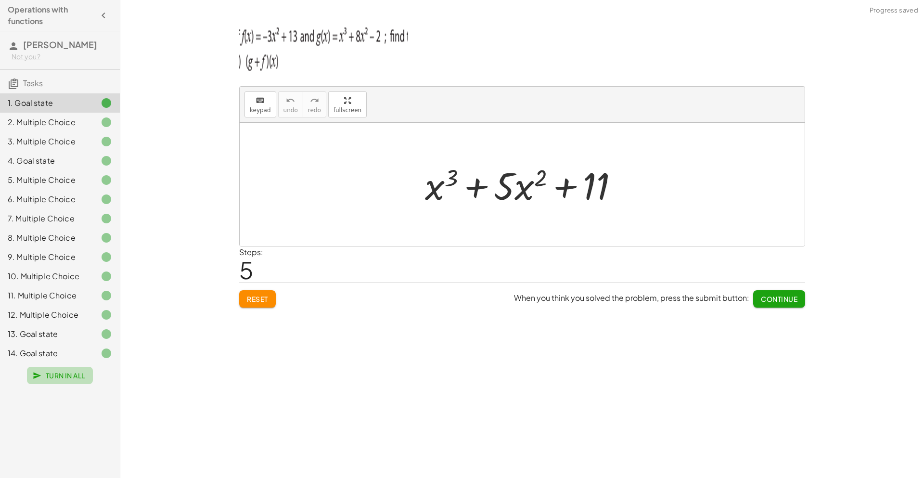
click at [78, 379] on span "Turn In All" at bounding box center [60, 375] width 51 height 9
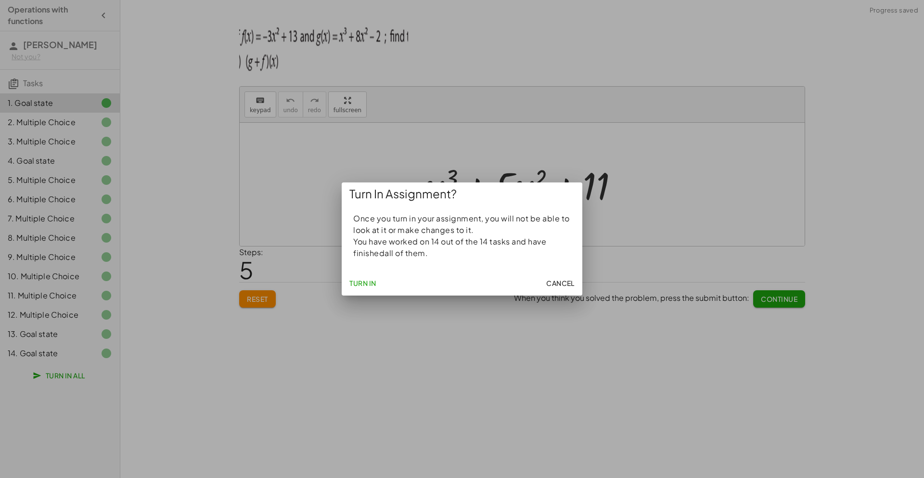
click at [383, 281] on div "Turn In Cancel" at bounding box center [462, 282] width 241 height 25
click at [374, 281] on span "Turn In" at bounding box center [362, 283] width 27 height 9
click at [372, 288] on button "Turn In" at bounding box center [362, 282] width 35 height 17
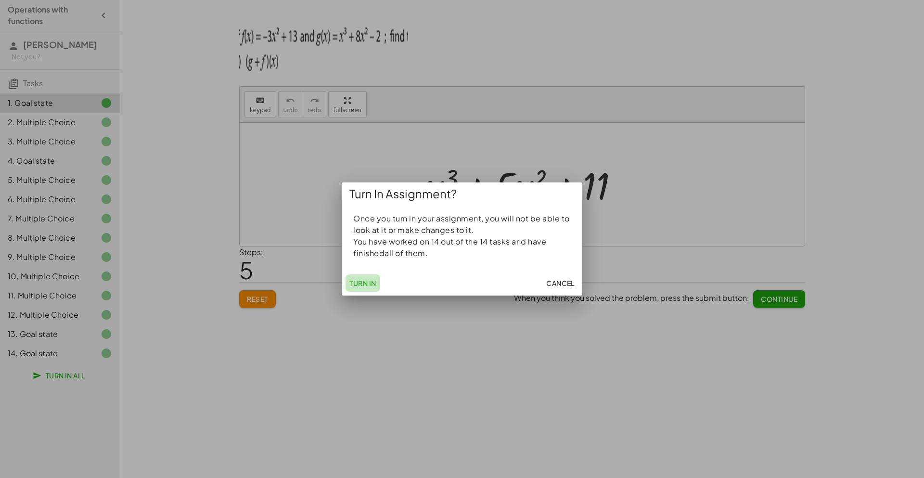
click at [372, 288] on button "Turn In" at bounding box center [362, 282] width 35 height 17
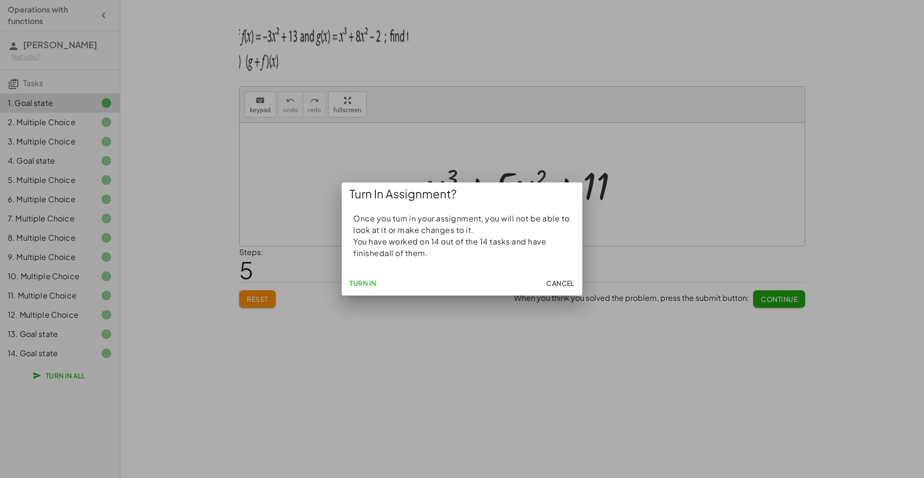
click at [372, 288] on button "Turn In" at bounding box center [362, 282] width 35 height 17
click at [365, 280] on span "Turn In" at bounding box center [362, 283] width 27 height 9
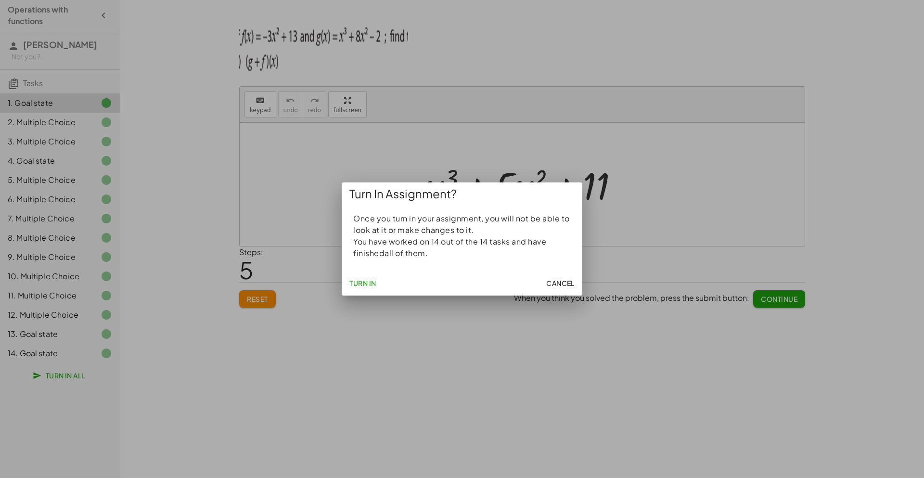
click at [365, 280] on span "Turn In" at bounding box center [362, 283] width 27 height 9
click at [363, 283] on span "Turn In" at bounding box center [362, 283] width 27 height 9
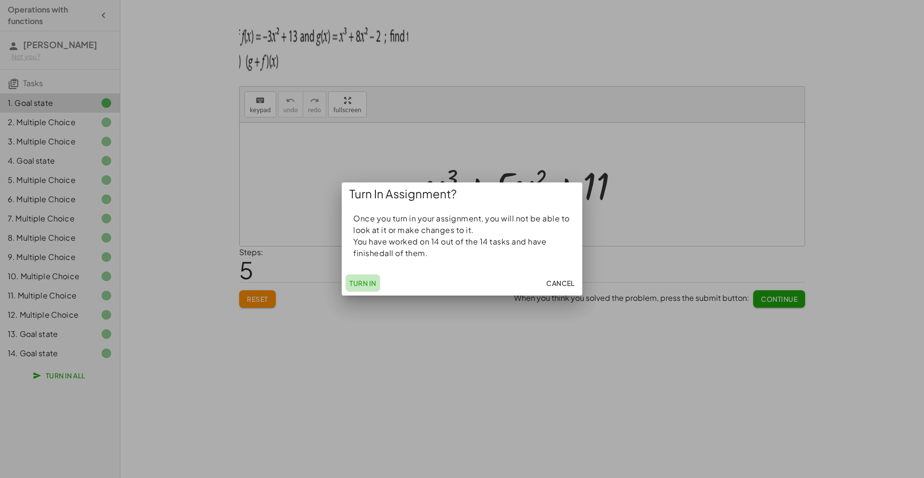
click at [363, 283] on span "Turn In" at bounding box center [362, 283] width 27 height 9
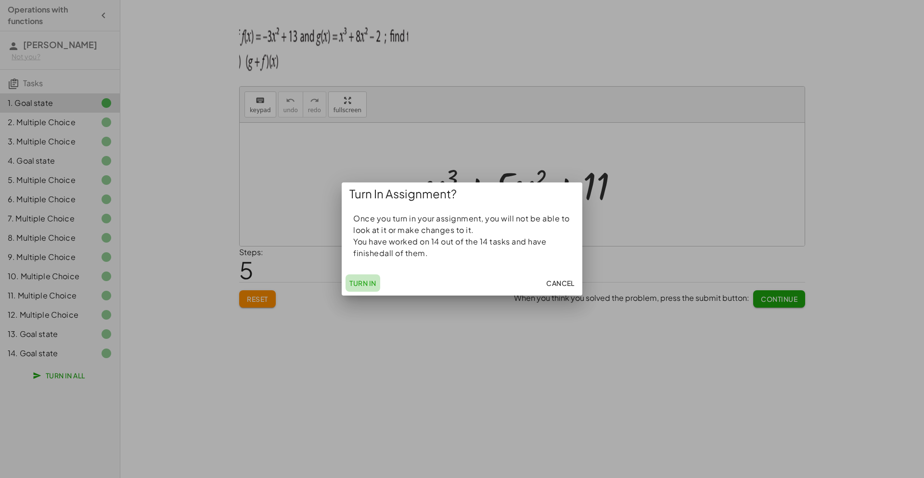
click at [363, 283] on span "Turn In" at bounding box center [362, 283] width 27 height 9
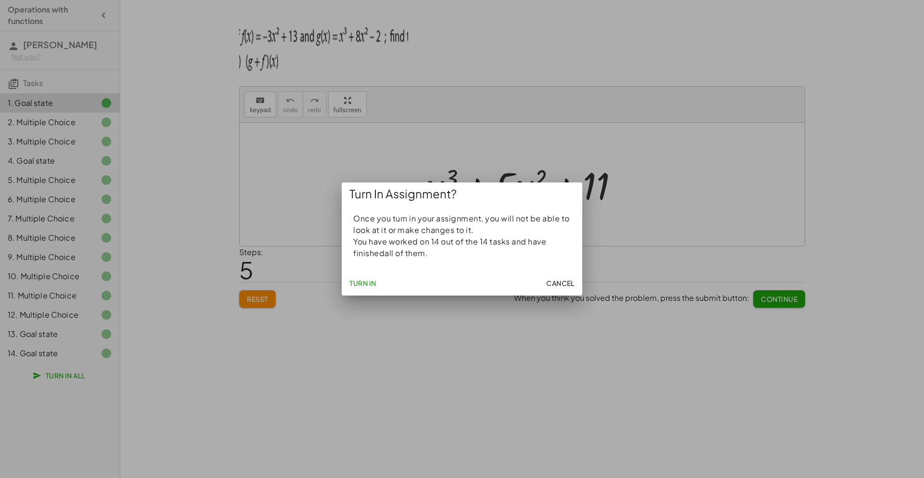
click at [542, 285] on button "Cancel" at bounding box center [560, 282] width 36 height 17
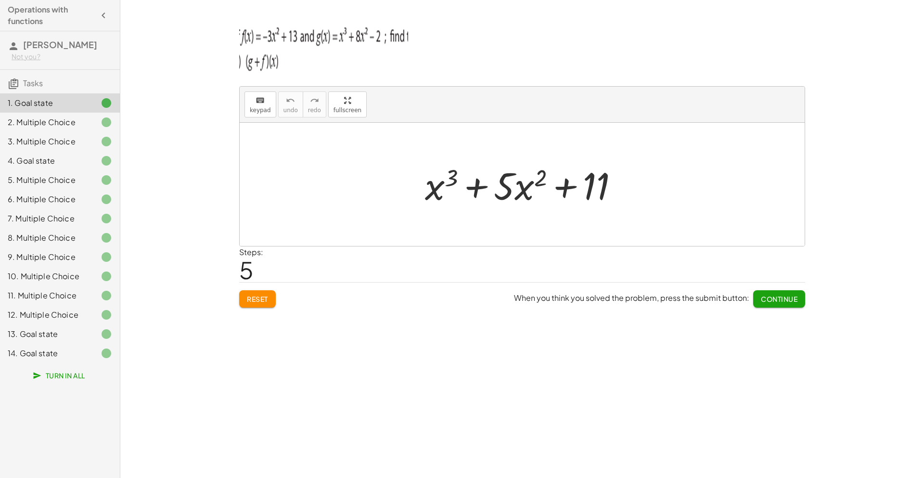
click at [58, 350] on div "14. Goal state" at bounding box center [46, 353] width 77 height 12
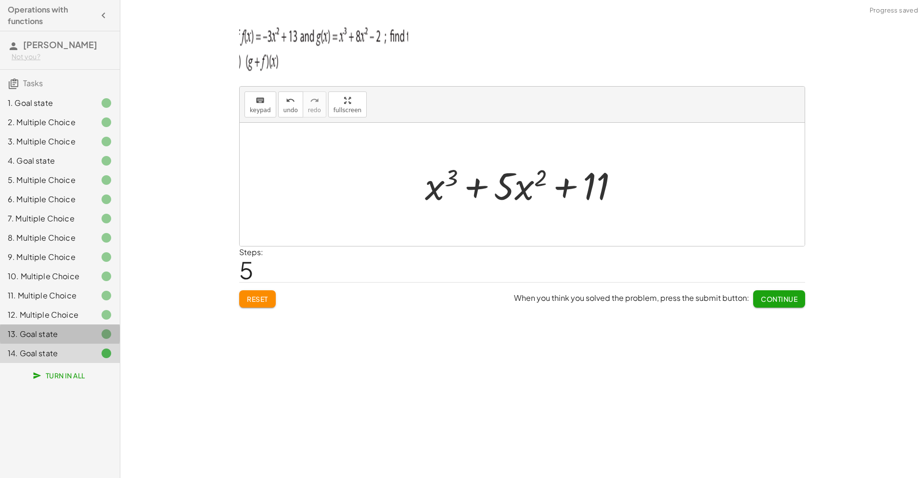
click at [55, 337] on div "13. Goal state" at bounding box center [46, 334] width 77 height 12
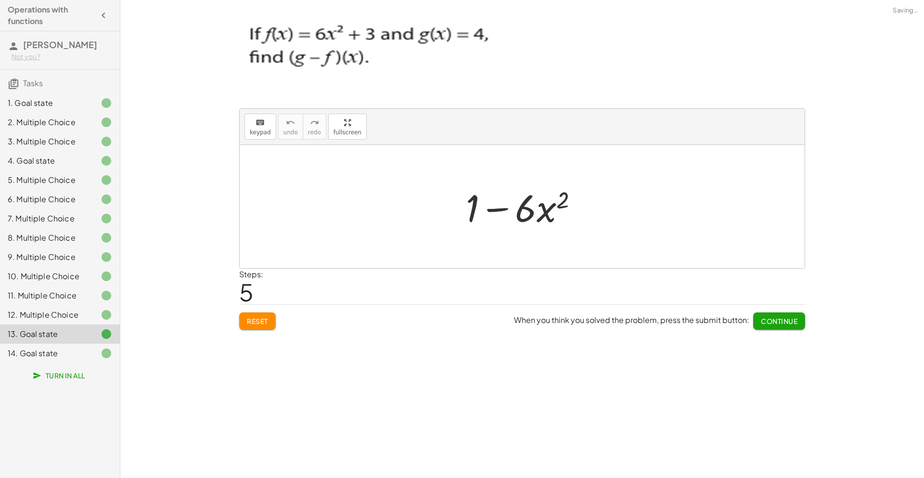
click at [50, 315] on div "12. Multiple Choice" at bounding box center [46, 315] width 77 height 12
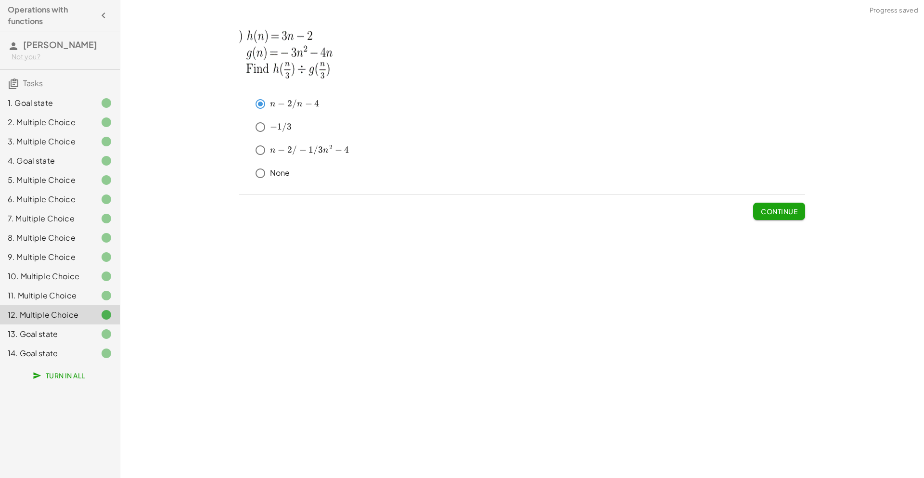
click at [51, 340] on div "13. Goal state" at bounding box center [60, 333] width 120 height 19
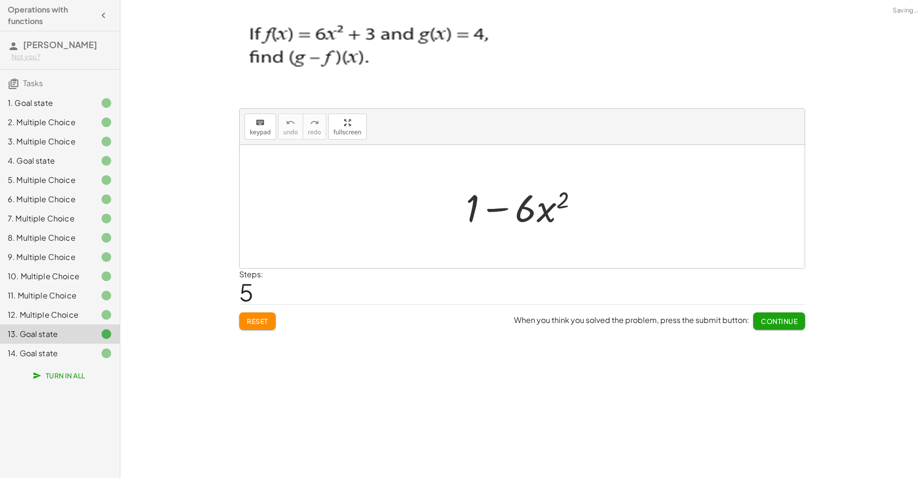
click at [54, 353] on div "14. Goal state" at bounding box center [46, 353] width 77 height 12
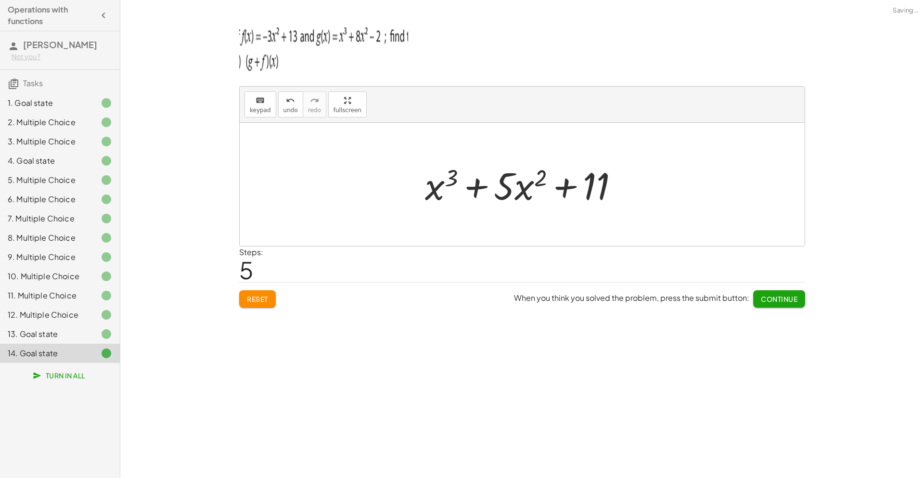
click at [53, 371] on span "Turn In All" at bounding box center [60, 375] width 51 height 9
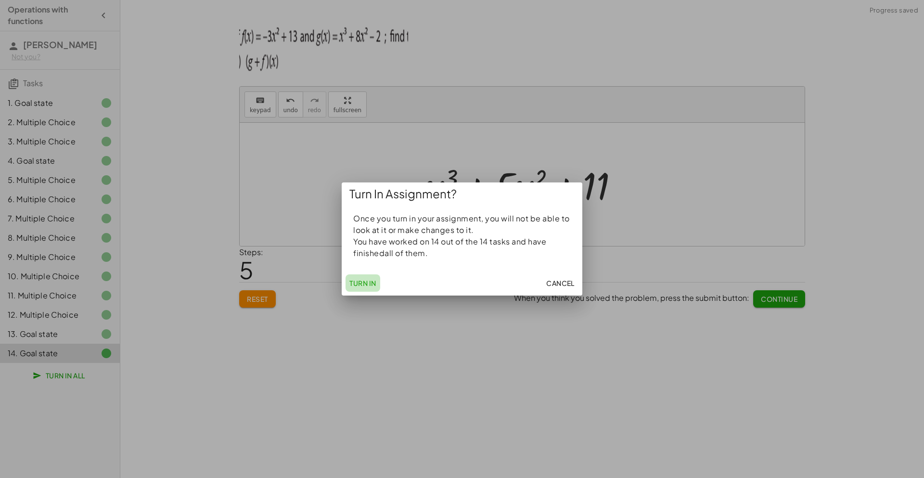
click at [363, 287] on span "Turn In" at bounding box center [362, 283] width 27 height 9
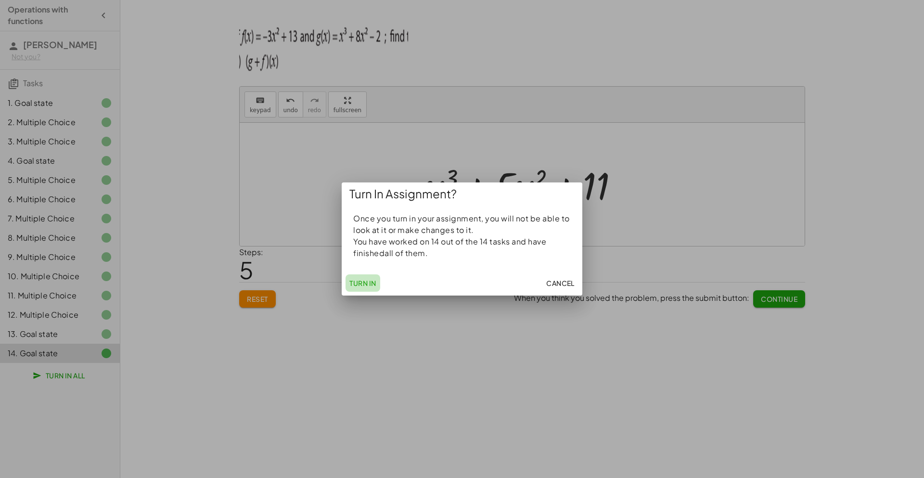
click at [363, 287] on span "Turn In" at bounding box center [362, 283] width 27 height 9
click at [556, 287] on span "Cancel" at bounding box center [560, 283] width 28 height 9
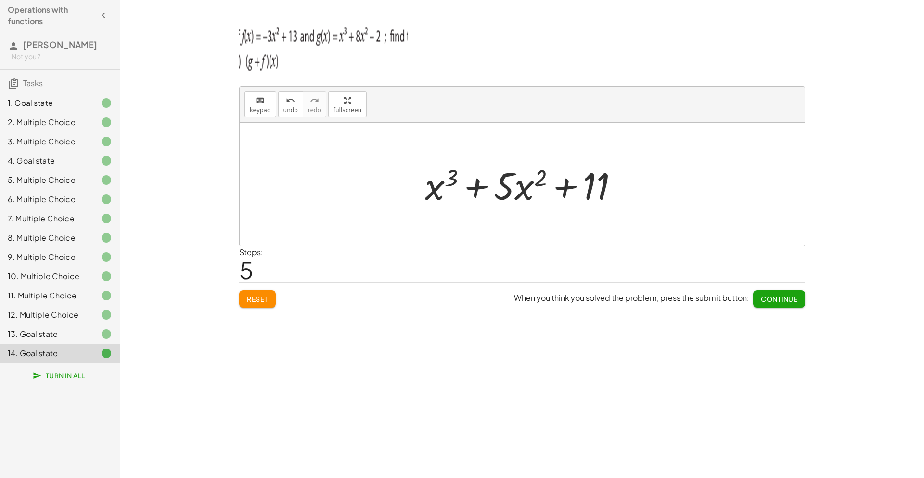
click at [65, 377] on span "Turn In All" at bounding box center [60, 375] width 51 height 9
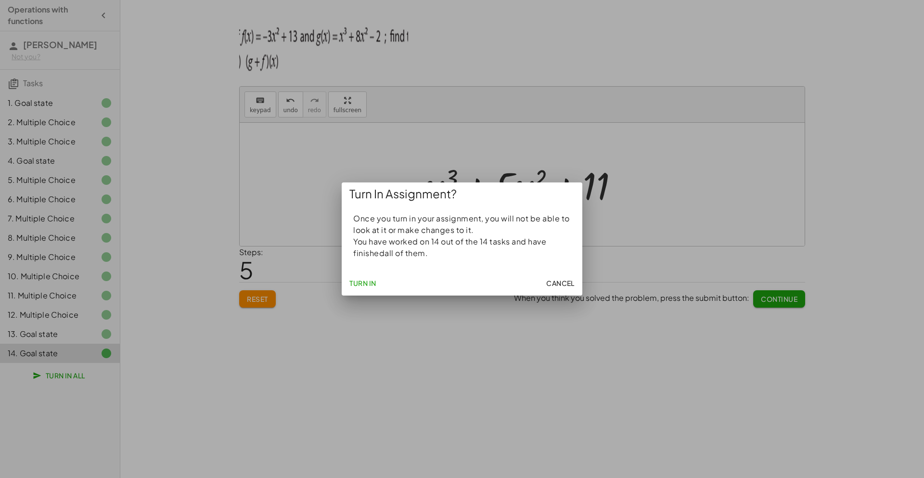
click at [364, 288] on button "Turn In" at bounding box center [362, 282] width 35 height 17
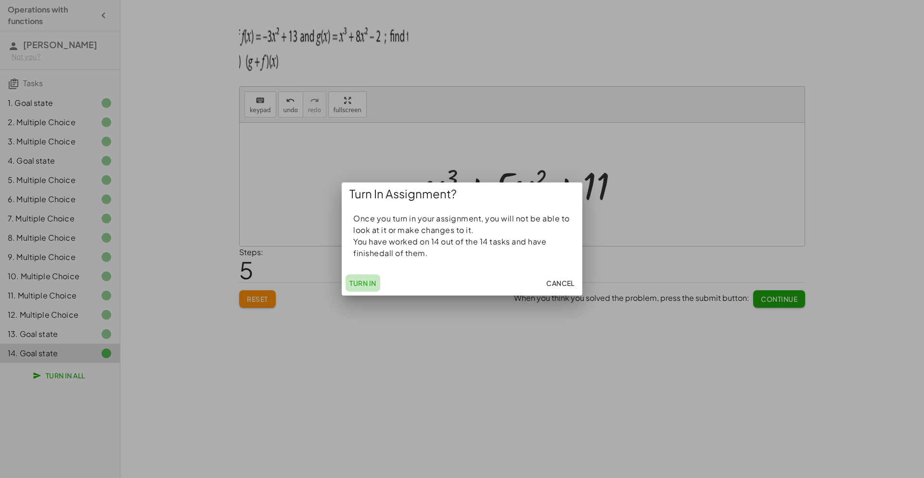
click at [364, 288] on button "Turn In" at bounding box center [362, 282] width 35 height 17
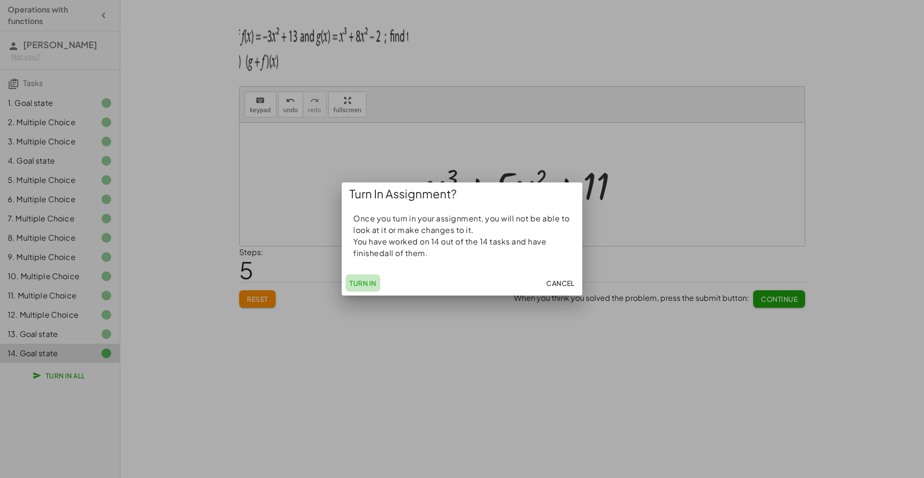
click at [364, 288] on button "Turn In" at bounding box center [362, 282] width 35 height 17
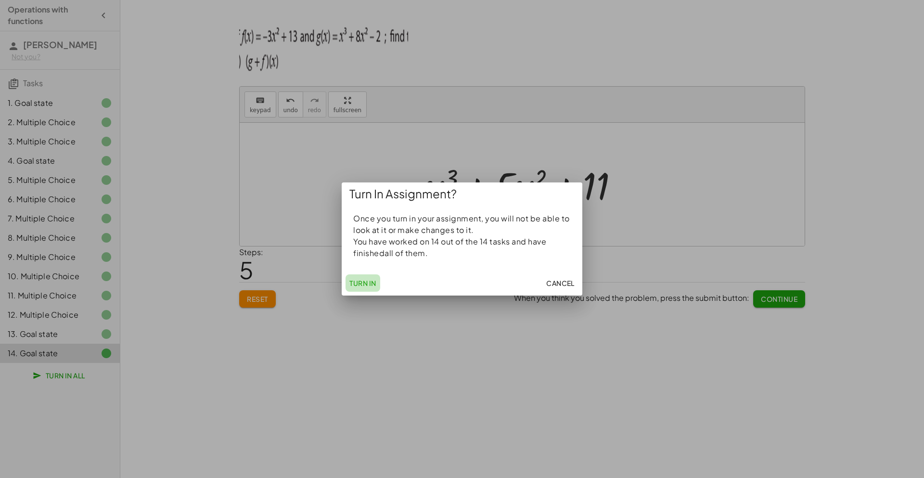
click at [364, 288] on button "Turn In" at bounding box center [362, 282] width 35 height 17
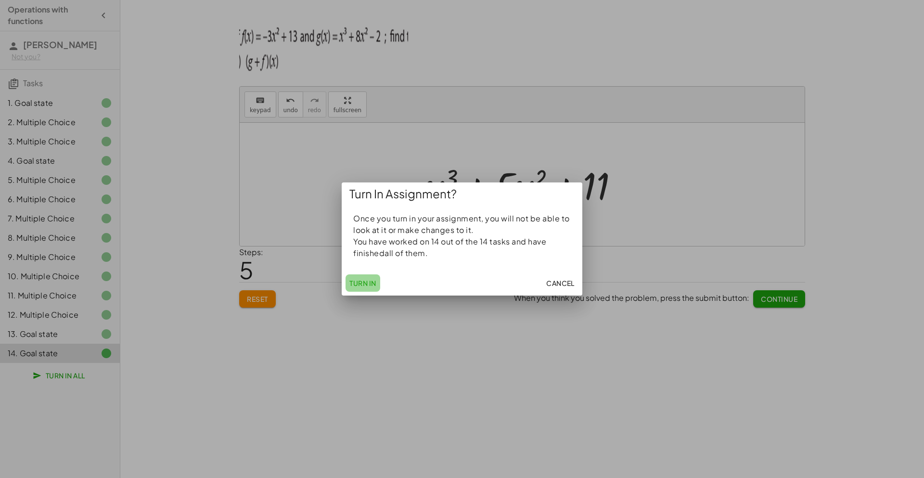
click at [364, 288] on button "Turn In" at bounding box center [362, 282] width 35 height 17
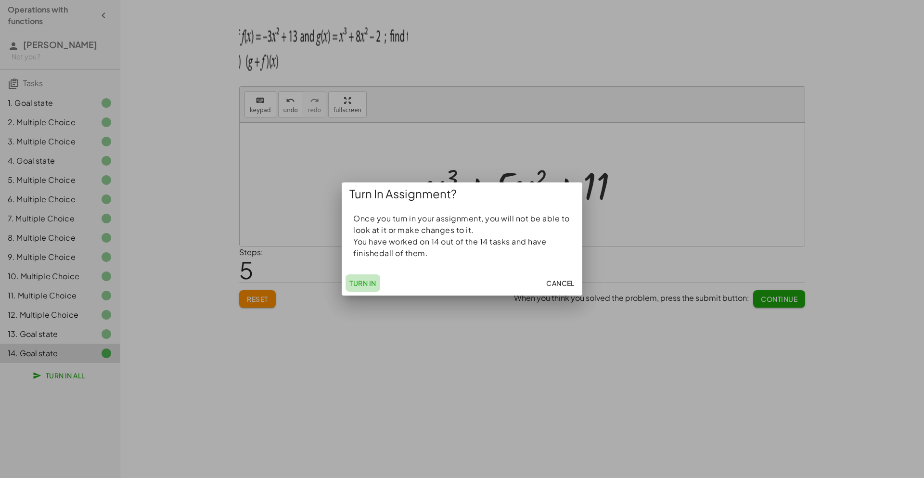
click at [364, 288] on button "Turn In" at bounding box center [362, 282] width 35 height 17
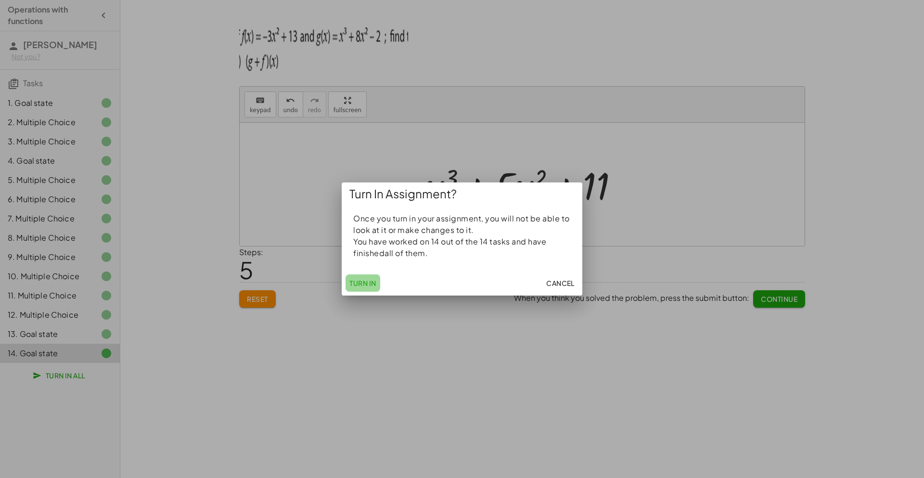
click at [364, 288] on button "Turn In" at bounding box center [362, 282] width 35 height 17
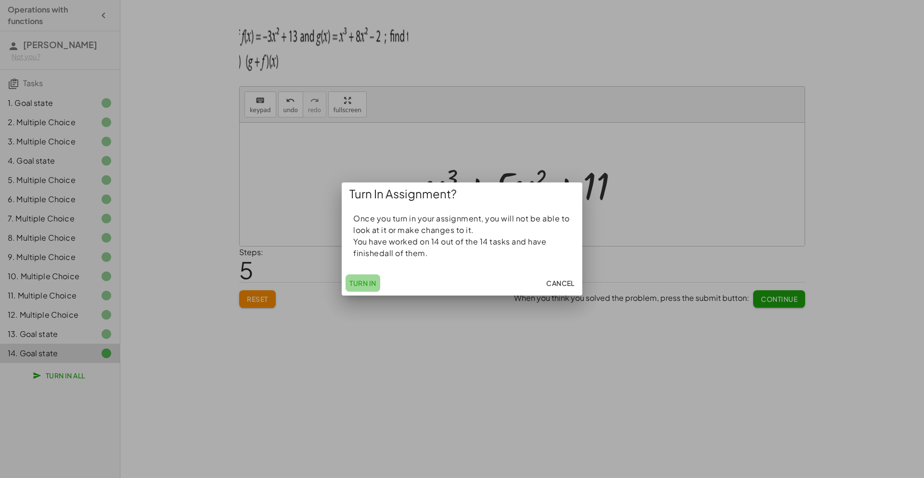
click at [364, 288] on button "Turn In" at bounding box center [362, 282] width 35 height 17
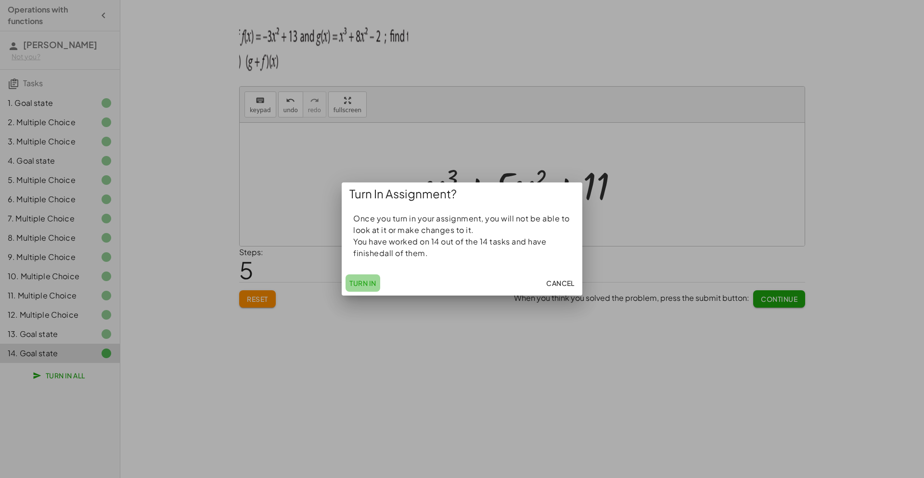
click at [364, 288] on button "Turn In" at bounding box center [362, 282] width 35 height 17
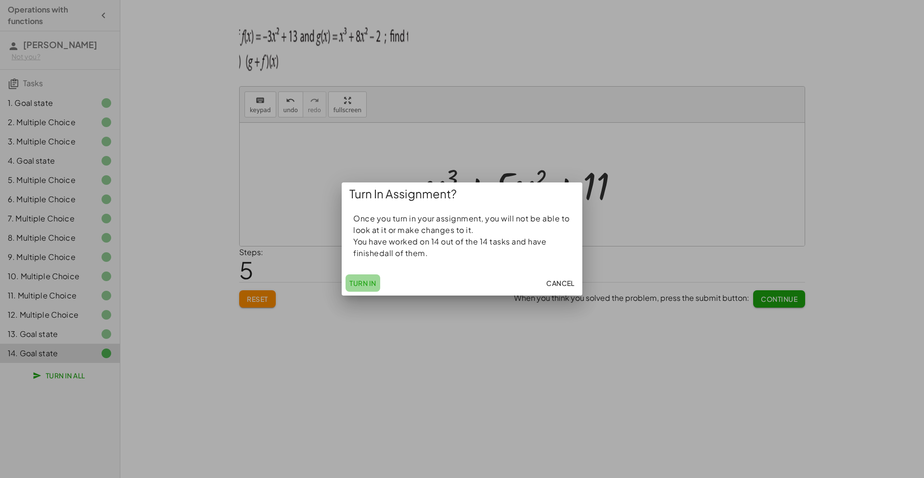
click at [364, 288] on button "Turn In" at bounding box center [362, 282] width 35 height 17
click at [364, 288] on div "Turn In Cancel" at bounding box center [462, 282] width 241 height 25
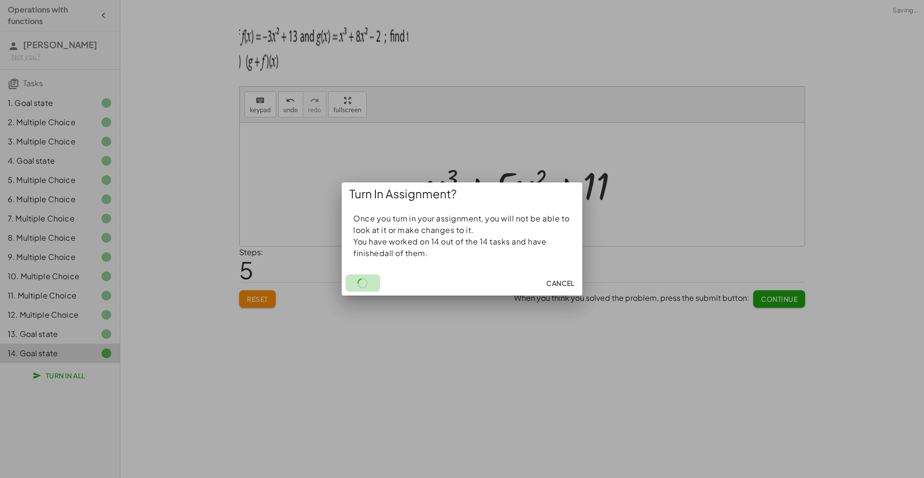
click at [364, 288] on div "Turn In Cancel" at bounding box center [462, 282] width 241 height 25
click at [364, 288] on button "Turn In" at bounding box center [362, 282] width 35 height 17
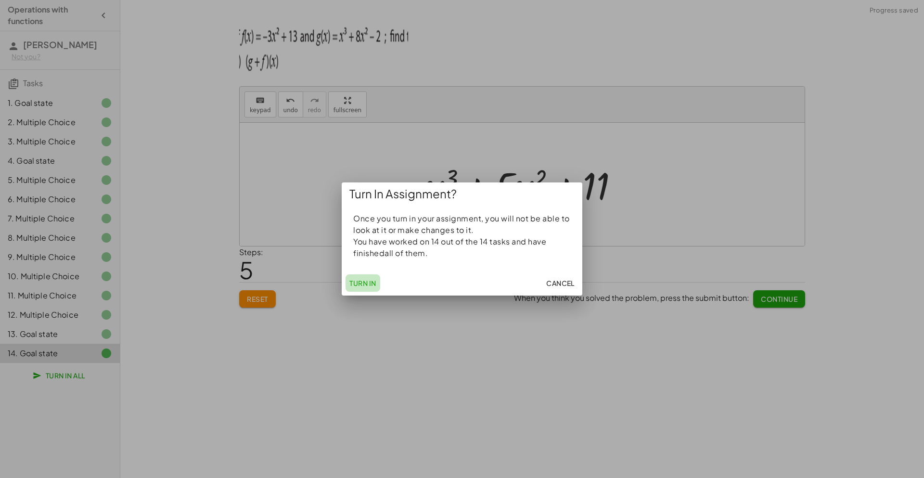
click at [364, 288] on button "Turn In" at bounding box center [362, 282] width 35 height 17
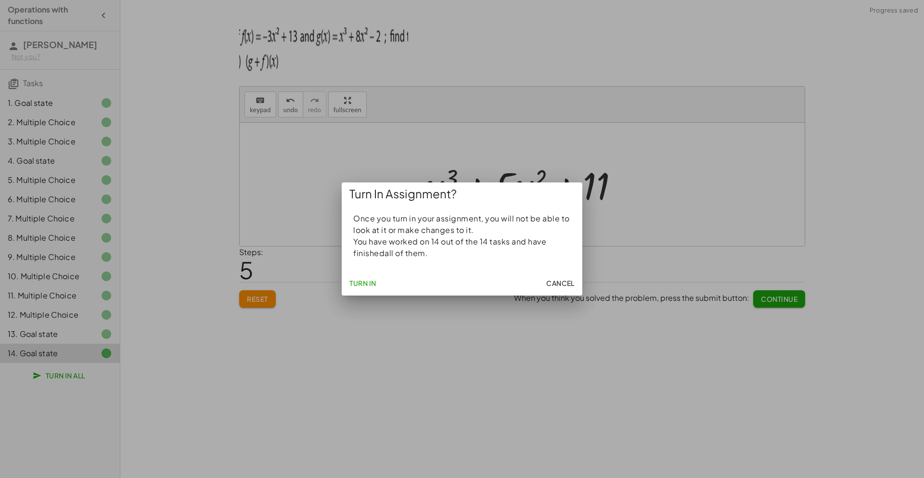
click at [547, 280] on span "Cancel" at bounding box center [560, 283] width 28 height 9
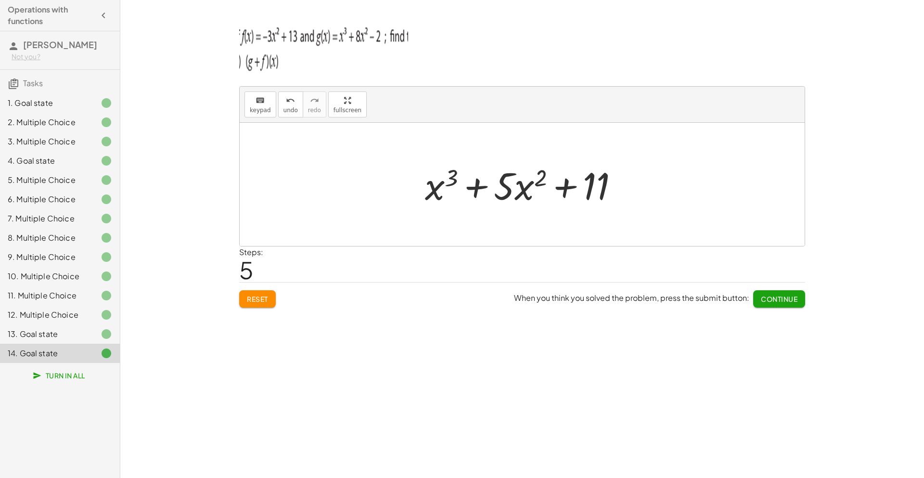
click at [102, 16] on icon "button" at bounding box center [104, 16] width 12 height 12
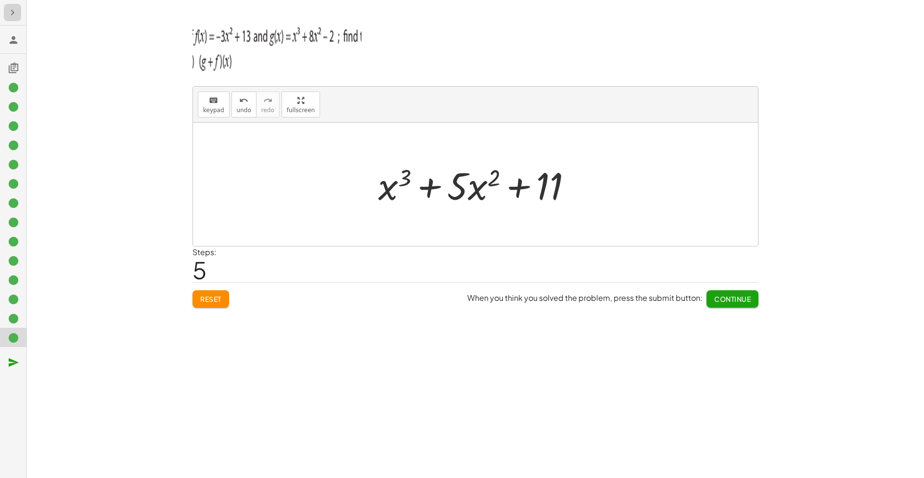
click at [11, 13] on icon "button" at bounding box center [13, 13] width 12 height 12
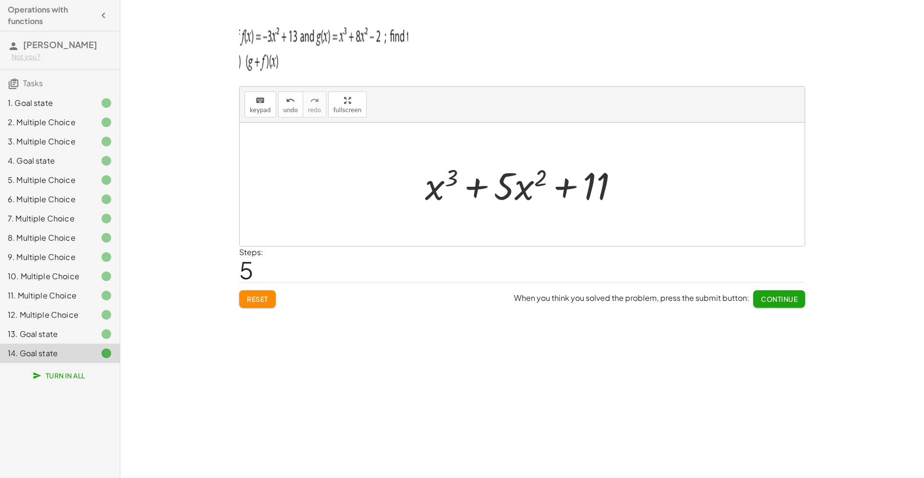
click at [59, 373] on span "Turn In All" at bounding box center [60, 375] width 51 height 9
click at [59, 373] on div at bounding box center [462, 239] width 924 height 478
click at [59, 373] on span "Turn In All" at bounding box center [60, 375] width 51 height 9
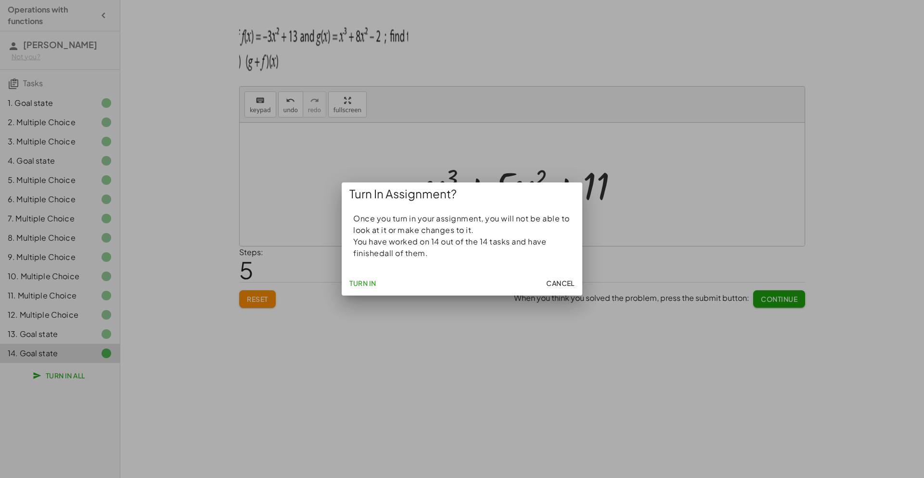
click at [361, 283] on span "Turn In" at bounding box center [362, 283] width 27 height 9
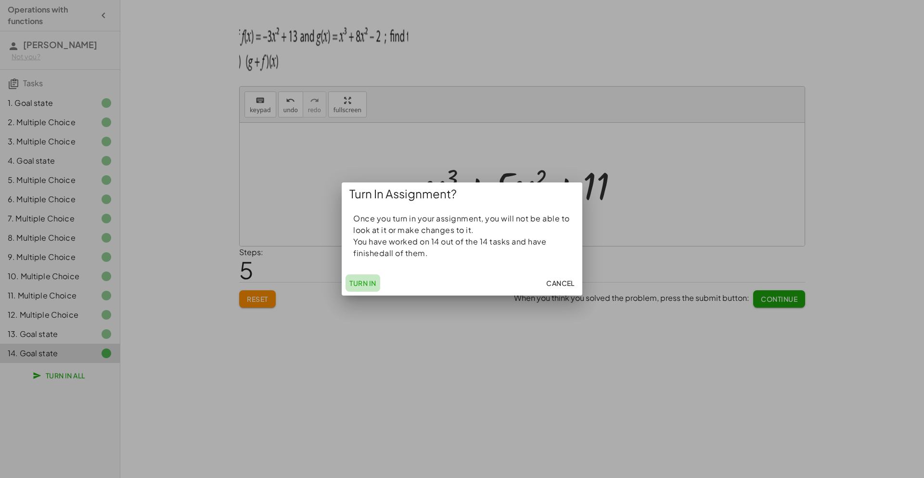
click at [361, 283] on span "Turn In" at bounding box center [362, 283] width 27 height 9
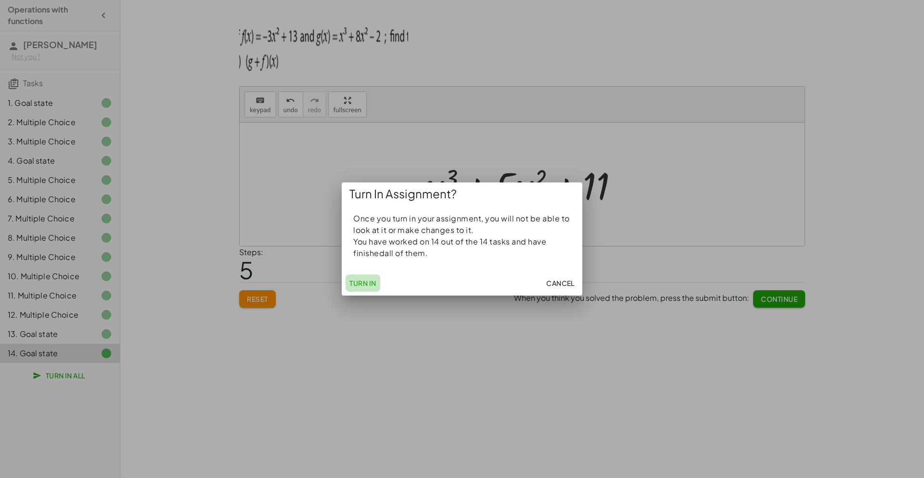
click at [361, 283] on span "Turn In" at bounding box center [362, 283] width 27 height 9
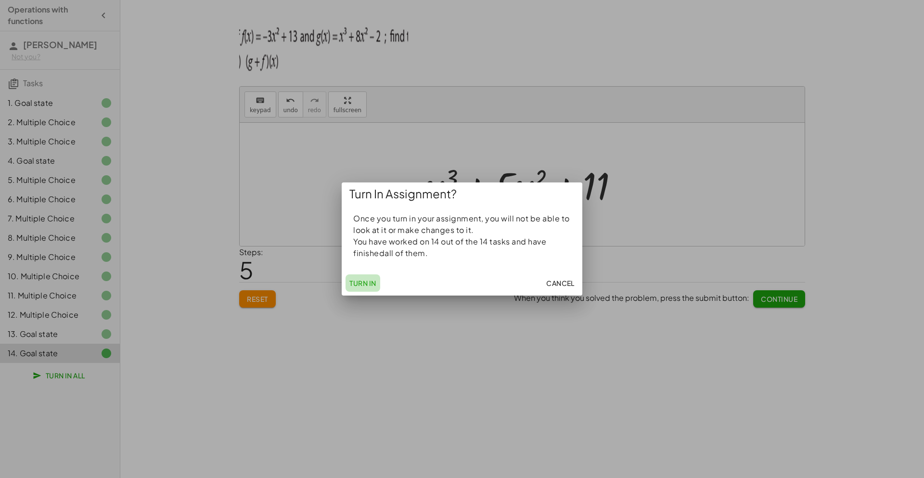
click at [361, 283] on span "Turn In" at bounding box center [362, 283] width 27 height 9
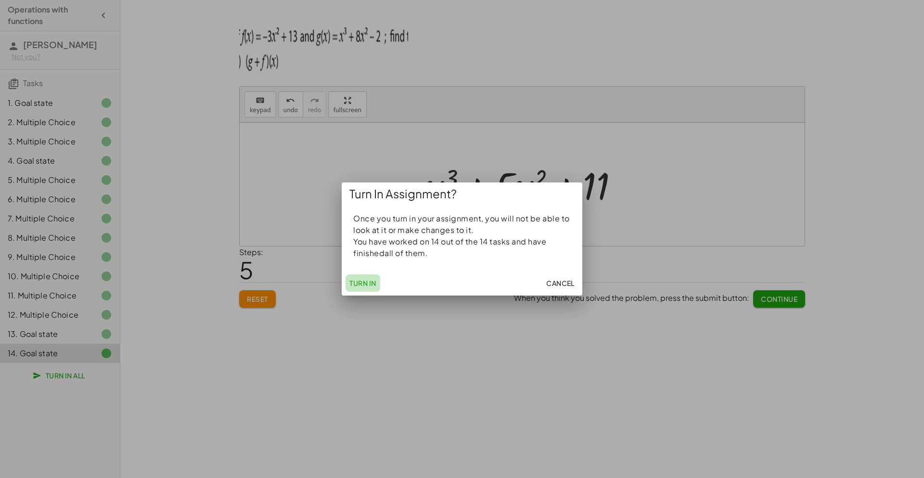
click at [361, 283] on span "Turn In" at bounding box center [362, 283] width 27 height 9
click at [361, 283] on div "Turn In Cancel" at bounding box center [462, 282] width 241 height 25
click at [361, 283] on span "Turn In" at bounding box center [362, 283] width 27 height 9
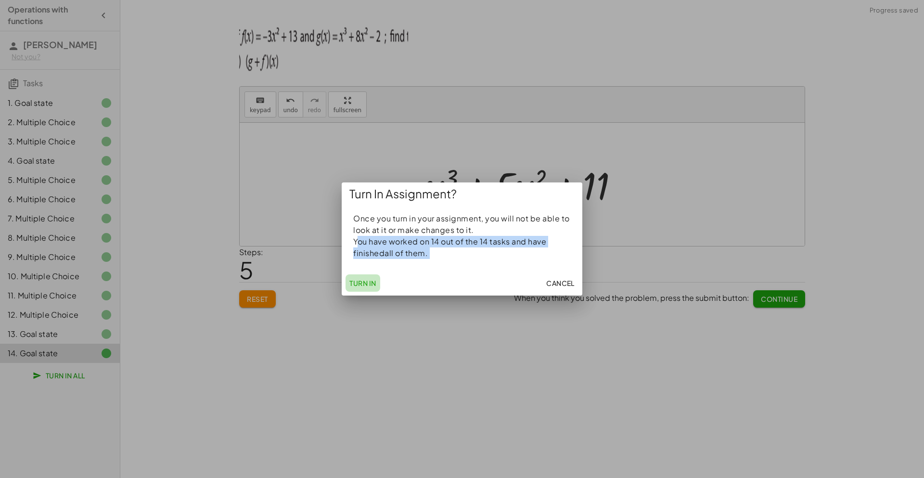
click at [361, 283] on span "Turn In" at bounding box center [362, 283] width 27 height 9
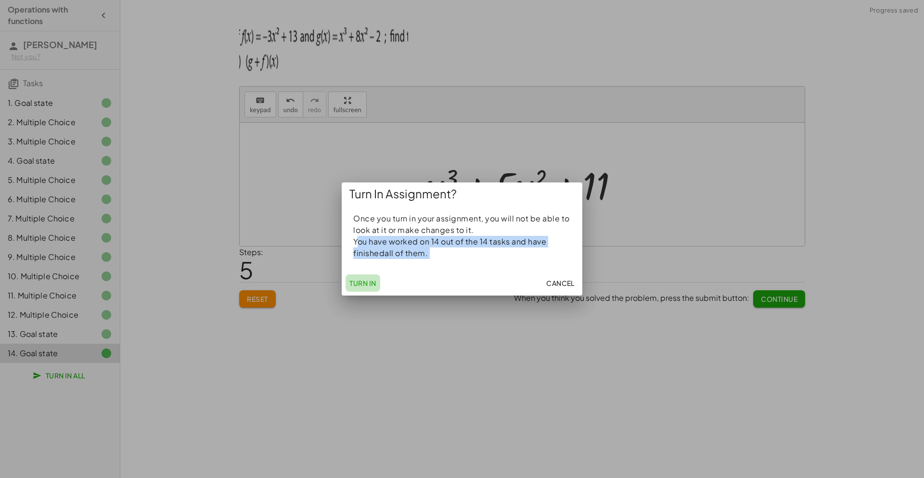
click at [361, 283] on span "Turn In" at bounding box center [362, 283] width 27 height 9
click at [555, 279] on span "Cancel" at bounding box center [560, 283] width 28 height 9
